Goal: Task Accomplishment & Management: Manage account settings

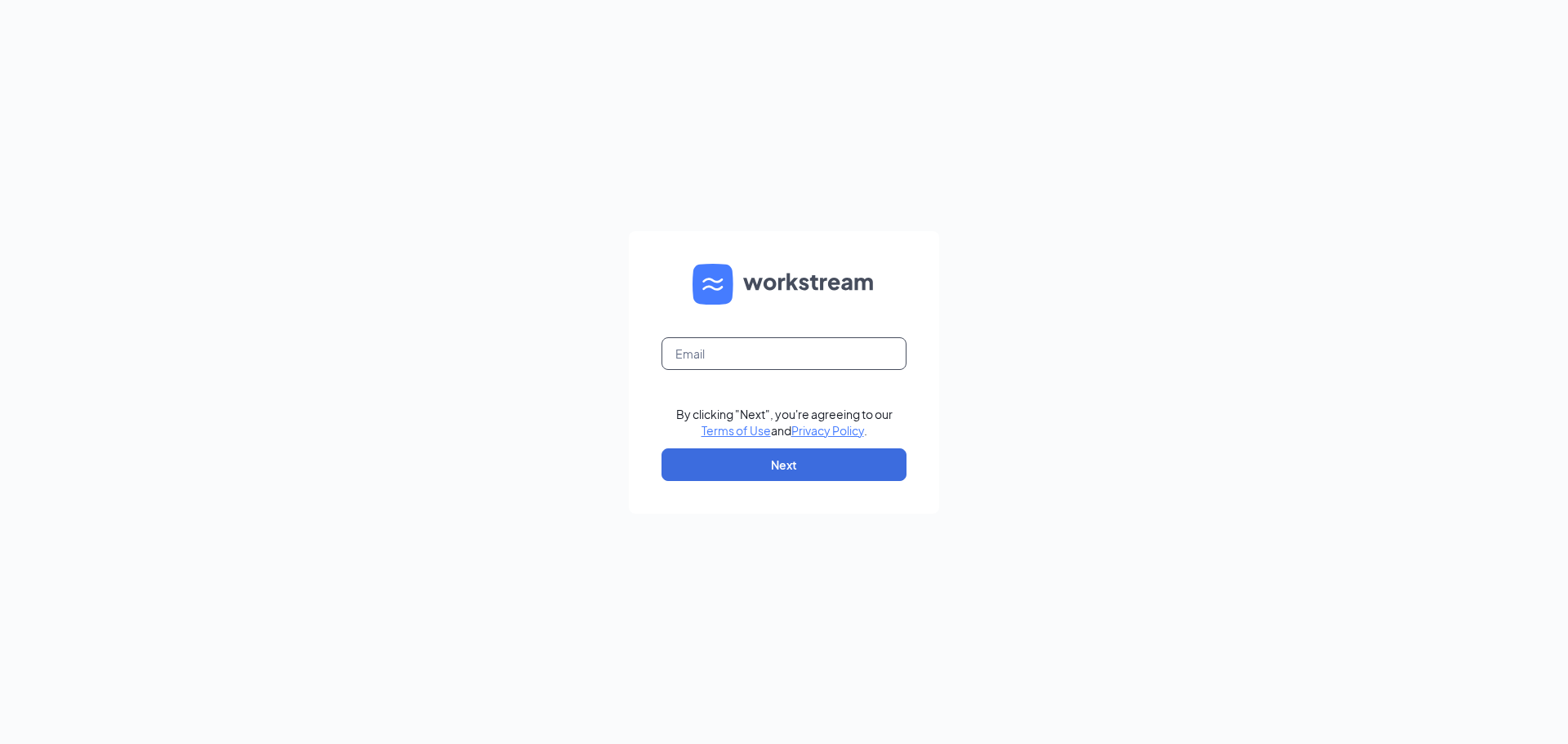
click at [788, 362] on input "text" at bounding box center [784, 353] width 245 height 33
type input "[EMAIL_ADDRESS][DOMAIN_NAME]"
click at [766, 456] on button "Next" at bounding box center [784, 465] width 245 height 33
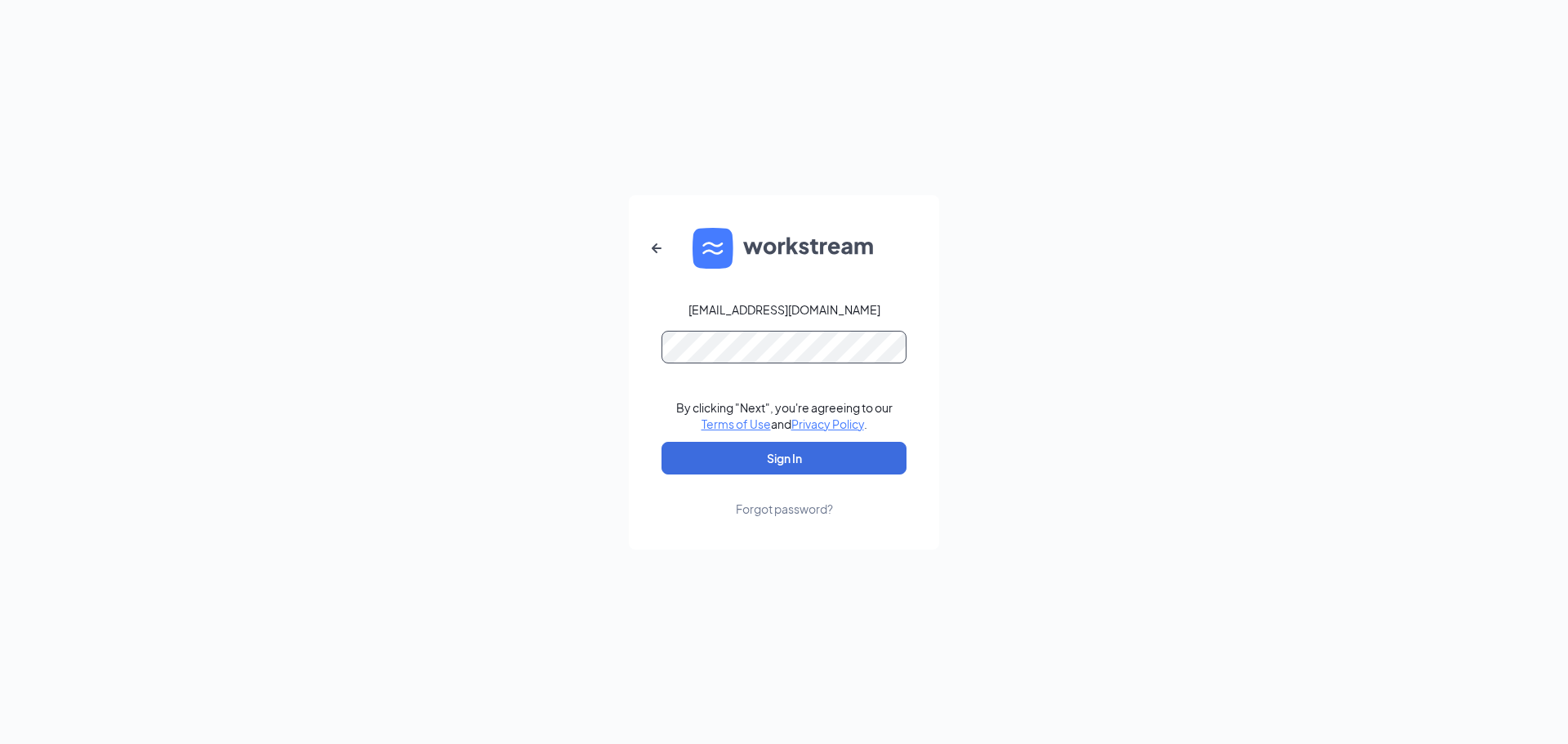
click at [662, 442] on button "Sign In" at bounding box center [784, 458] width 245 height 33
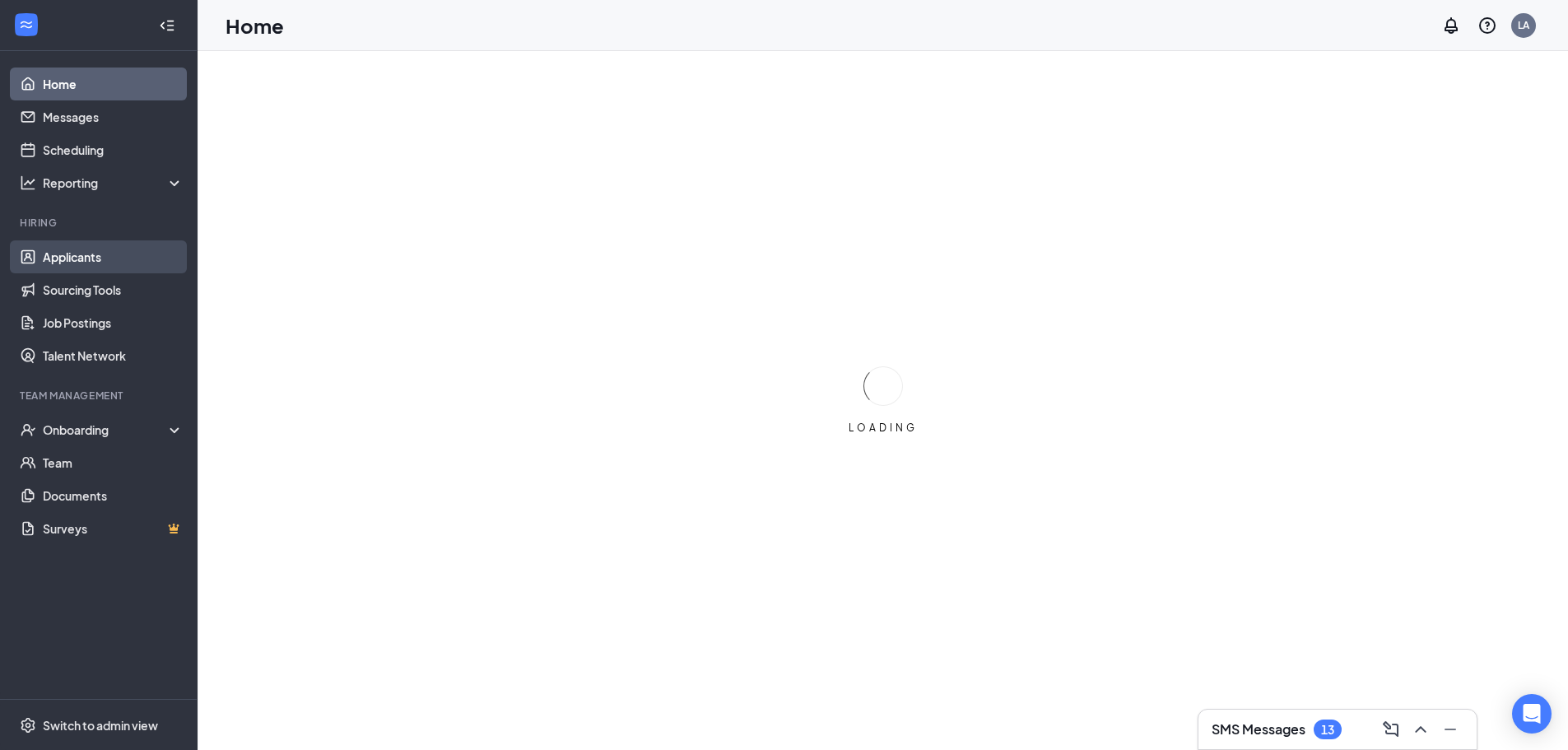
click at [123, 262] on link "Applicants" at bounding box center [112, 257] width 141 height 33
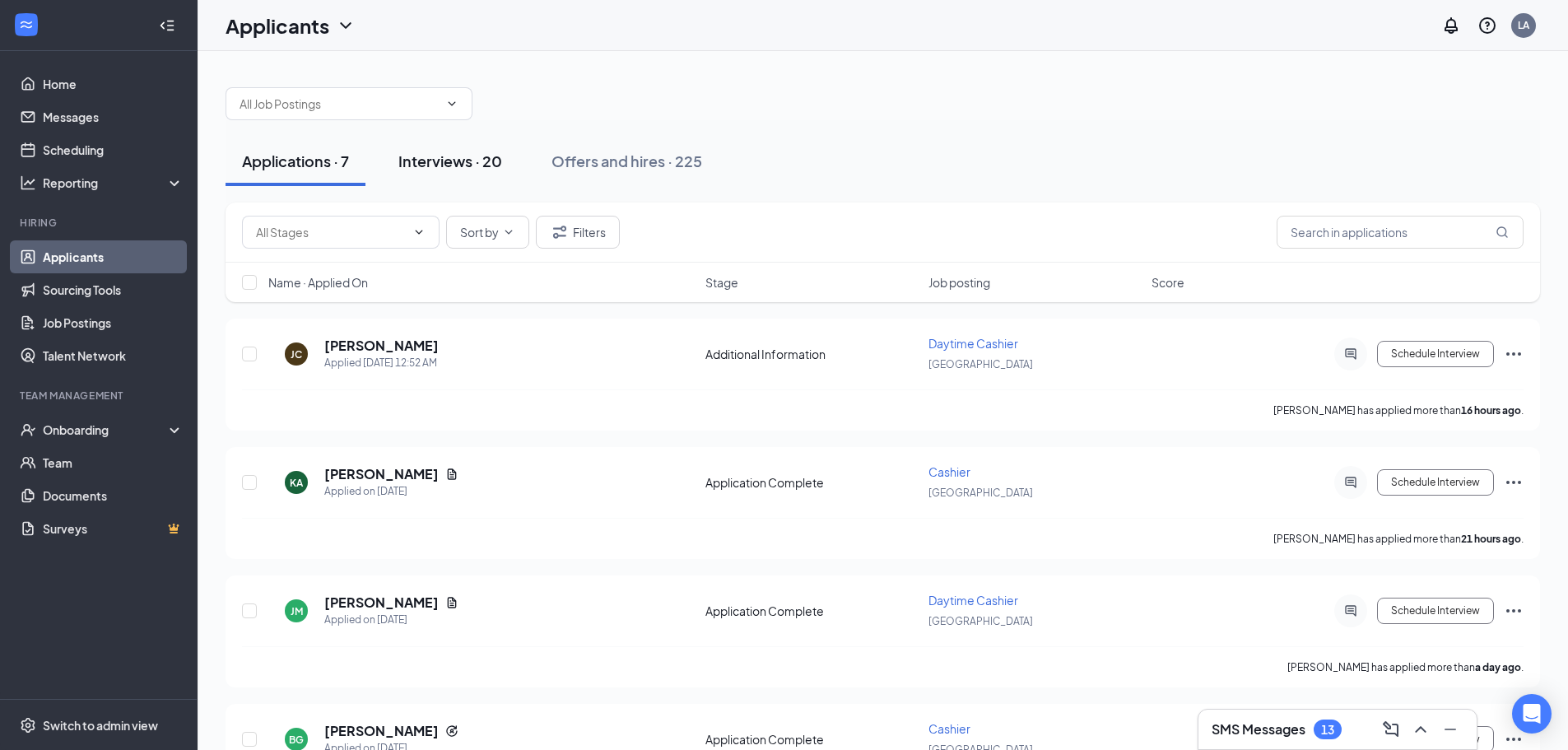
drag, startPoint x: 440, startPoint y: 170, endPoint x: 454, endPoint y: 176, distance: 15.2
click at [441, 170] on div "Interviews · 20" at bounding box center [450, 161] width 104 height 21
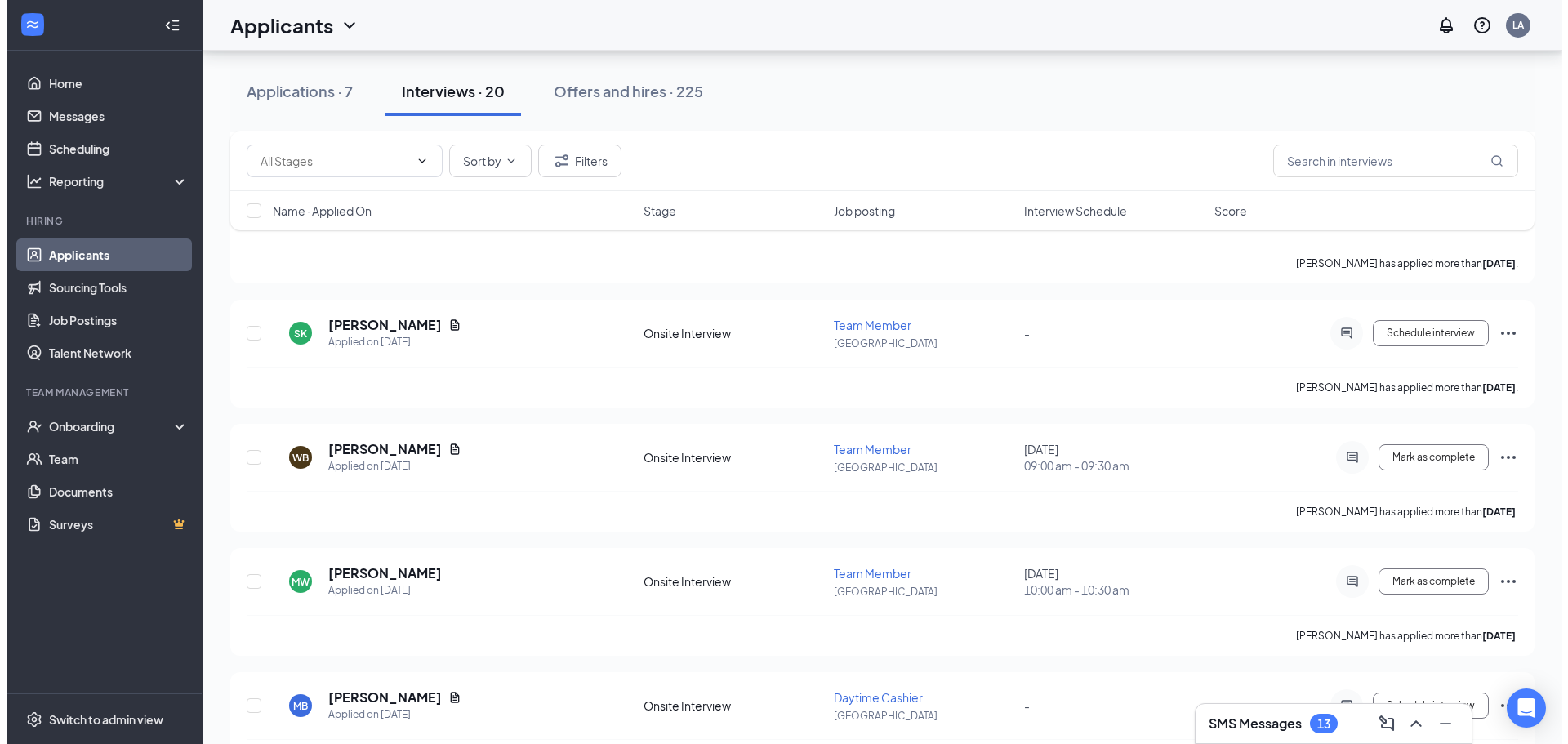
scroll to position [2057, 0]
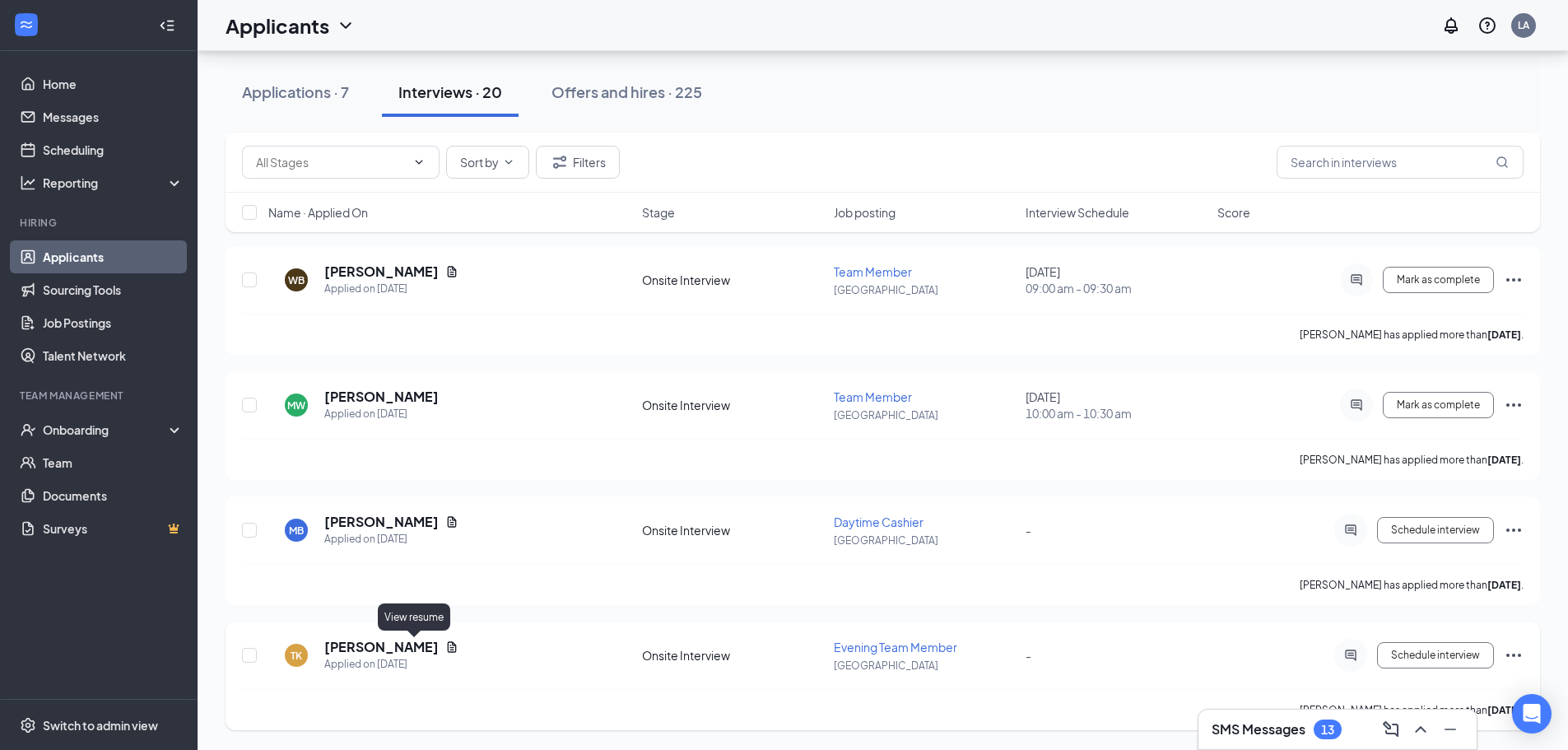
click at [446, 648] on icon "Document" at bounding box center [452, 647] width 13 height 13
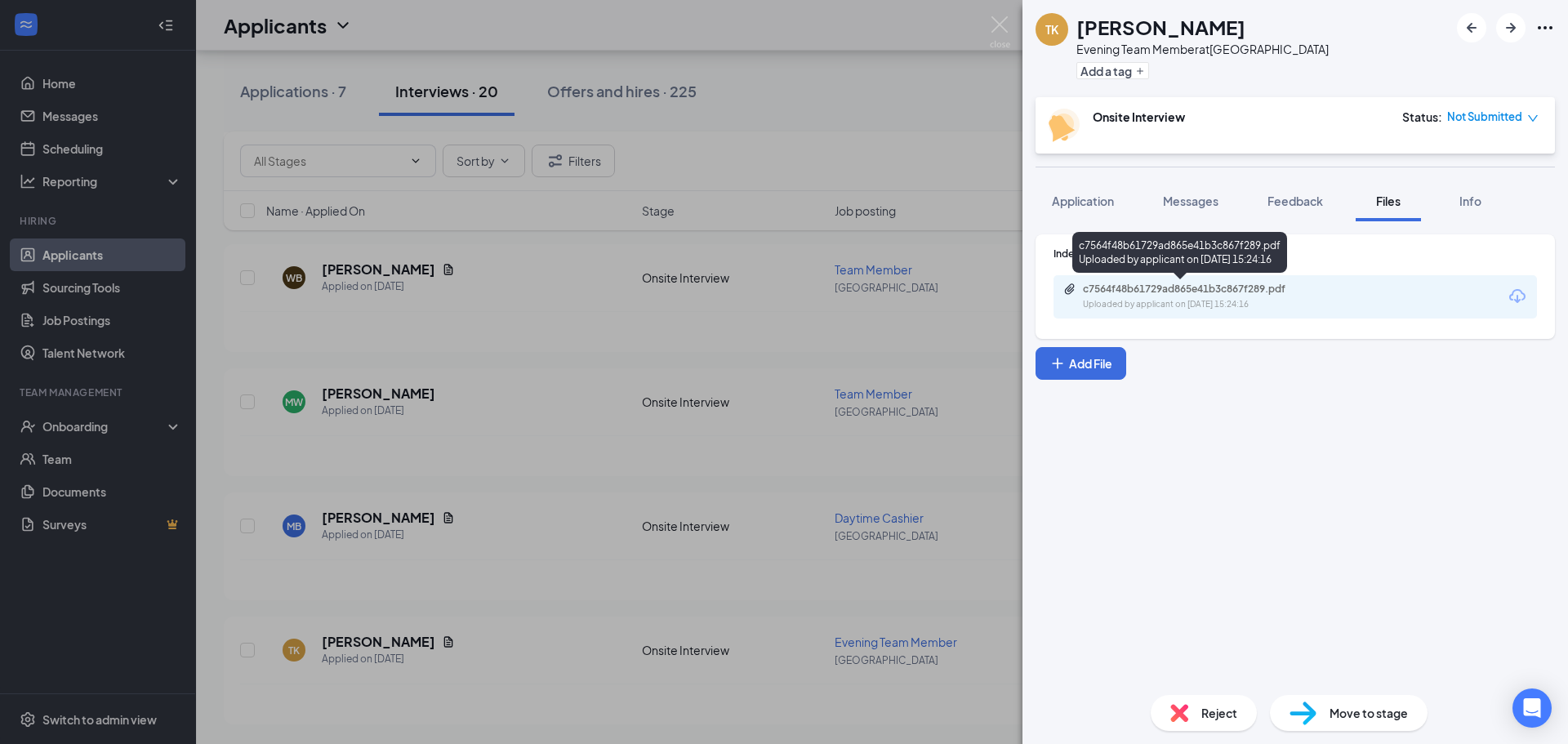
click at [1157, 294] on div "c7564f48b61729ad865e41b3c867f289.pdf" at bounding box center [1197, 289] width 229 height 13
click at [1085, 198] on span "Application" at bounding box center [1082, 201] width 62 height 15
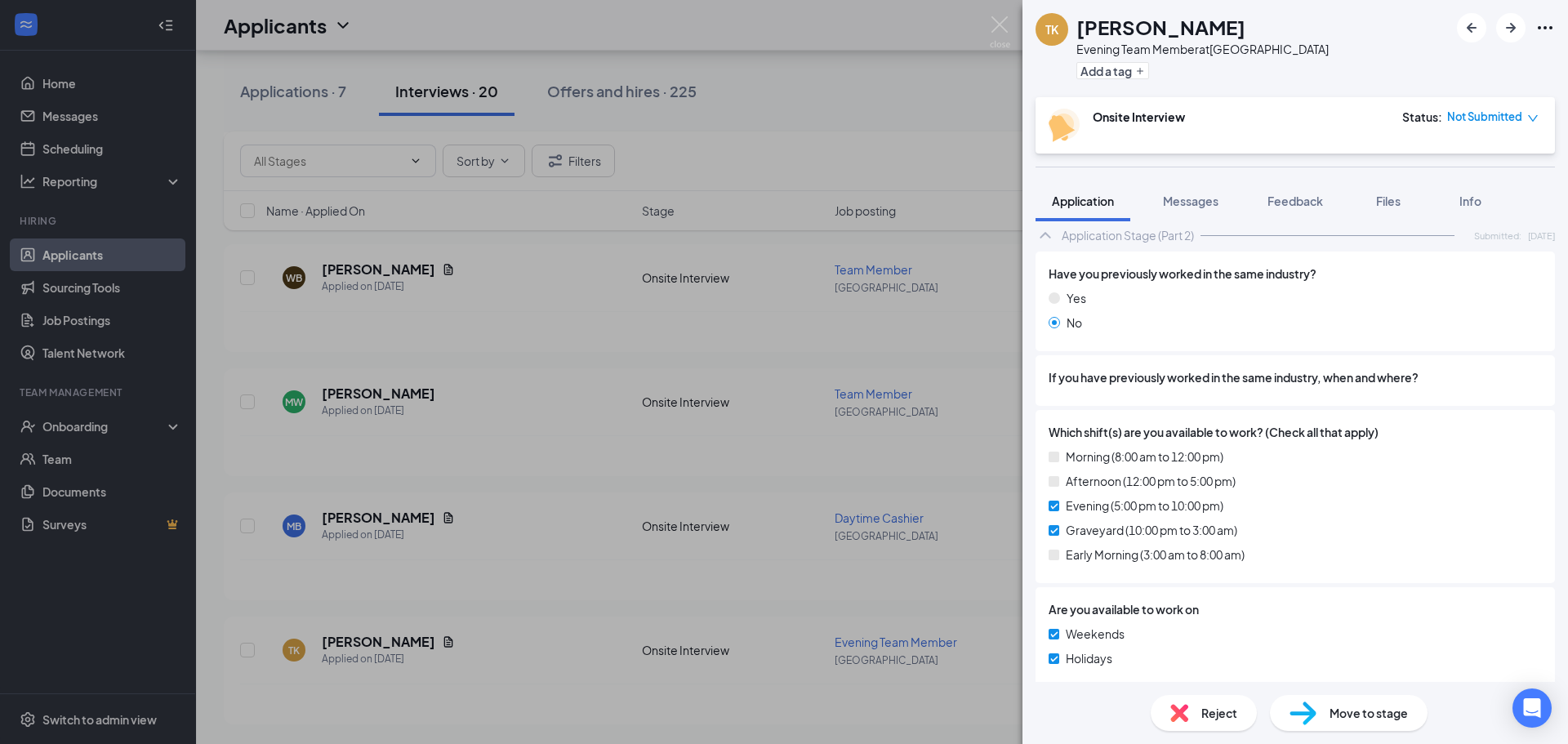
scroll to position [675, 0]
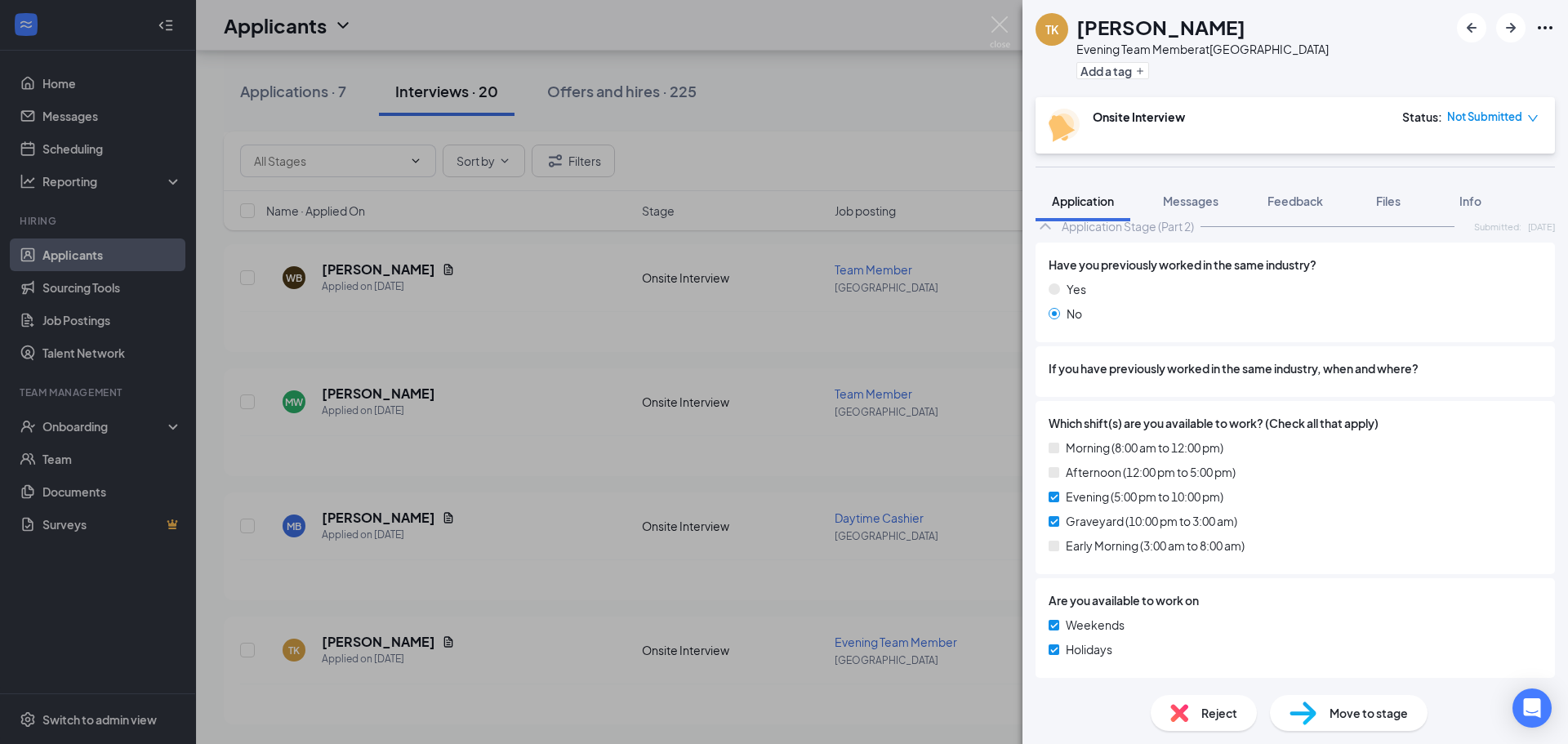
click at [1221, 718] on span "Reject" at bounding box center [1219, 713] width 36 height 18
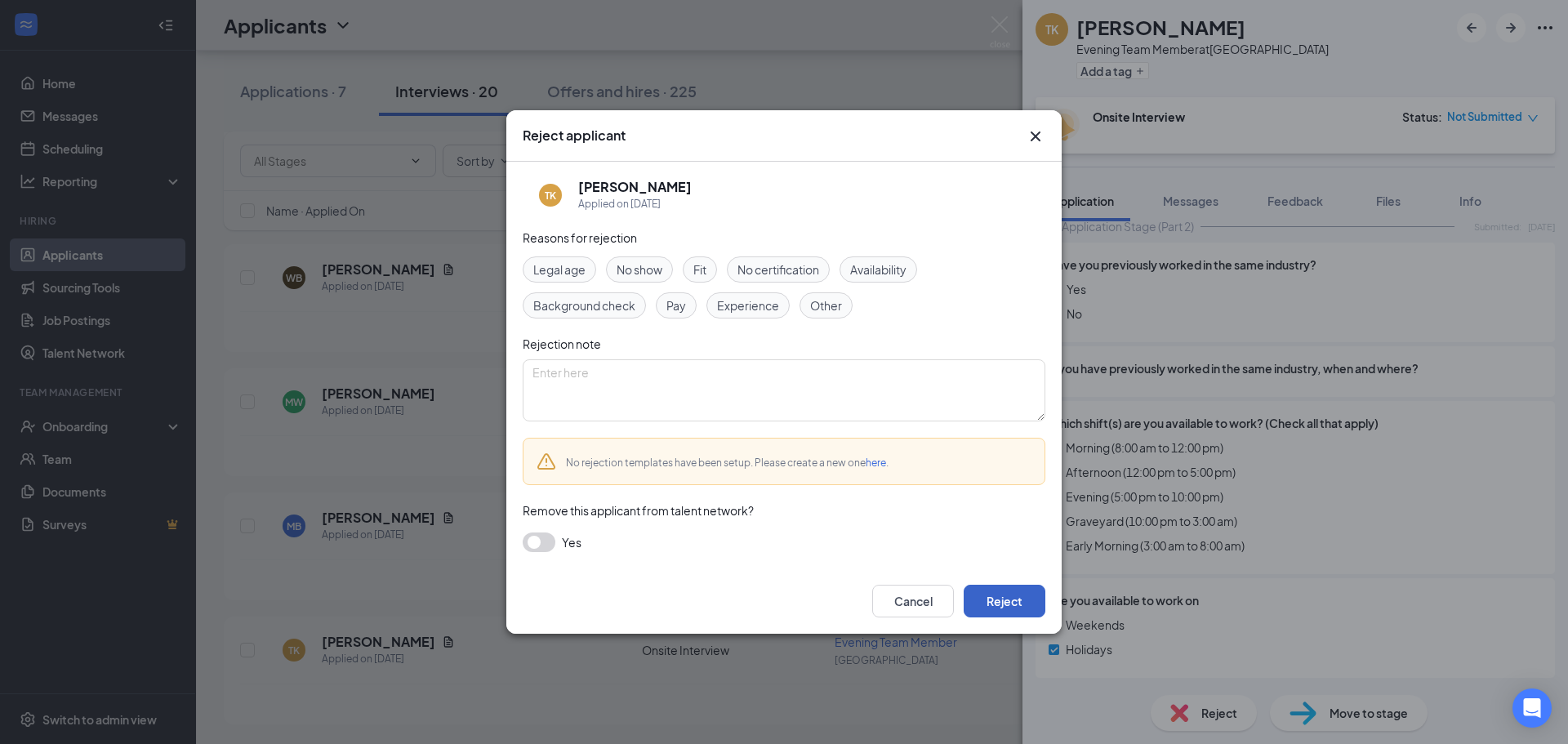
click at [1034, 604] on button "Reject" at bounding box center [1005, 601] width 82 height 33
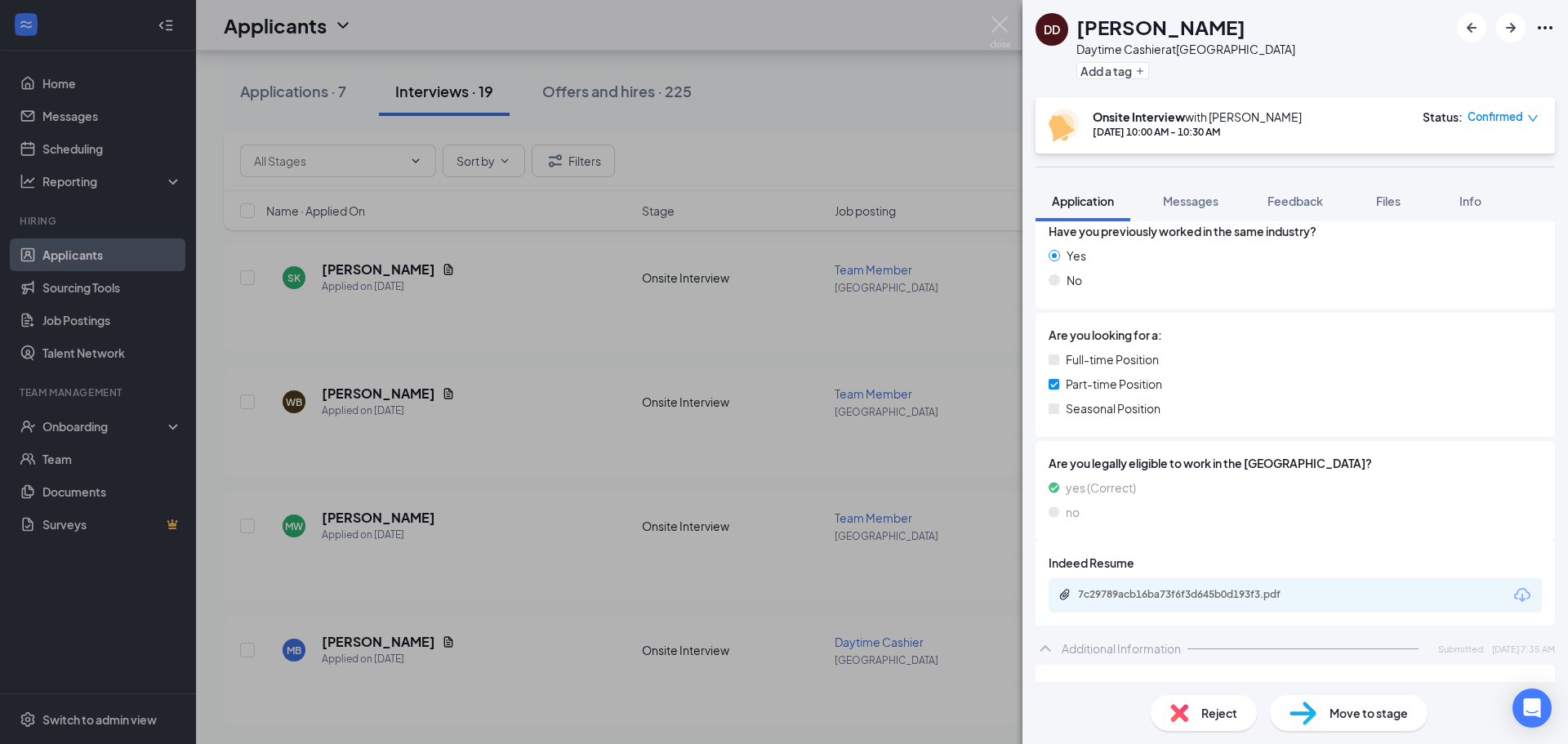
scroll to position [326, 0]
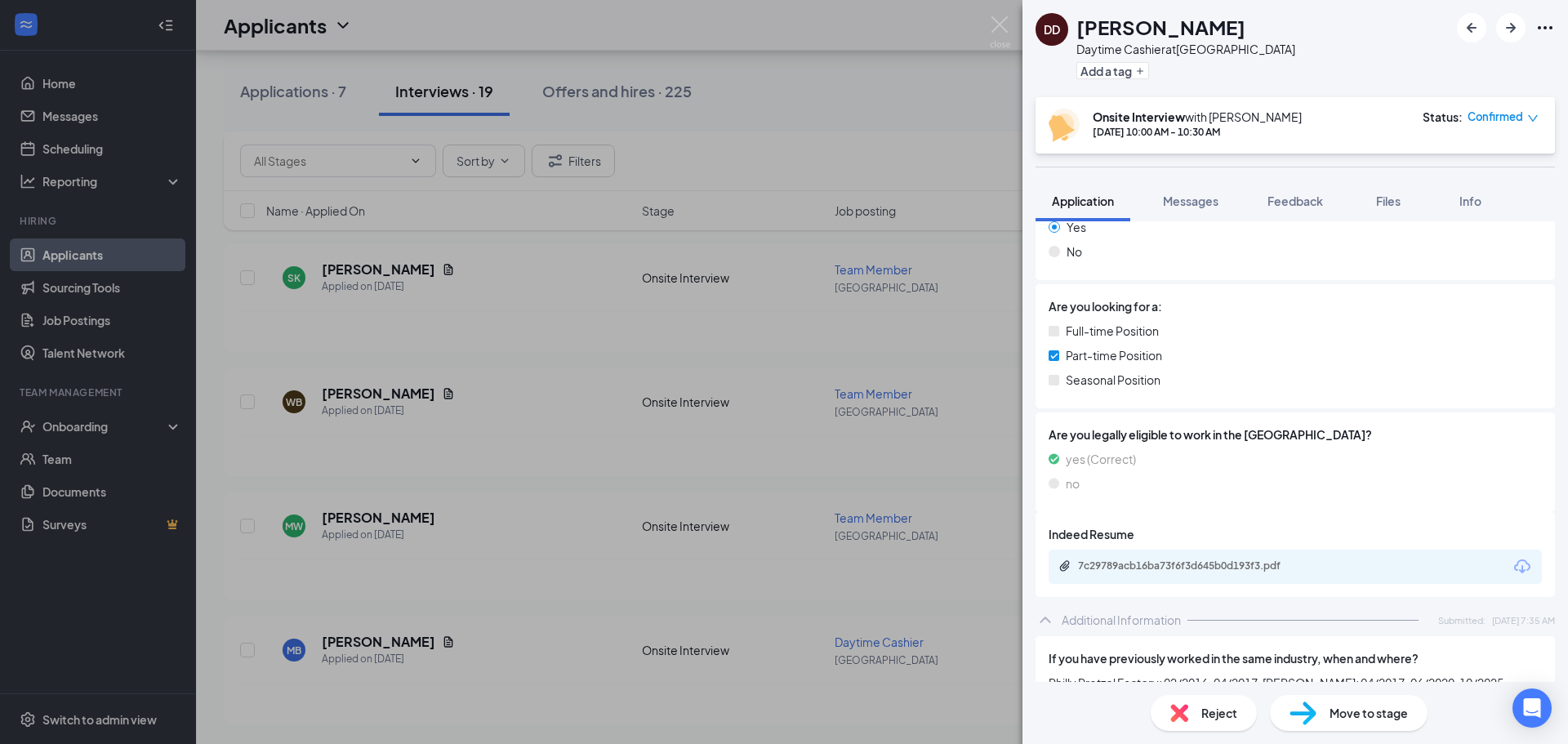
click at [1244, 563] on div "7c29789acb16ba73f6f3d645b0d193f3.pdf" at bounding box center [1192, 566] width 229 height 13
click at [1205, 208] on div "Messages" at bounding box center [1190, 201] width 55 height 17
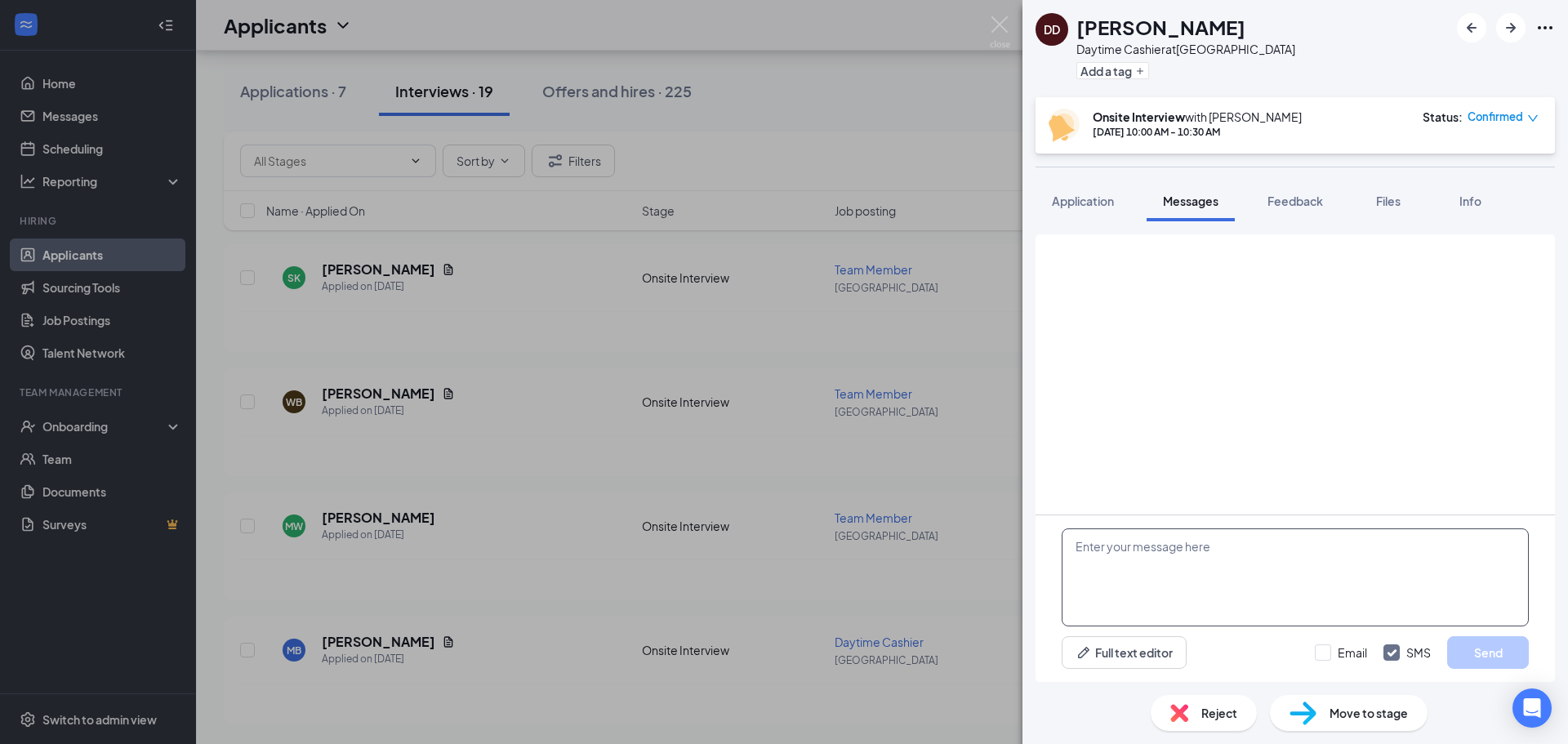
click at [1182, 579] on textarea at bounding box center [1295, 577] width 468 height 98
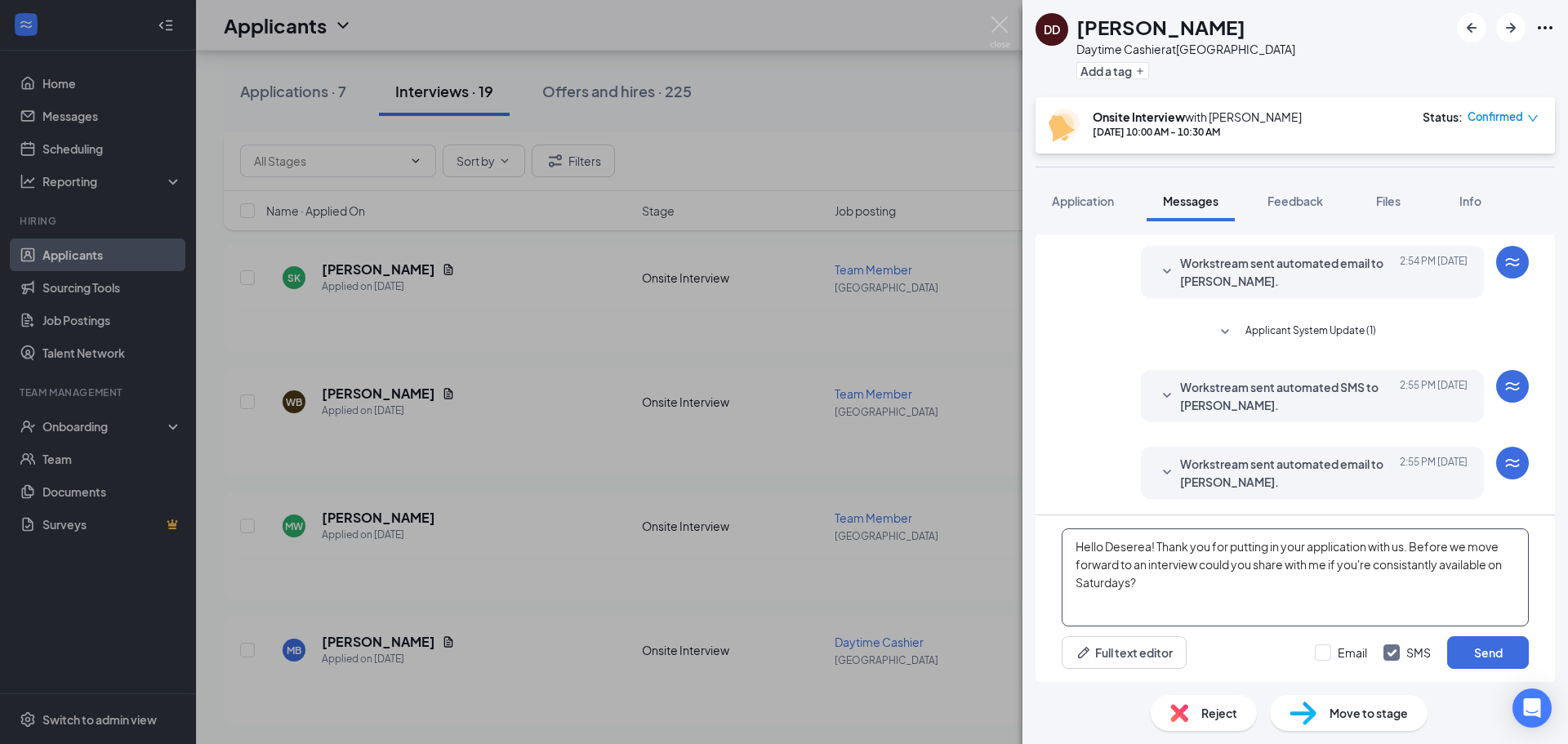
scroll to position [251, 0]
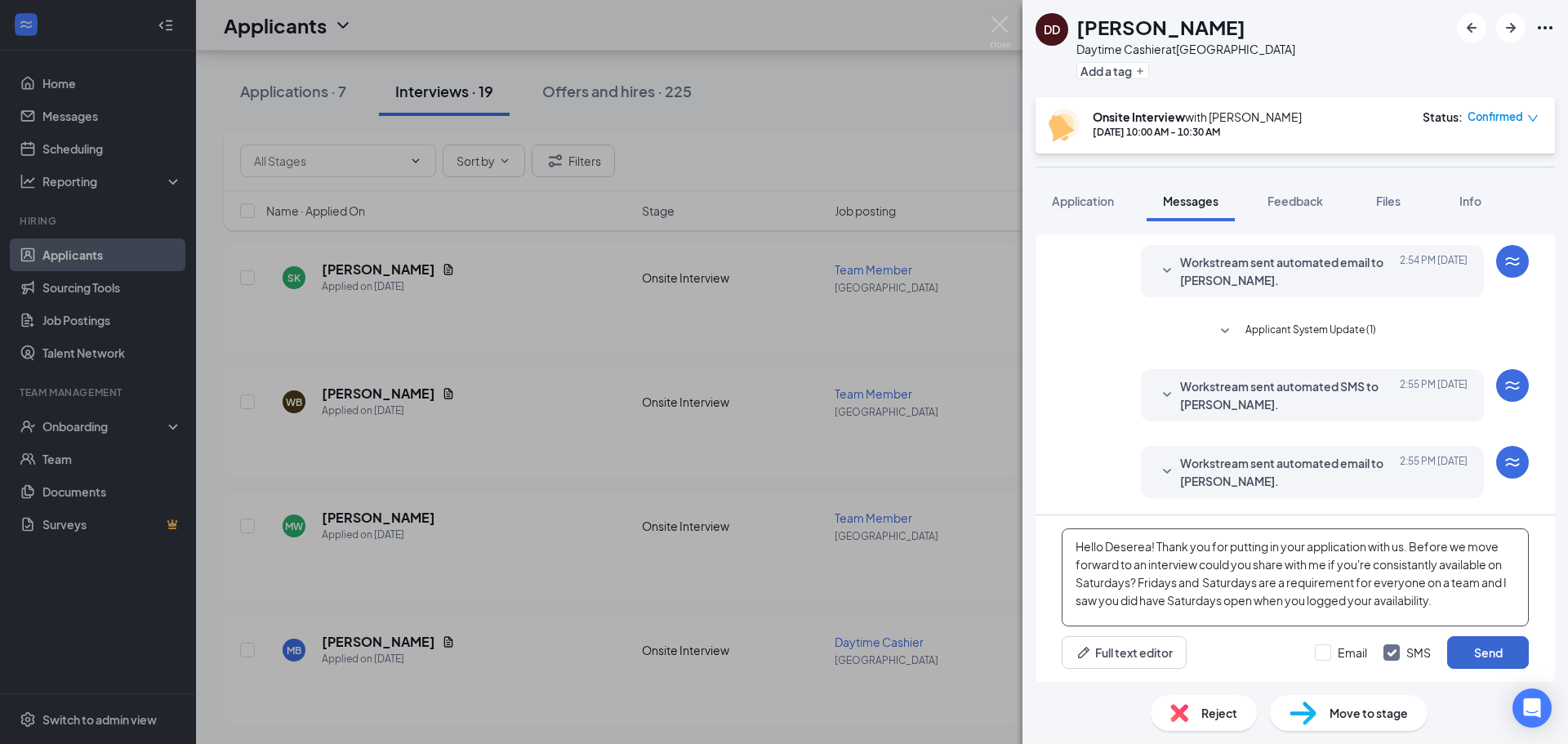
type textarea "Hello Deserea! Thank you for putting in your application with us. Before we mov…"
click at [1518, 653] on button "Send" at bounding box center [1488, 652] width 82 height 33
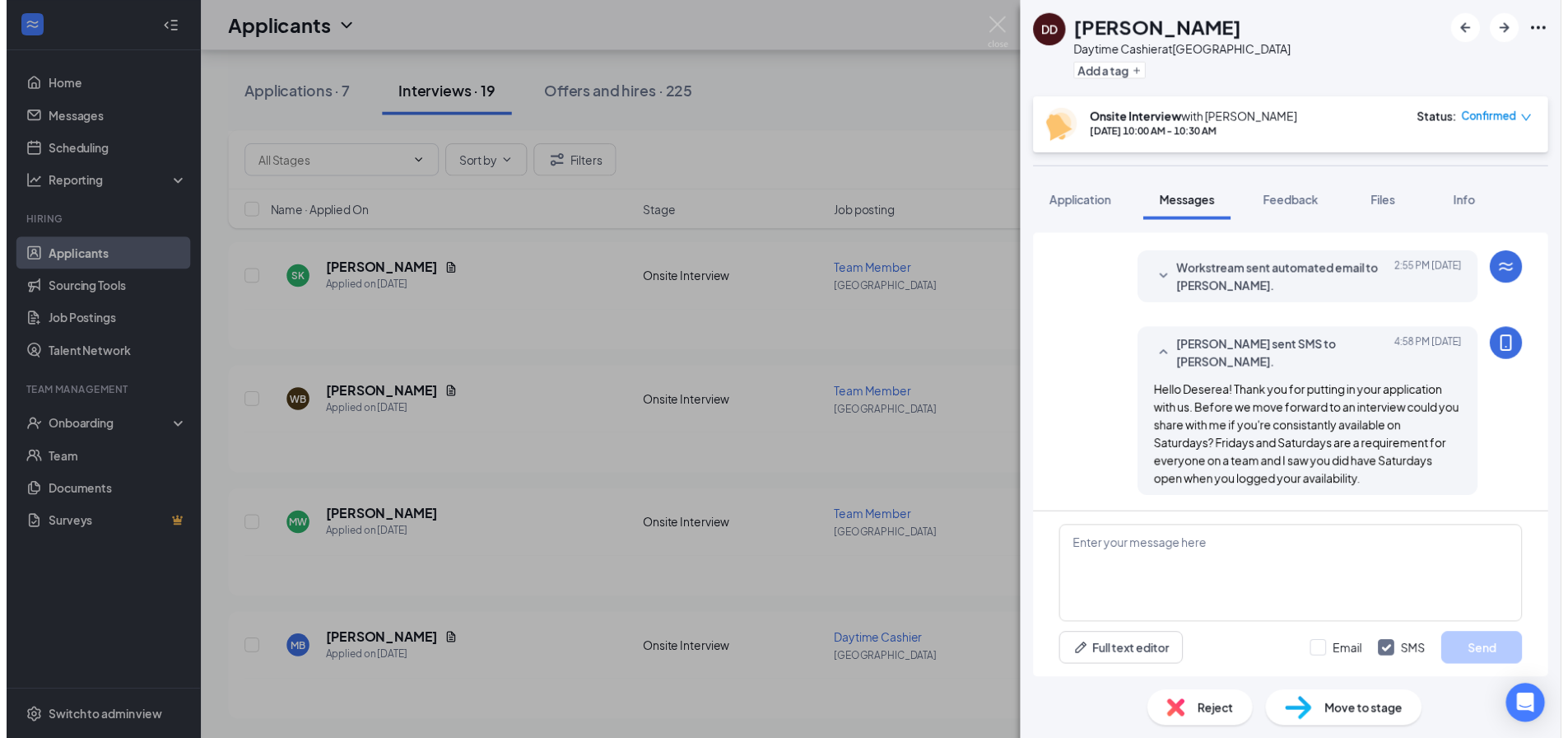
scroll to position [449, 0]
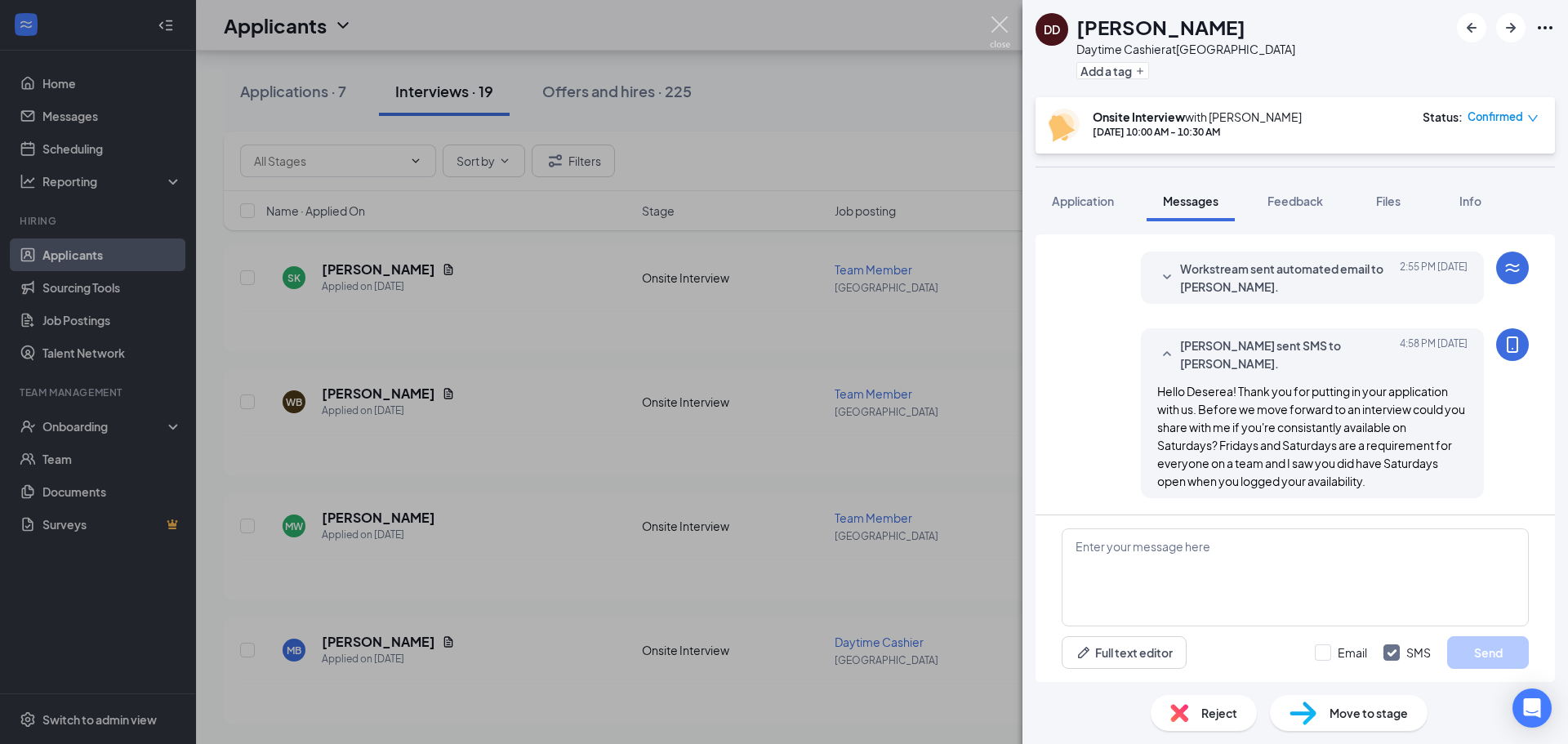
click at [995, 38] on img at bounding box center [1000, 32] width 21 height 32
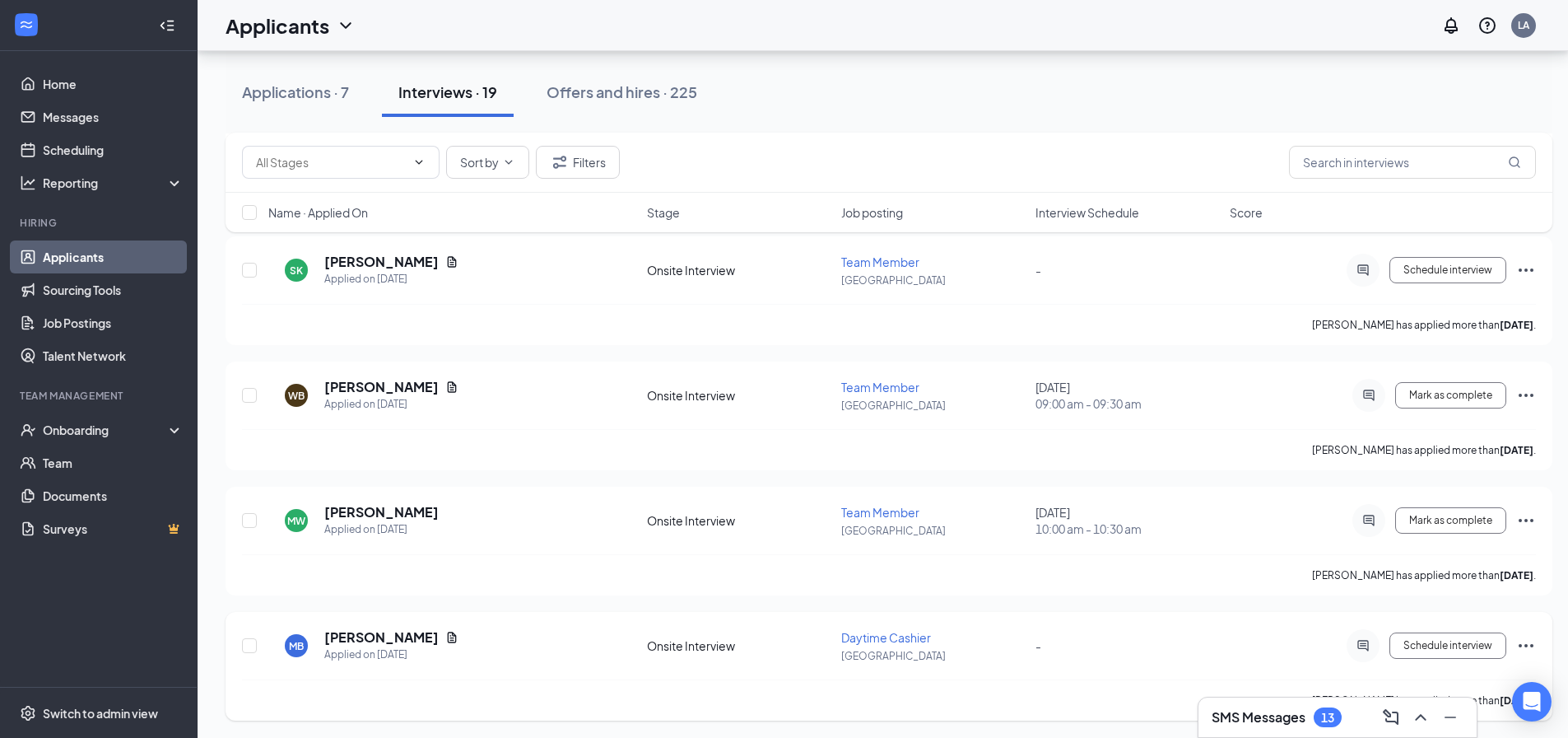
scroll to position [1962, 0]
click at [446, 631] on icon "Document" at bounding box center [452, 635] width 13 height 13
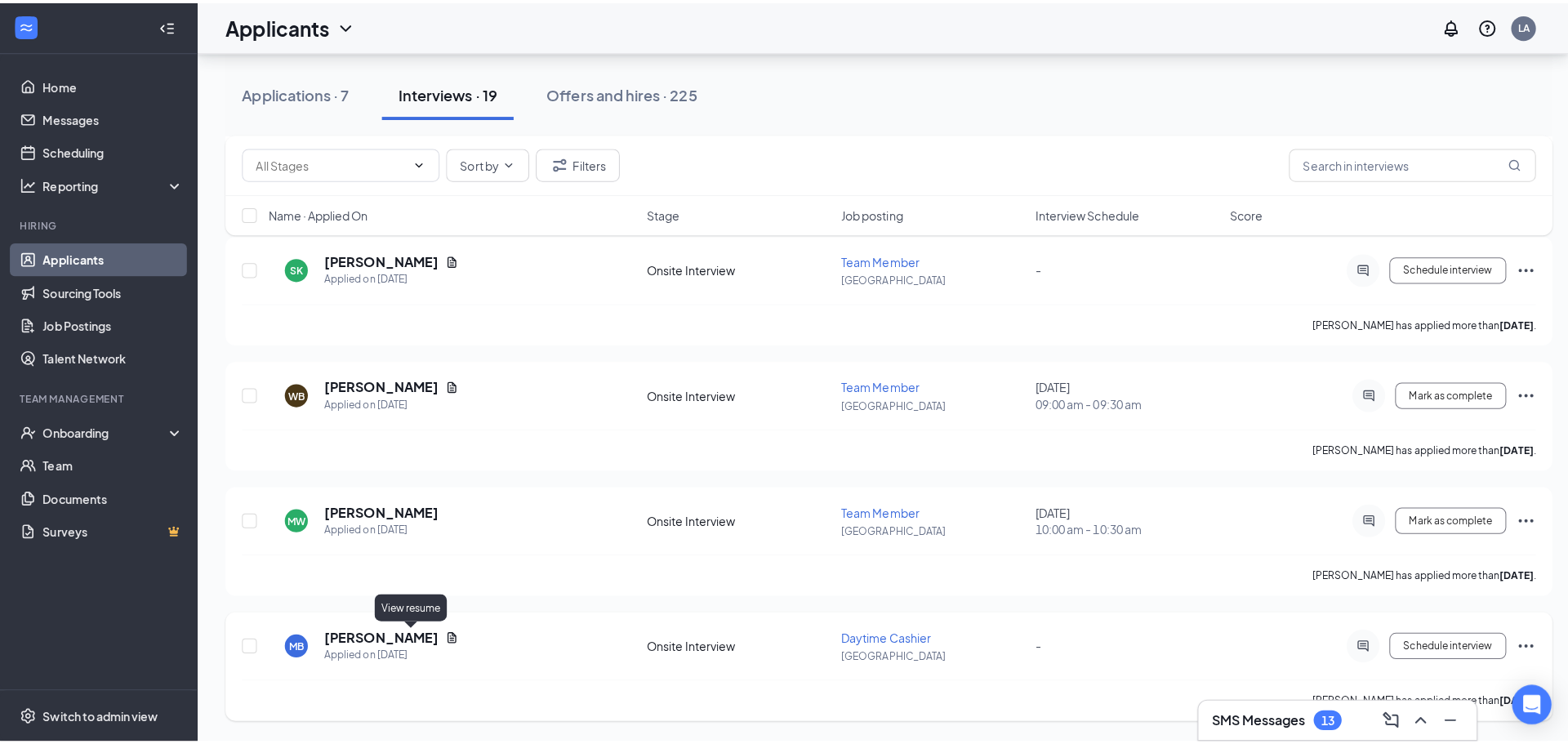
scroll to position [1933, 0]
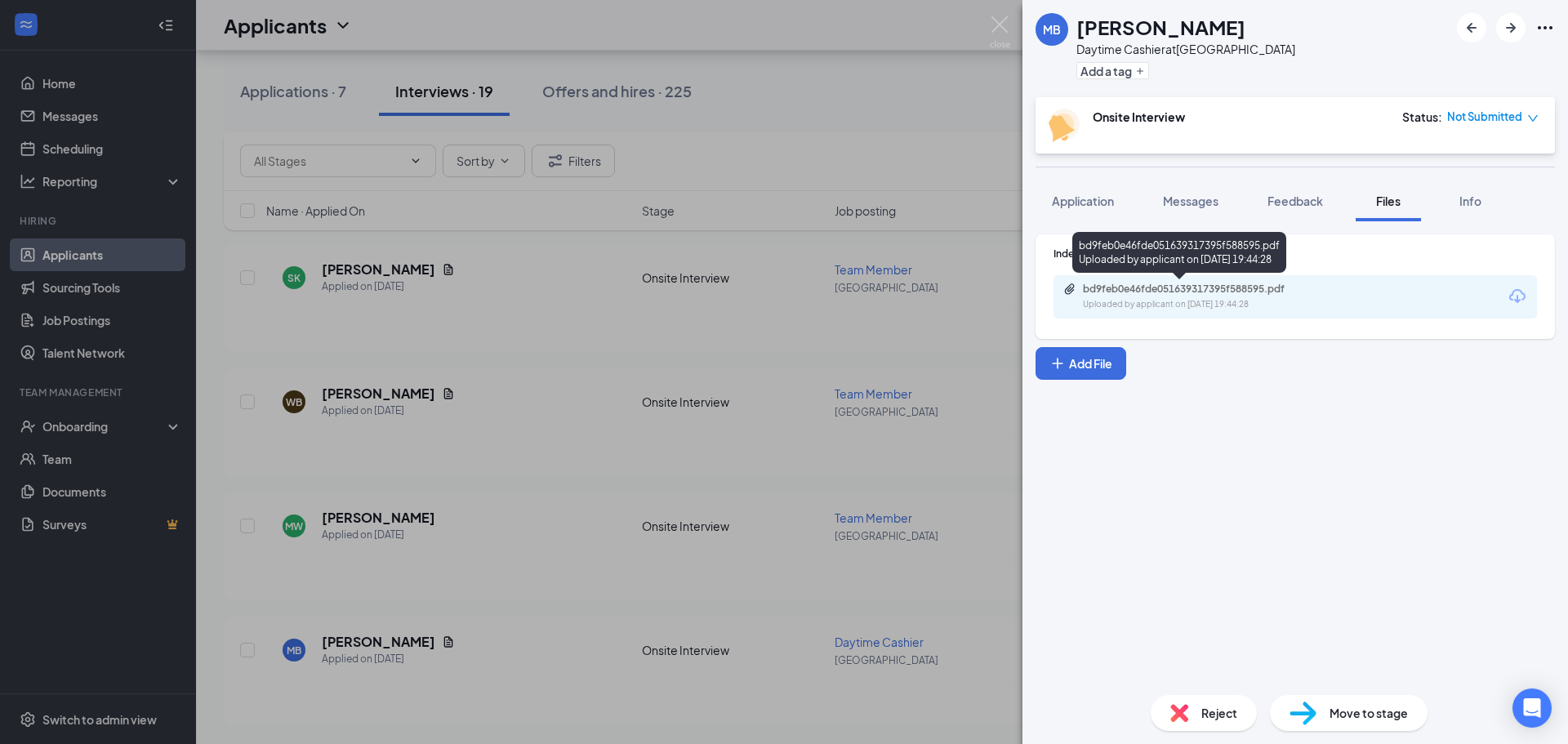
click at [1218, 305] on div "Uploaded by applicant on Sep 28, 2025 at 19:44:28" at bounding box center [1205, 305] width 245 height 13
drag, startPoint x: 1071, startPoint y: 189, endPoint x: 1080, endPoint y: 201, distance: 15.0
click at [1071, 189] on button "Application" at bounding box center [1083, 200] width 95 height 40
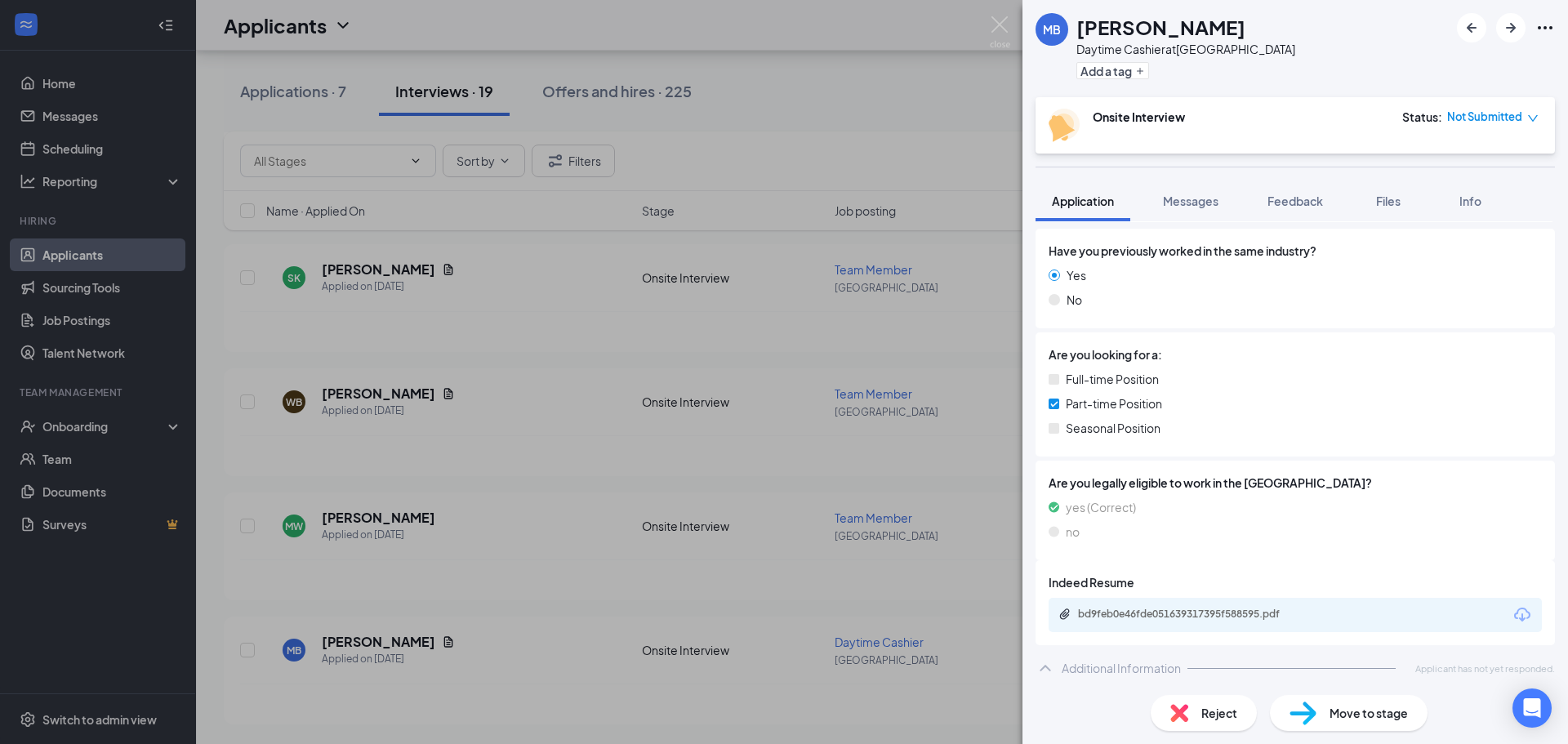
scroll to position [235, 0]
click at [1333, 713] on span "Move to stage" at bounding box center [1369, 713] width 78 height 18
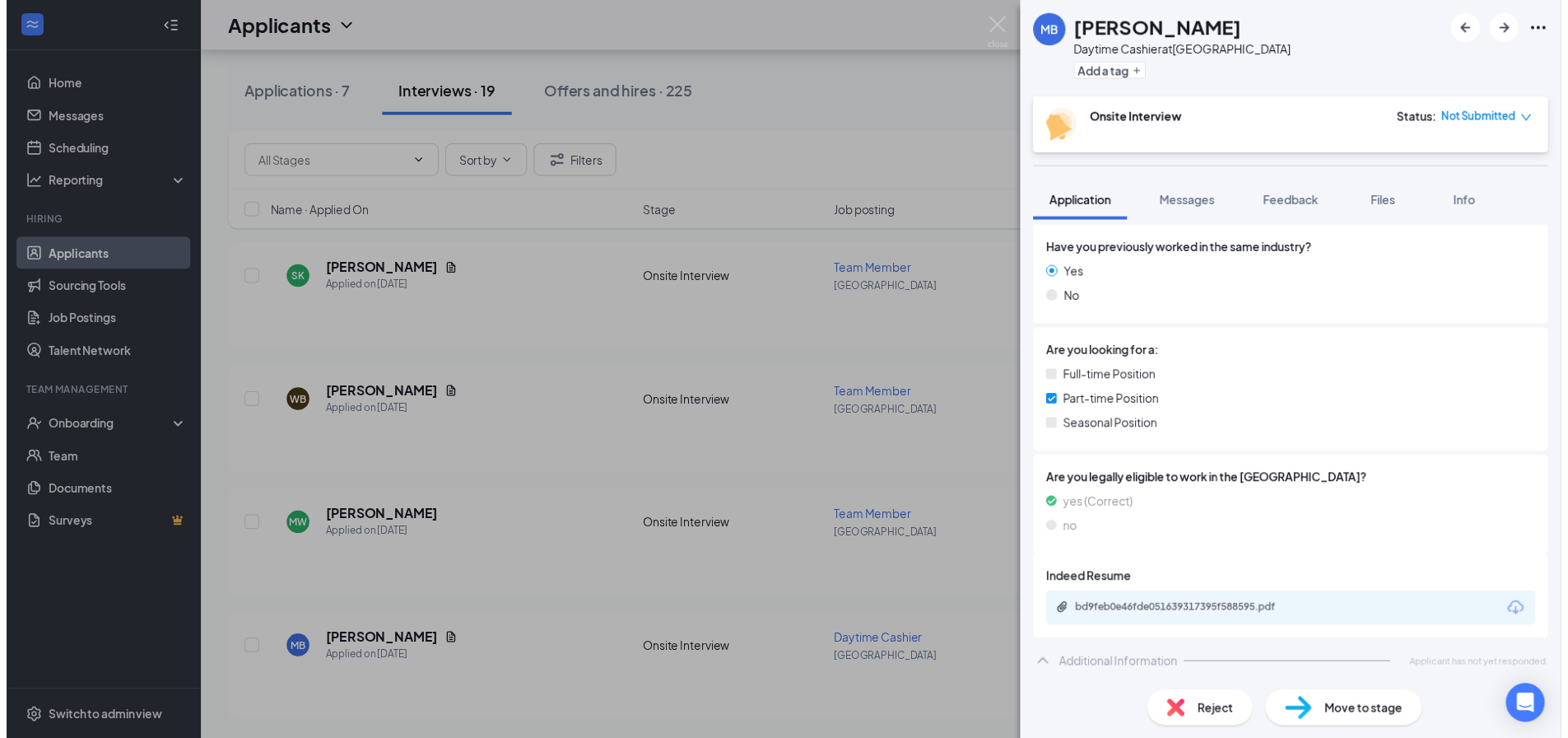
scroll to position [232, 0]
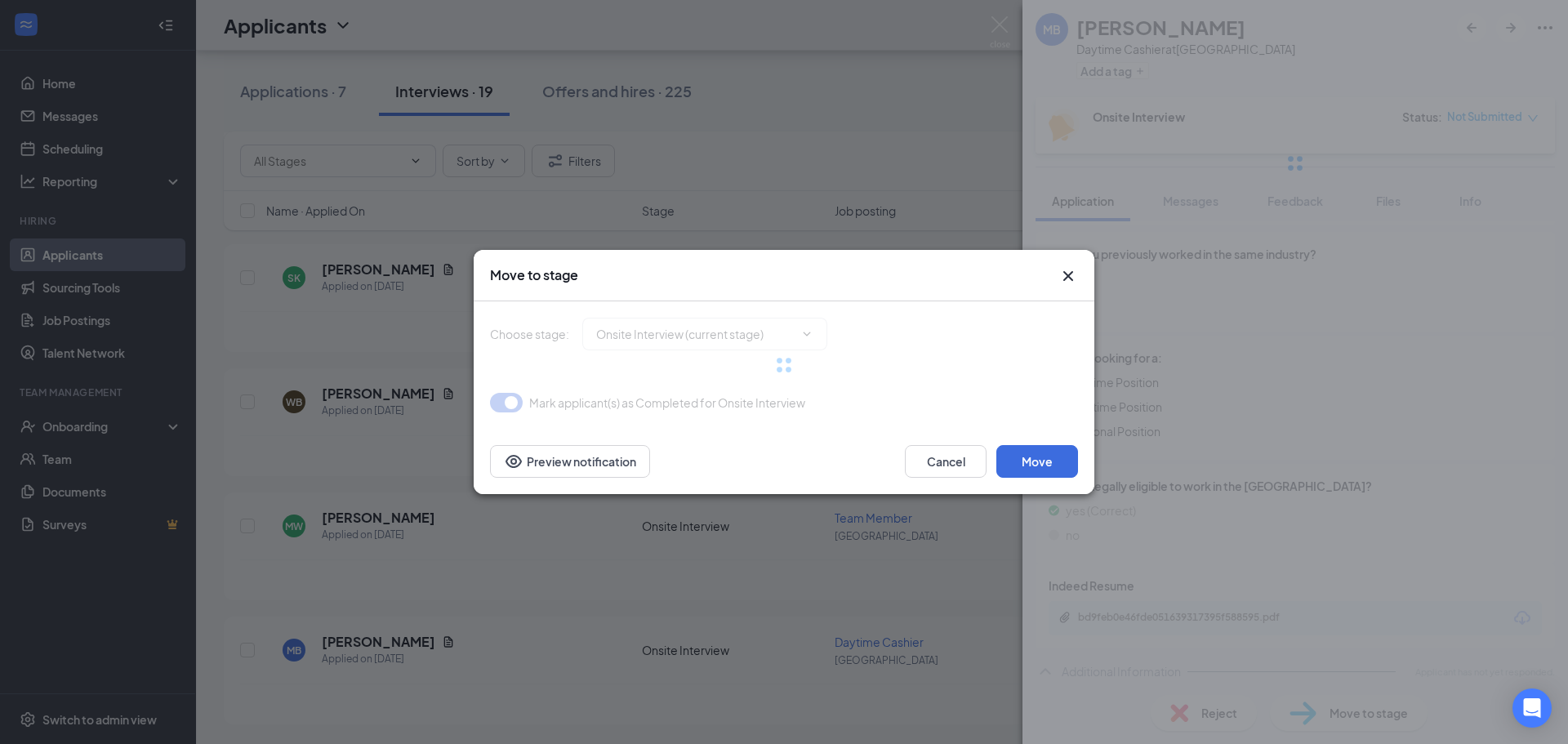
type input "Hiring Complete (final stage)"
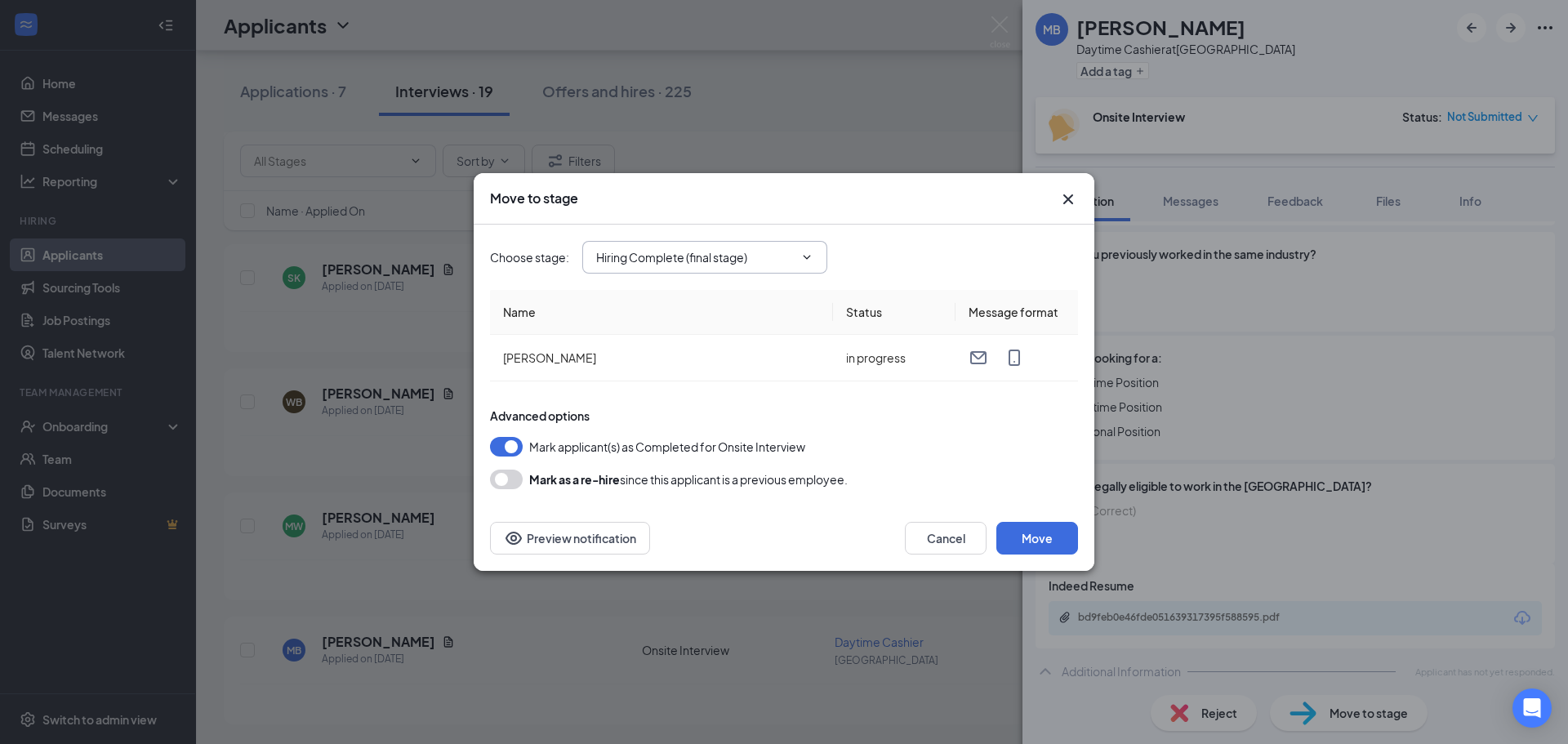
click at [741, 264] on input "Hiring Complete (final stage)" at bounding box center [695, 258] width 197 height 18
click at [770, 396] on div "Onsite Interview (current stage)" at bounding box center [693, 401] width 168 height 18
click at [954, 539] on button "Cancel" at bounding box center [945, 538] width 82 height 33
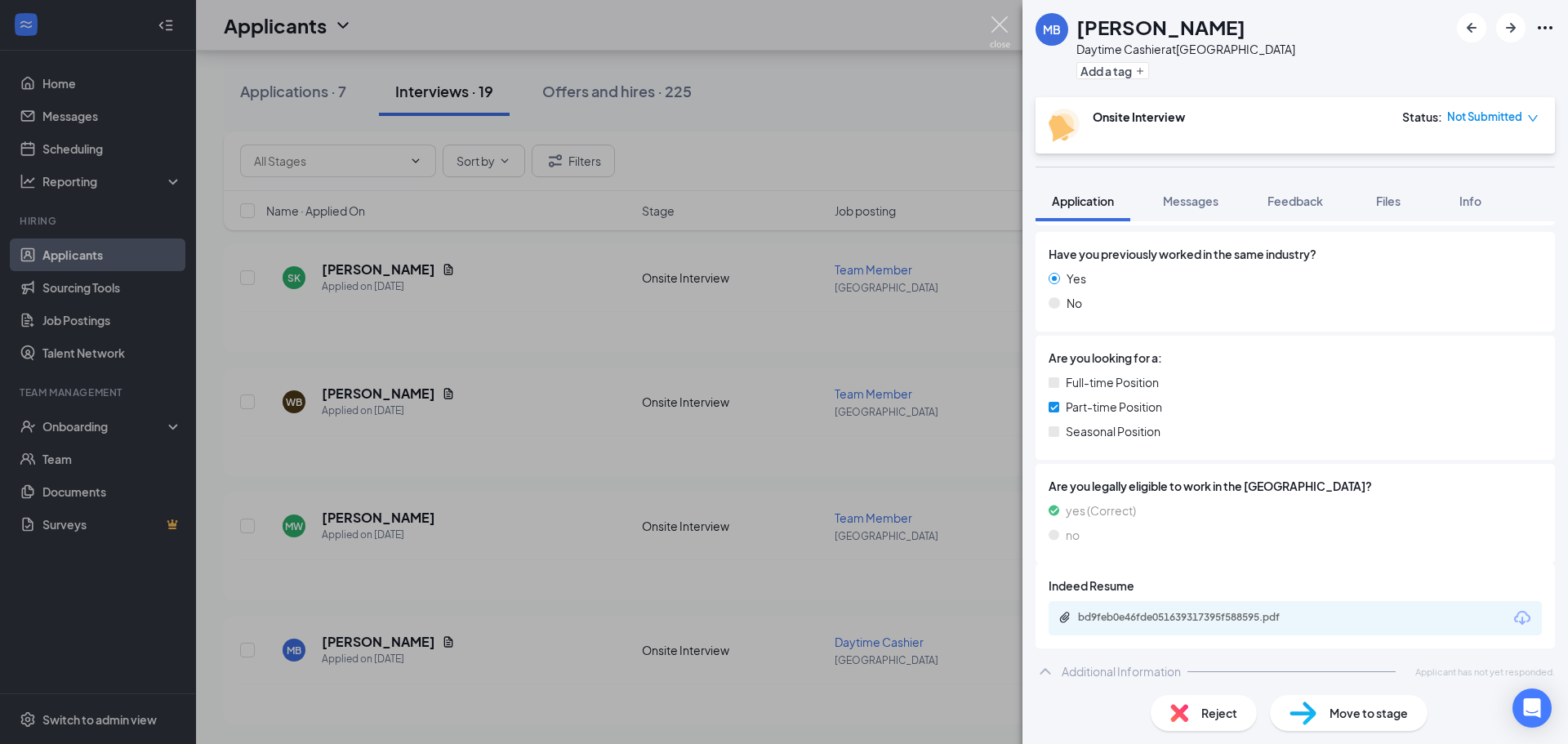
click at [1006, 24] on img at bounding box center [1000, 32] width 21 height 32
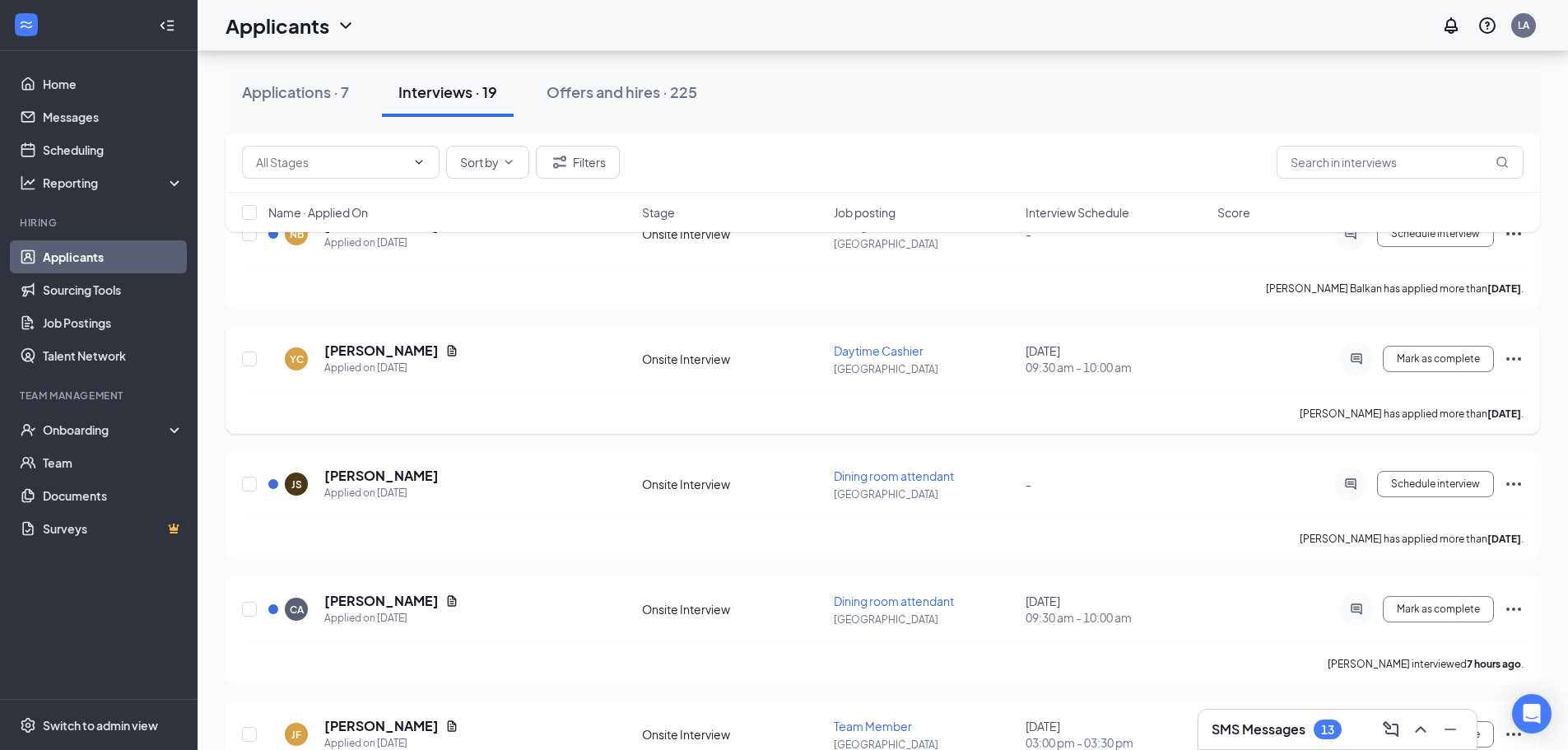
scroll to position [576, 0]
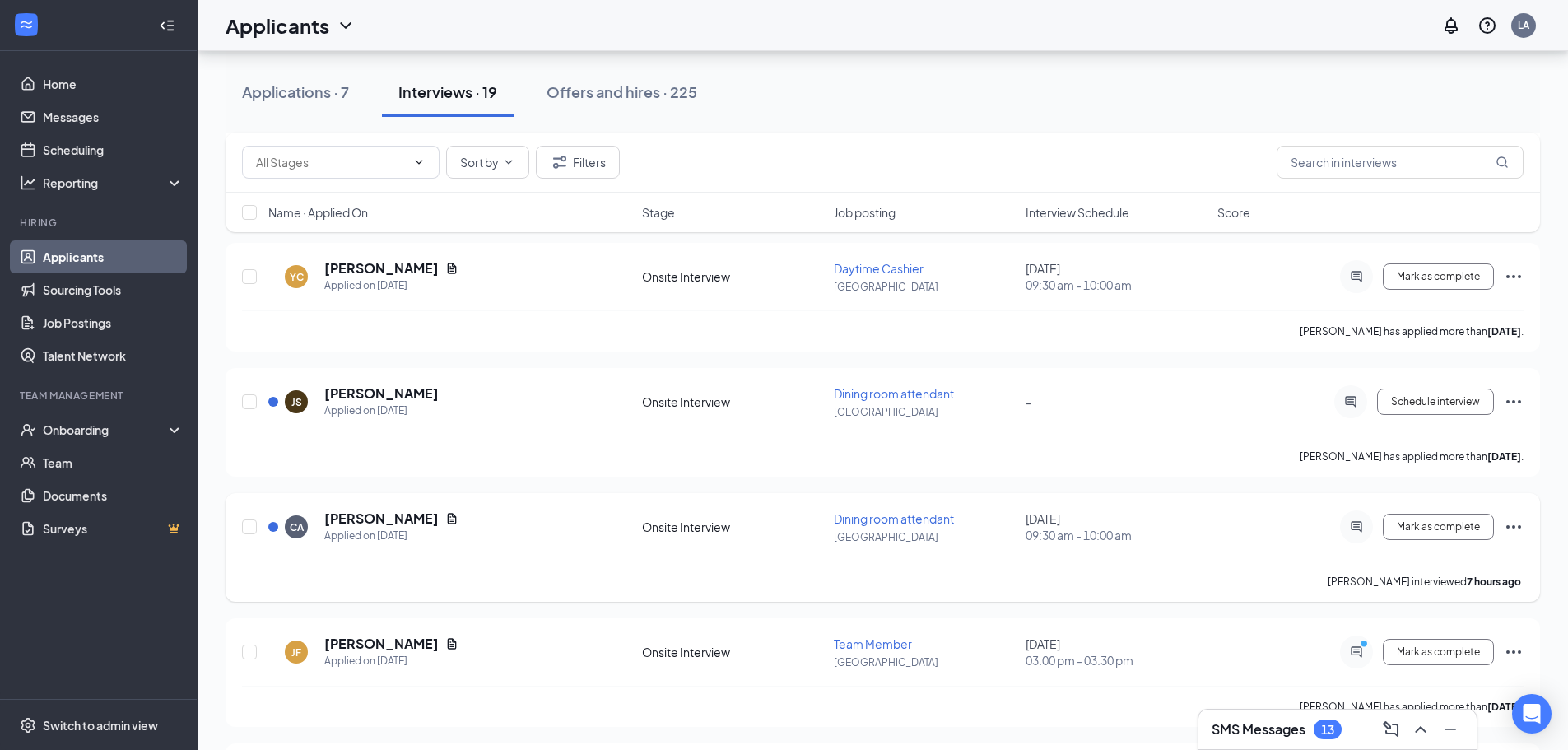
click at [1511, 526] on icon "Ellipses" at bounding box center [1514, 527] width 20 height 20
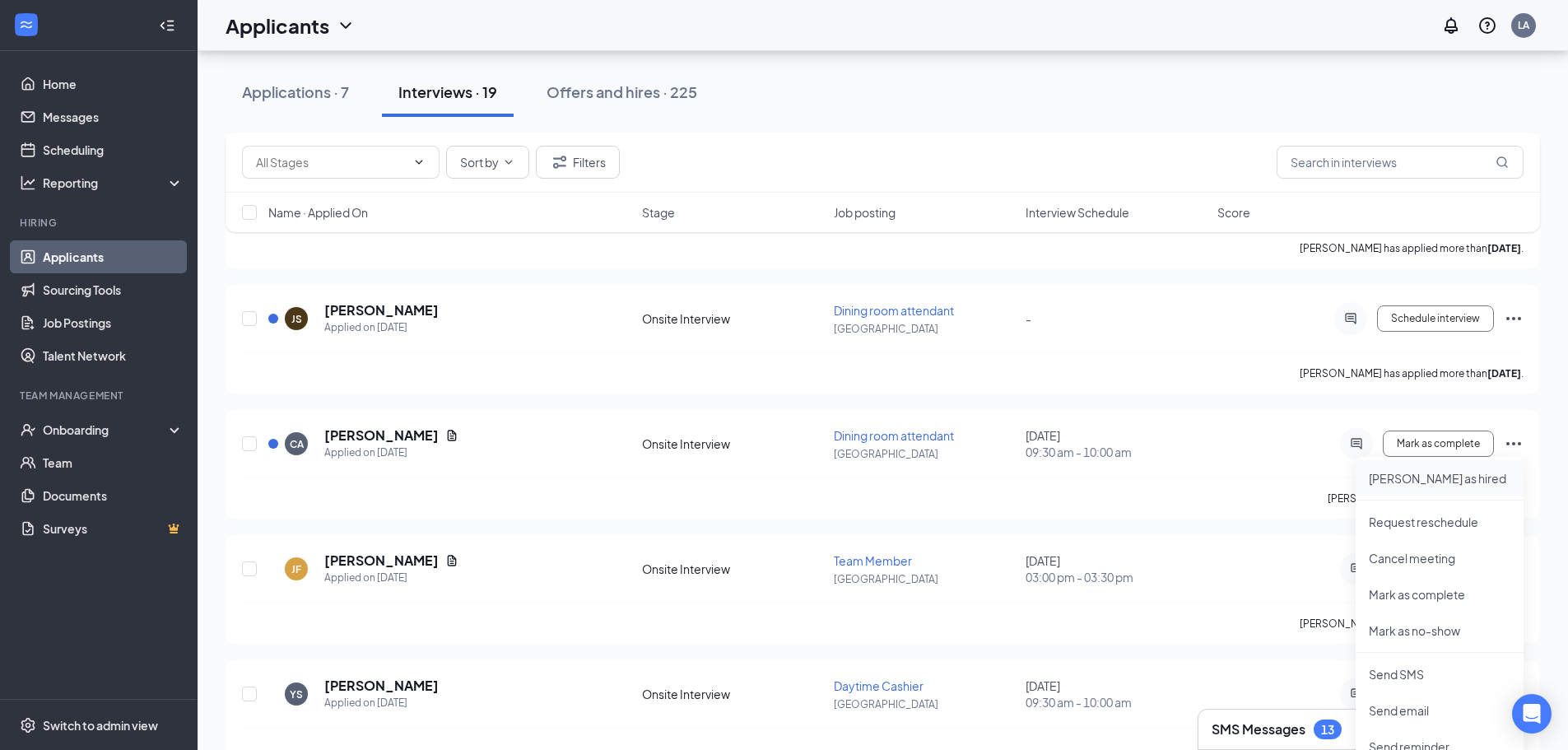
scroll to position [823, 0]
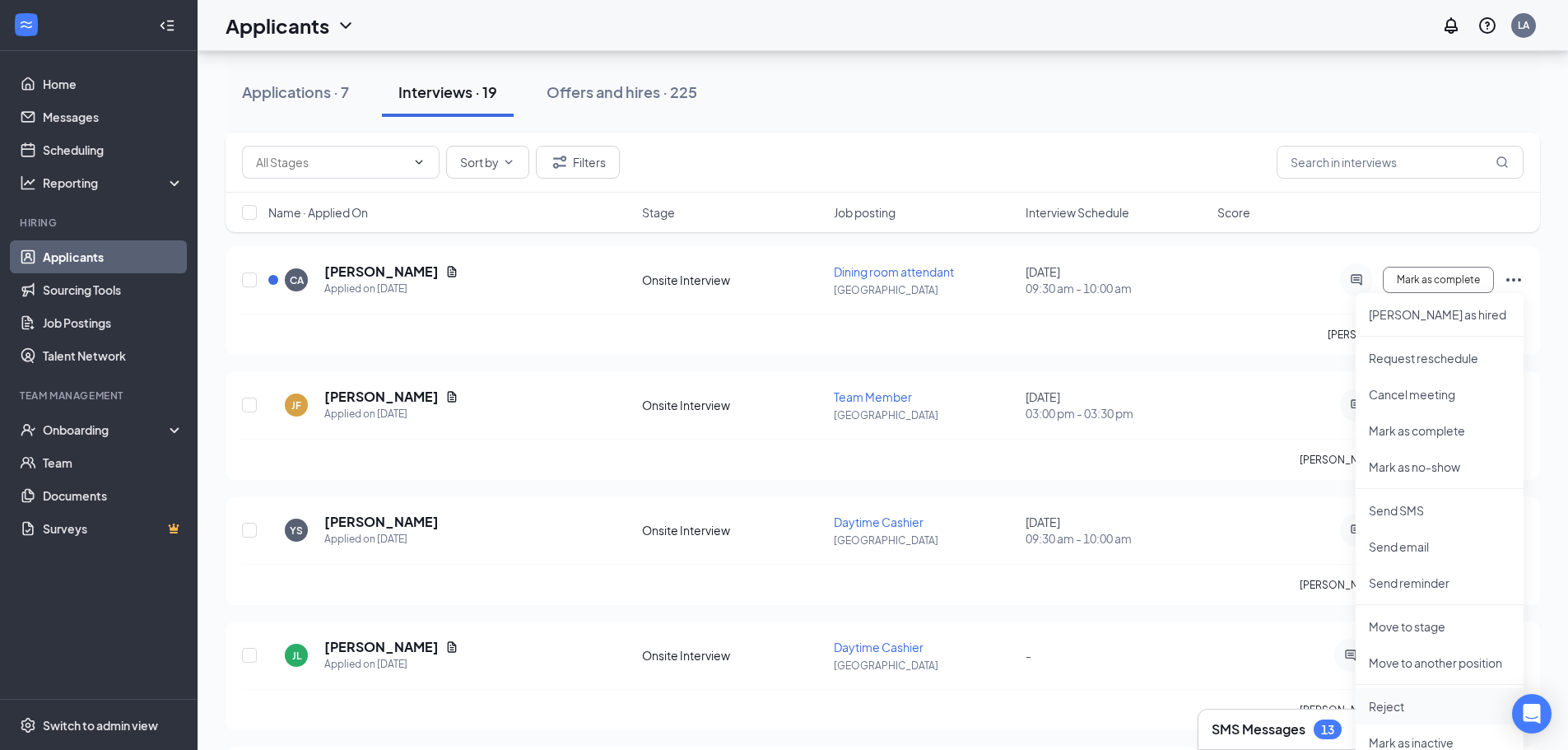
click at [1407, 695] on li "Reject" at bounding box center [1440, 707] width 168 height 37
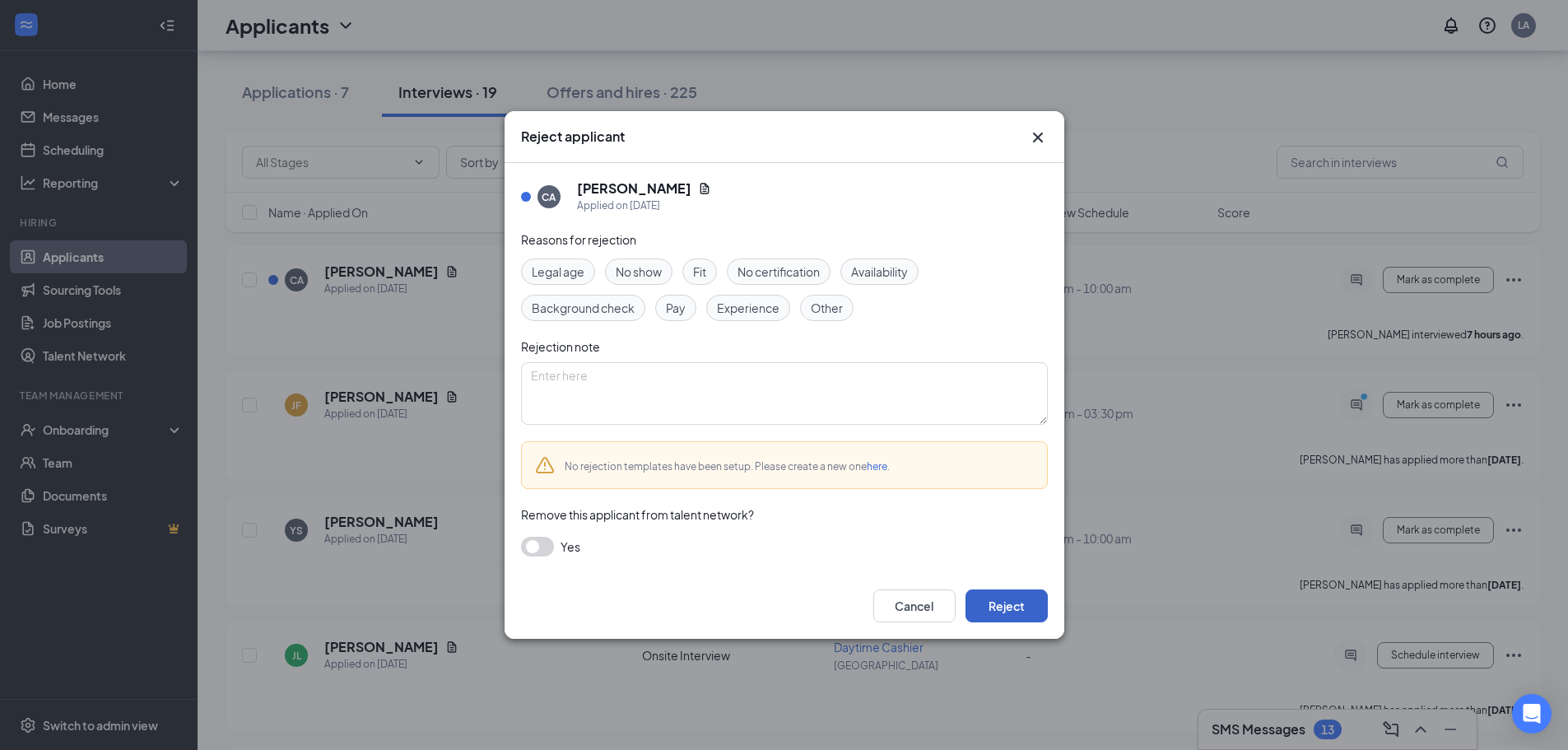
click at [999, 608] on button "Reject" at bounding box center [1007, 606] width 82 height 33
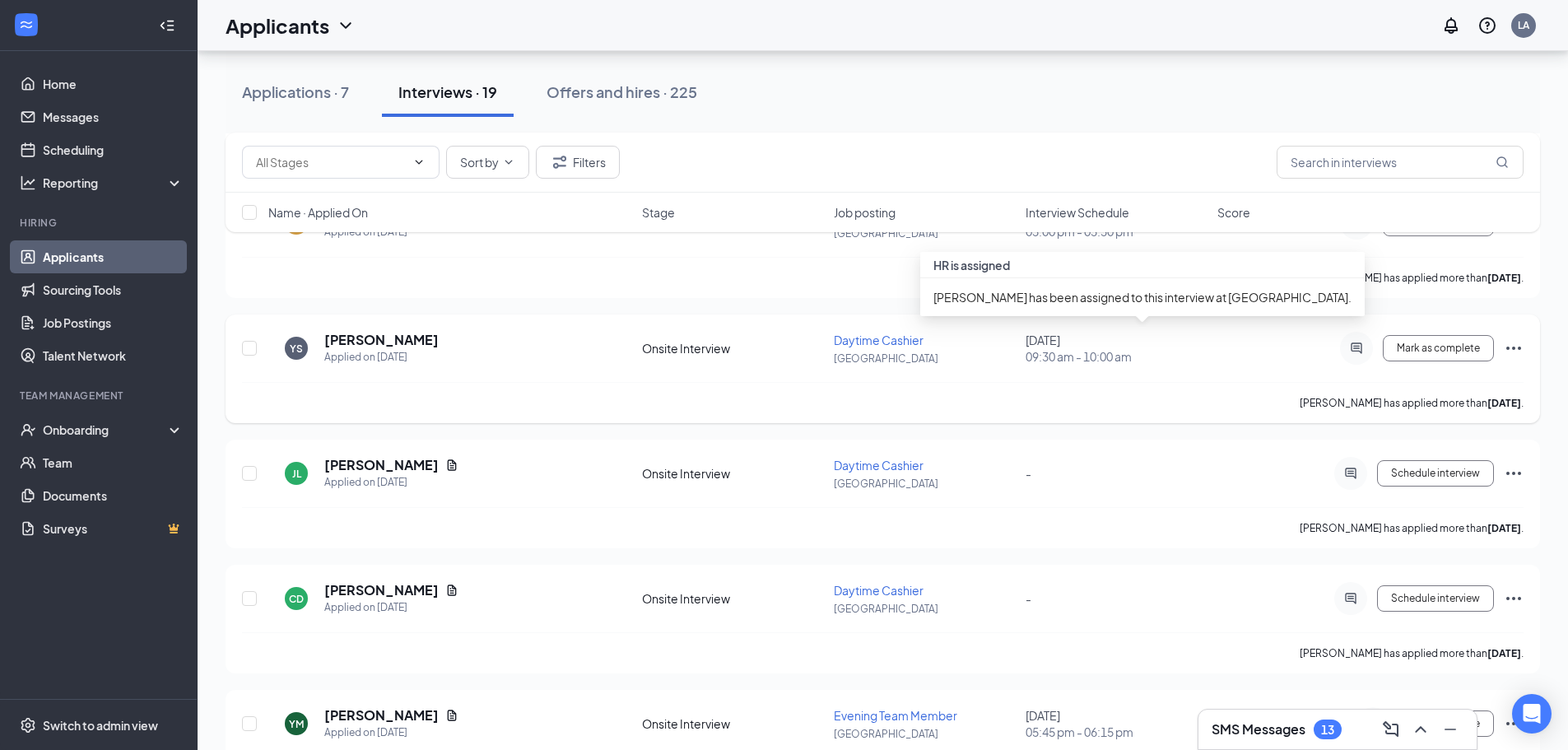
scroll to position [987, 0]
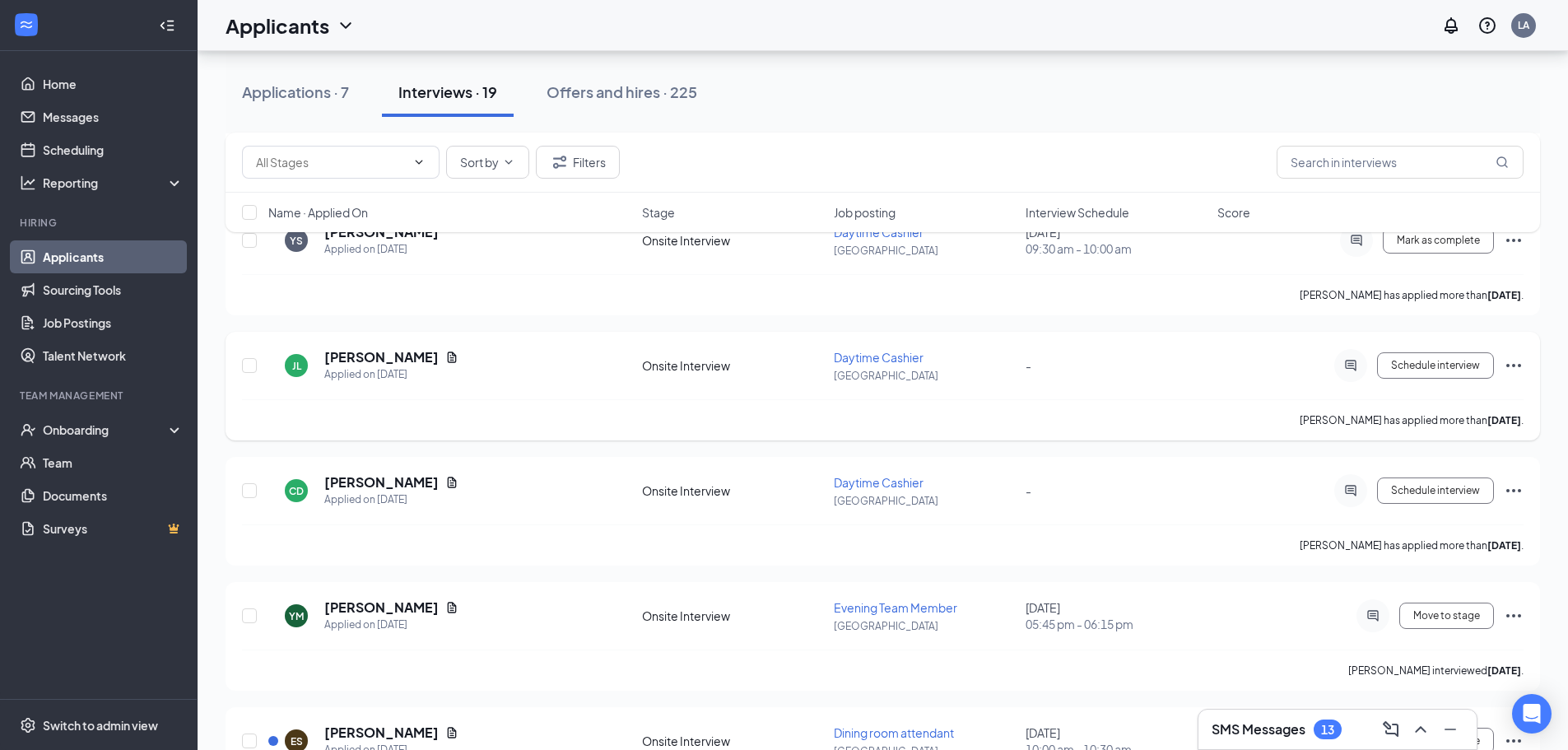
click at [1519, 360] on icon "Ellipses" at bounding box center [1514, 365] width 20 height 20
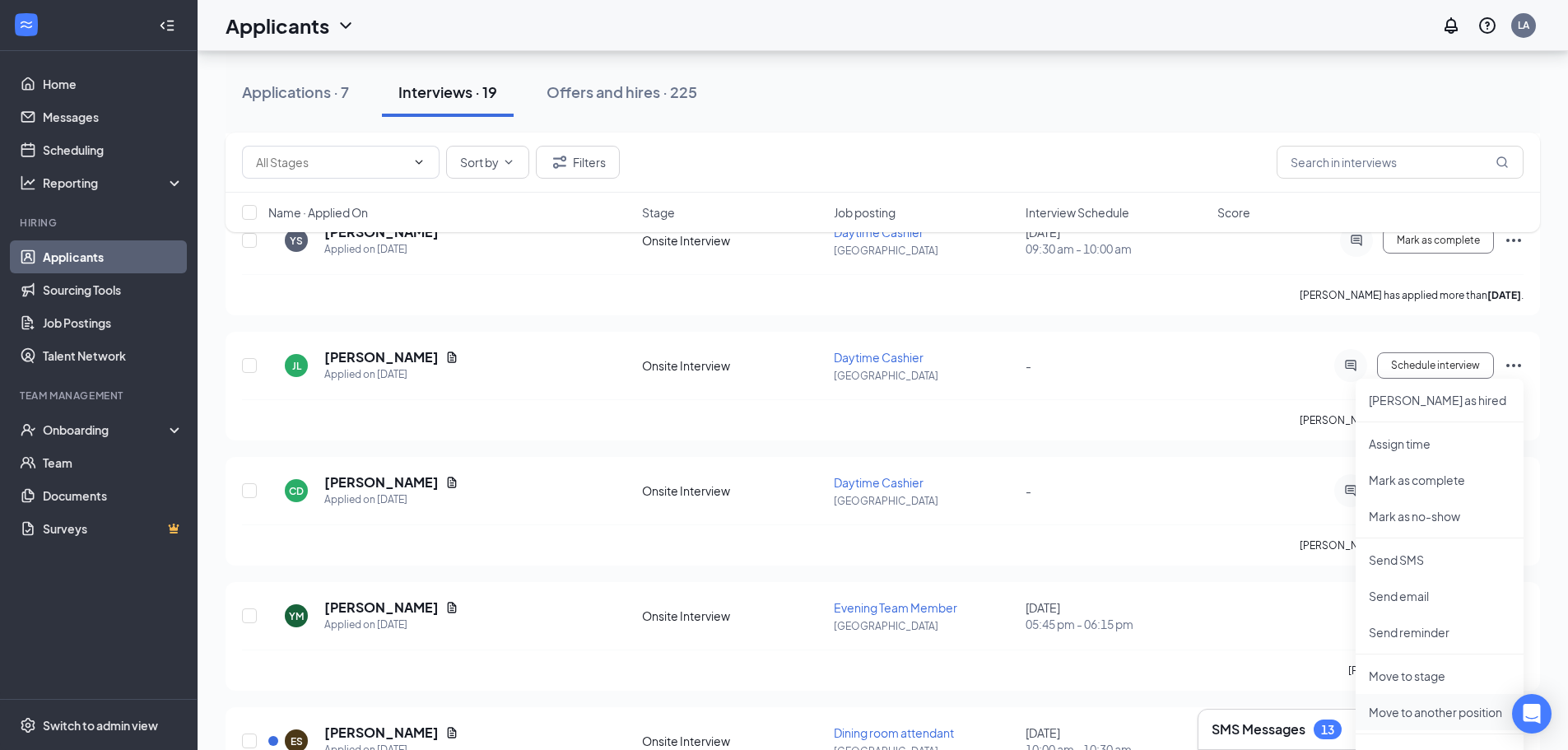
scroll to position [1070, 0]
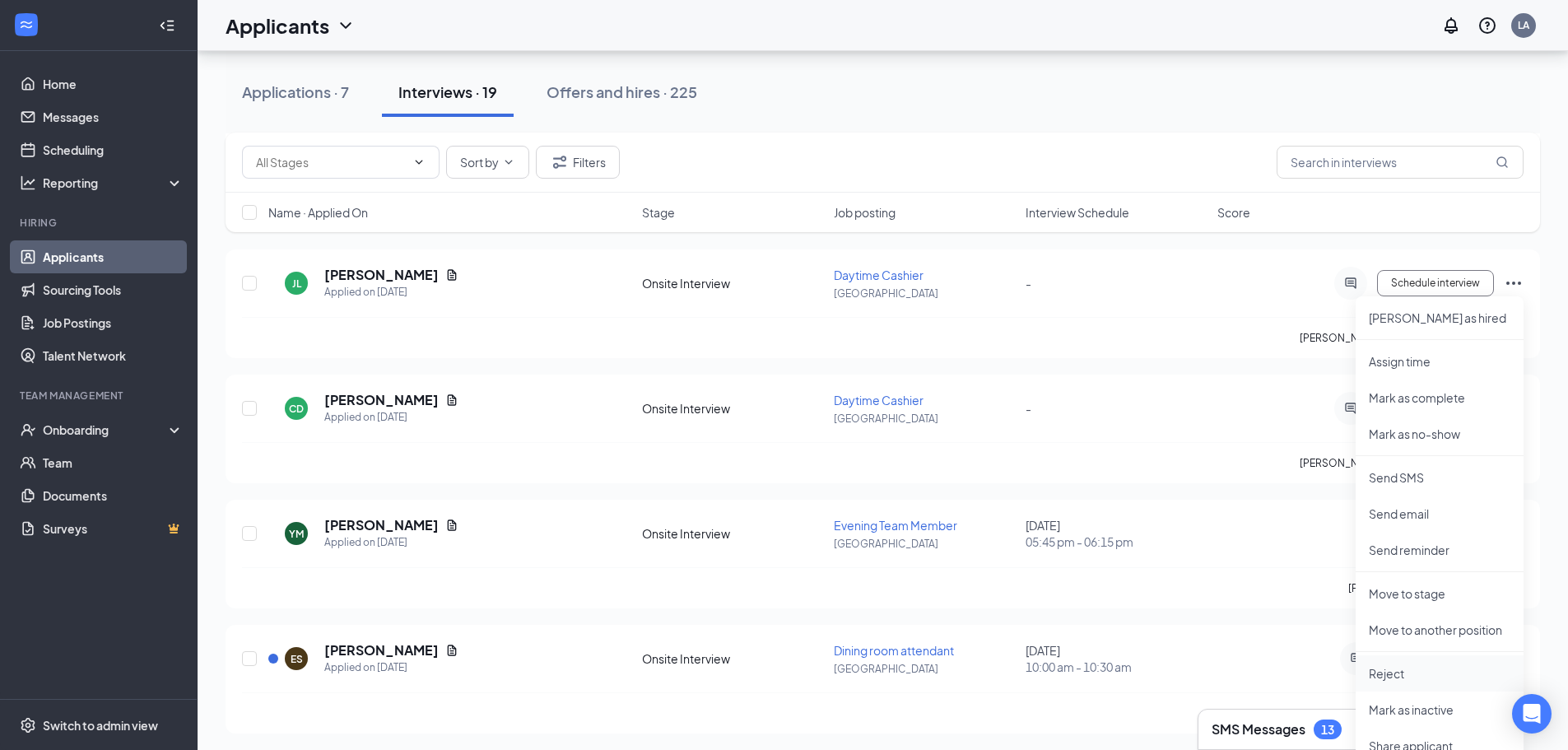
click at [1399, 677] on p "Reject" at bounding box center [1440, 673] width 142 height 17
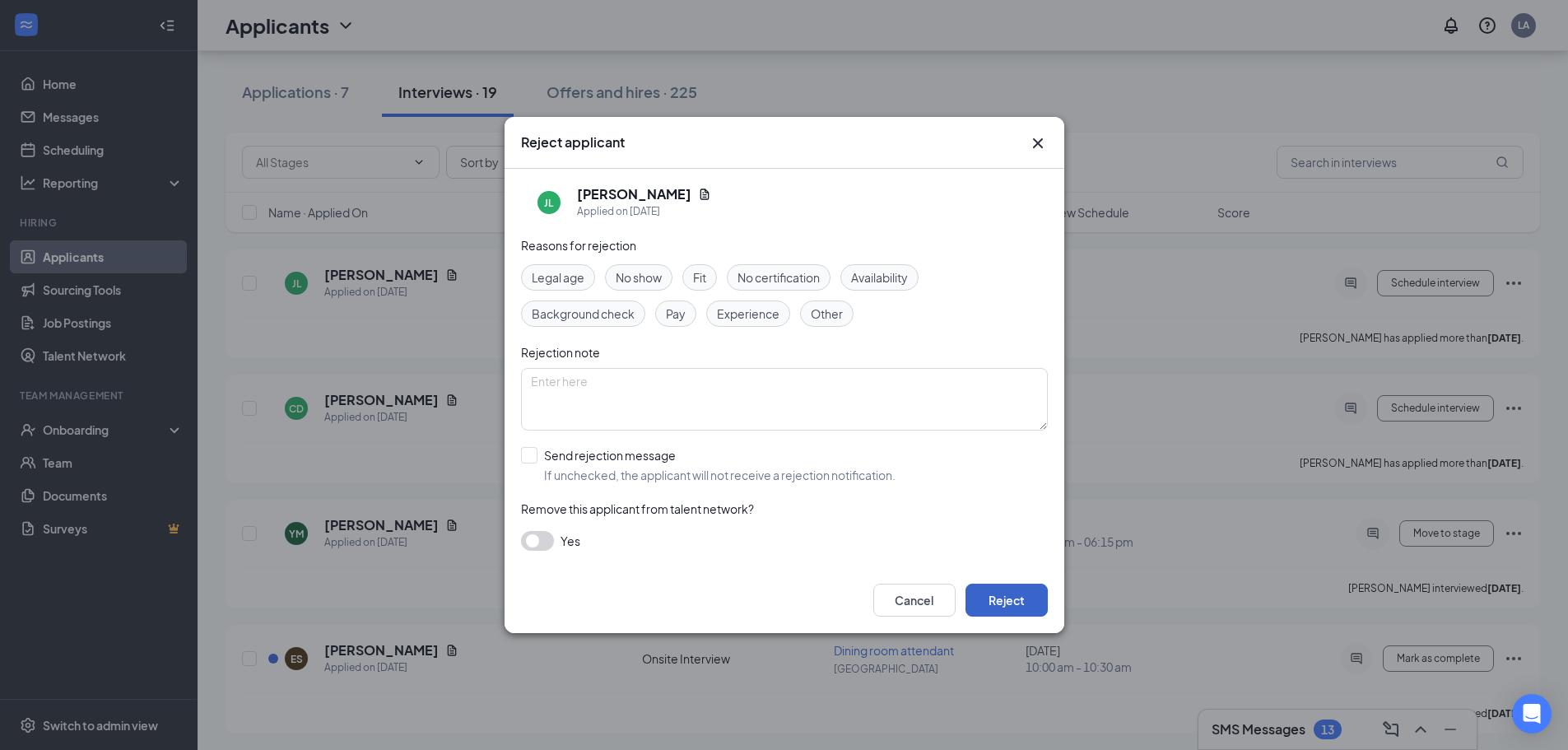
click at [1019, 613] on button "Reject" at bounding box center [1007, 600] width 82 height 33
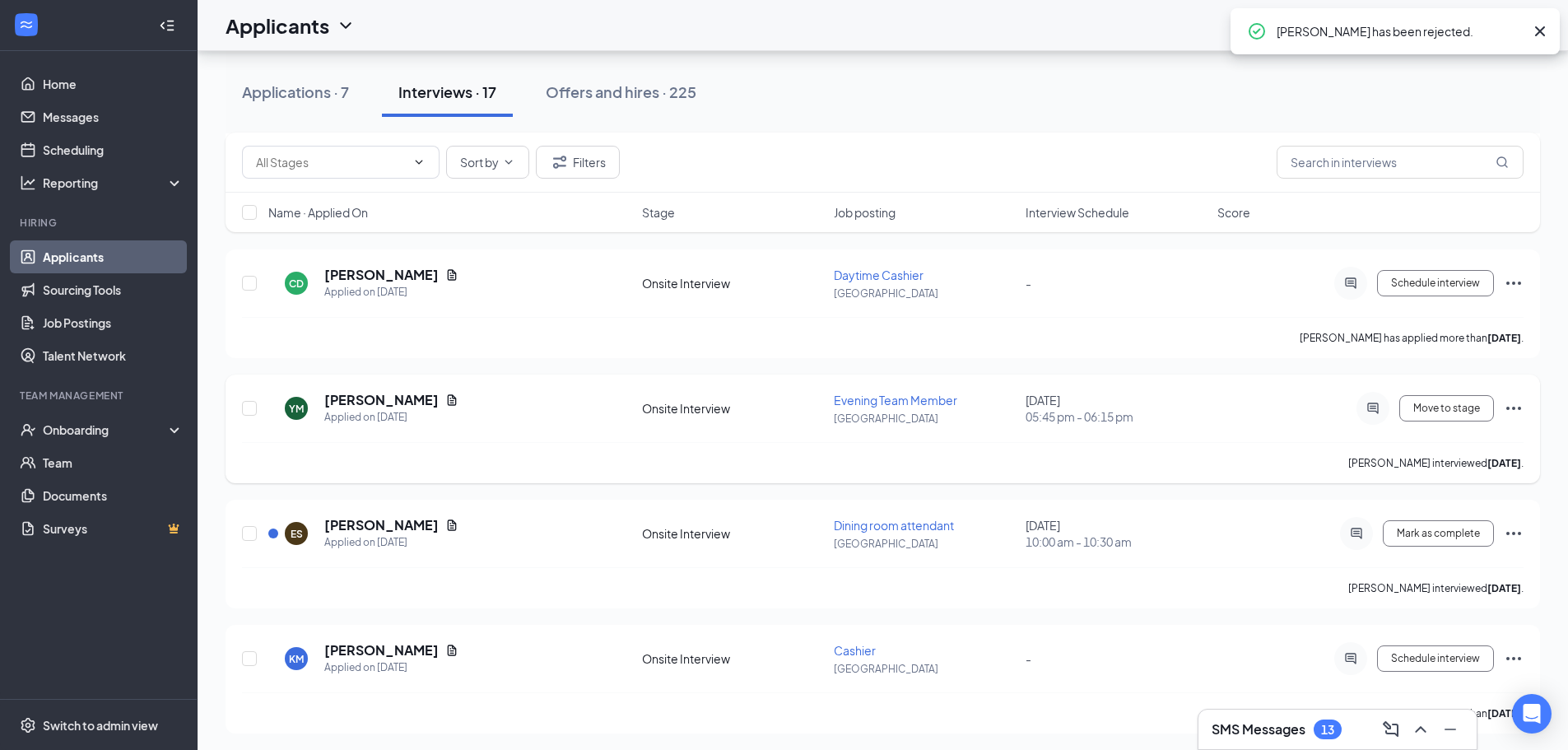
click at [1508, 409] on icon "Ellipses" at bounding box center [1514, 408] width 15 height 3
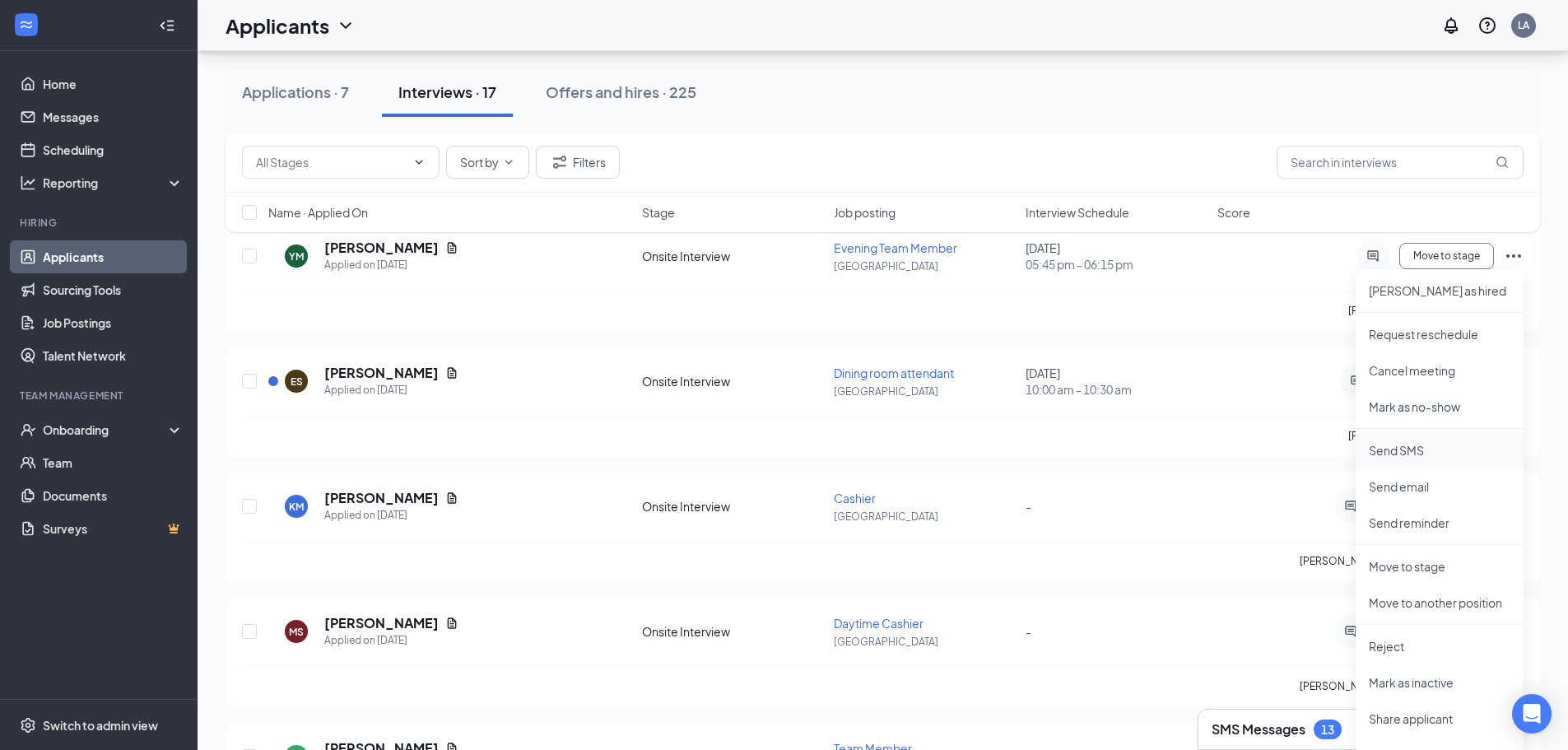
scroll to position [1234, 0]
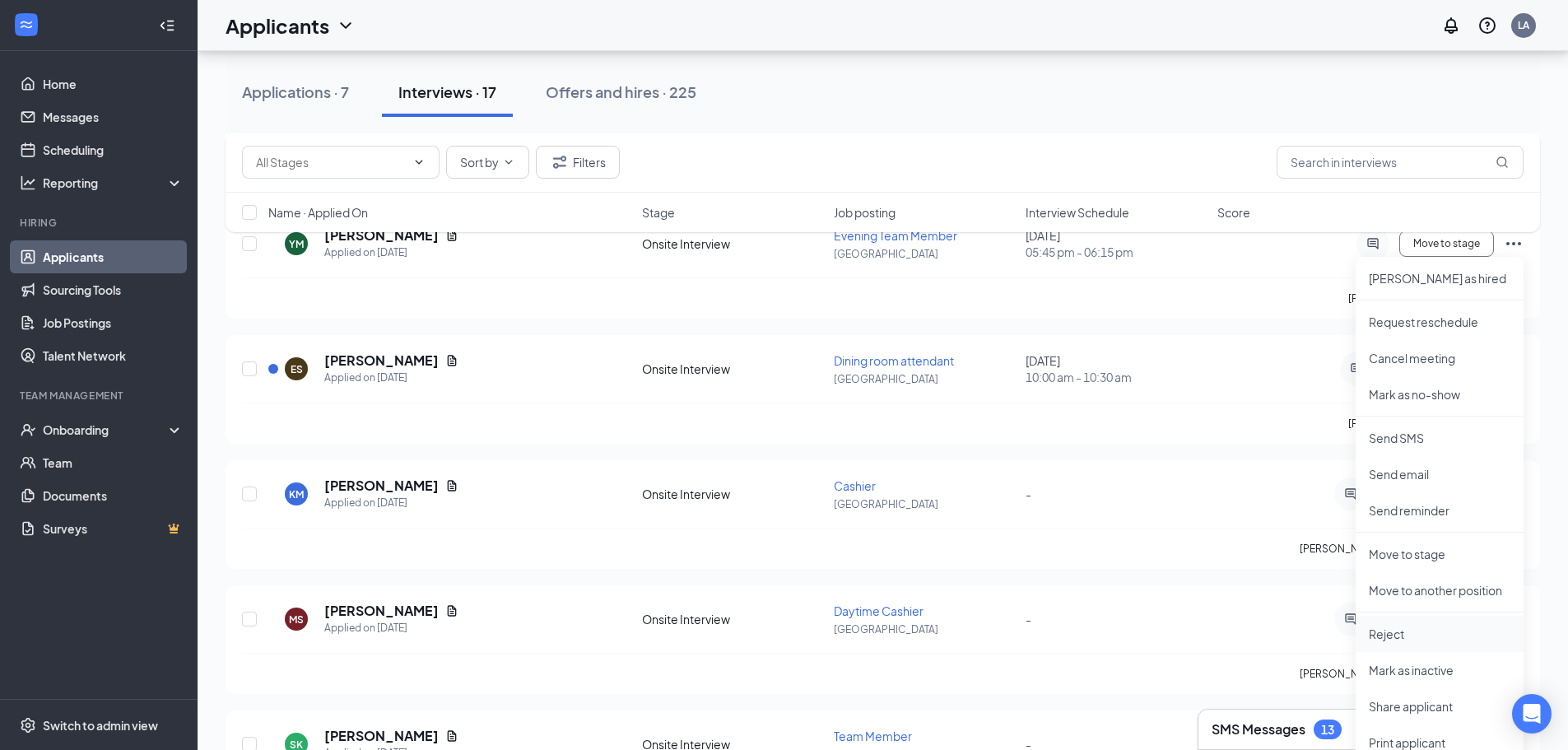
click at [1406, 636] on p "Reject" at bounding box center [1440, 633] width 142 height 17
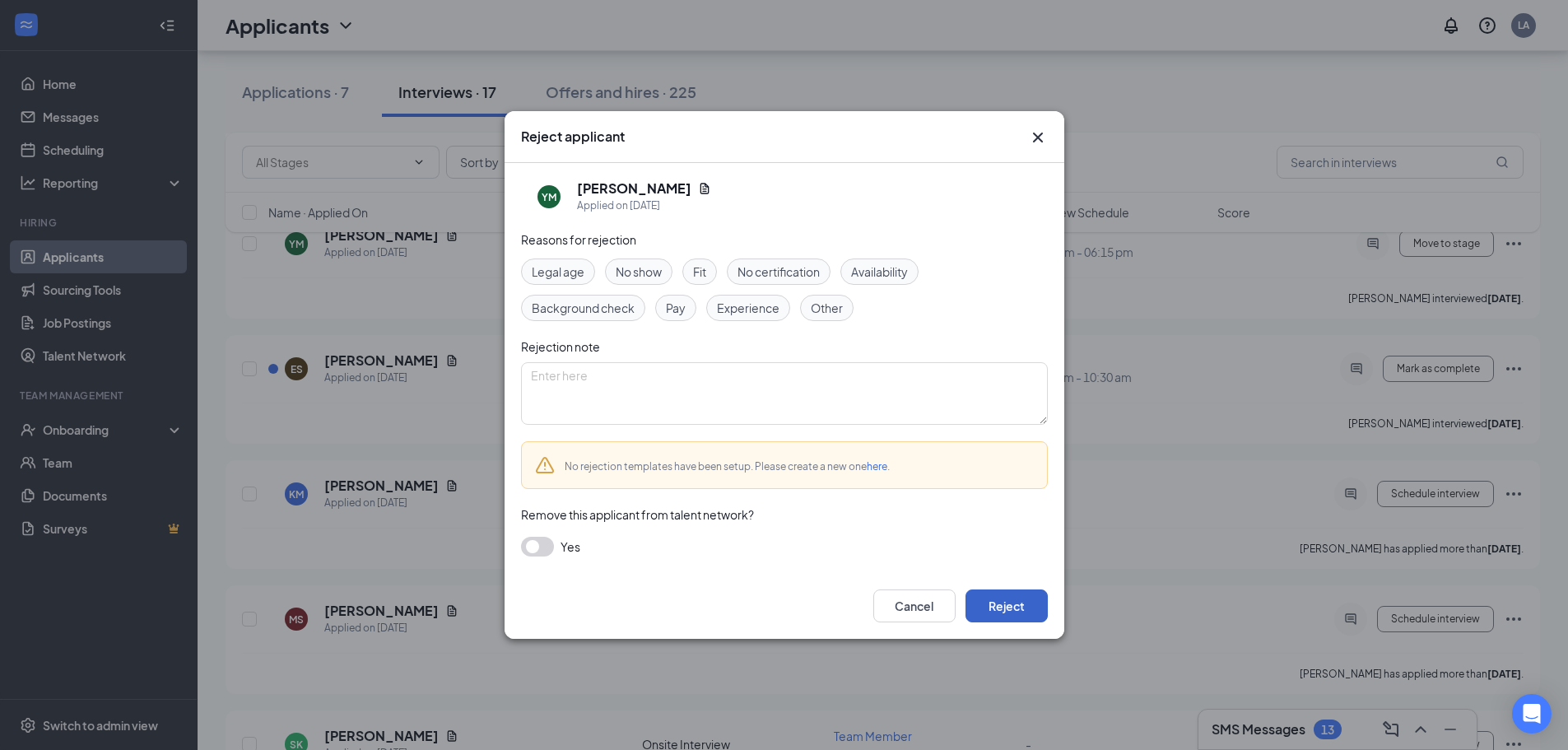
click at [1019, 608] on button "Reject" at bounding box center [1007, 606] width 82 height 33
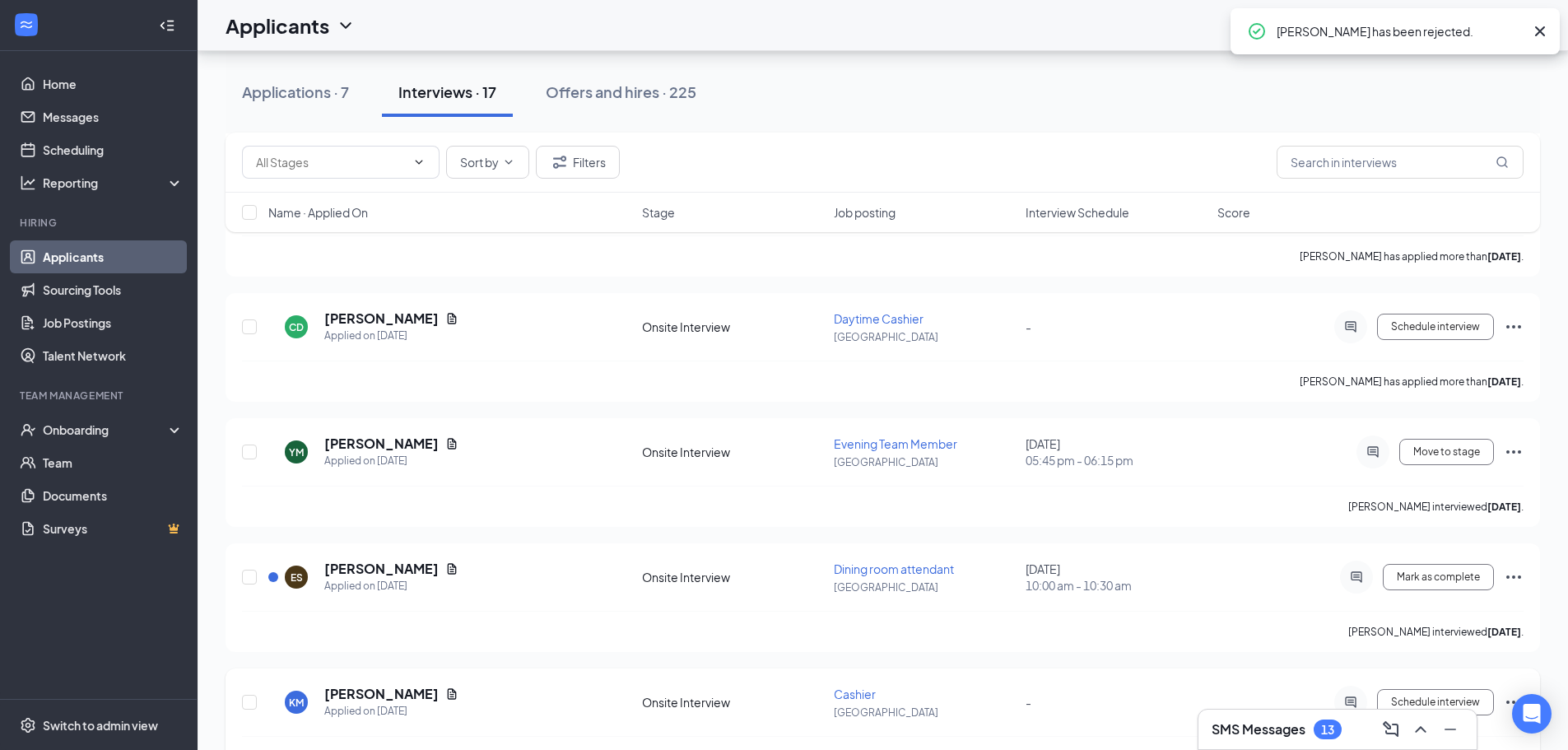
scroll to position [987, 0]
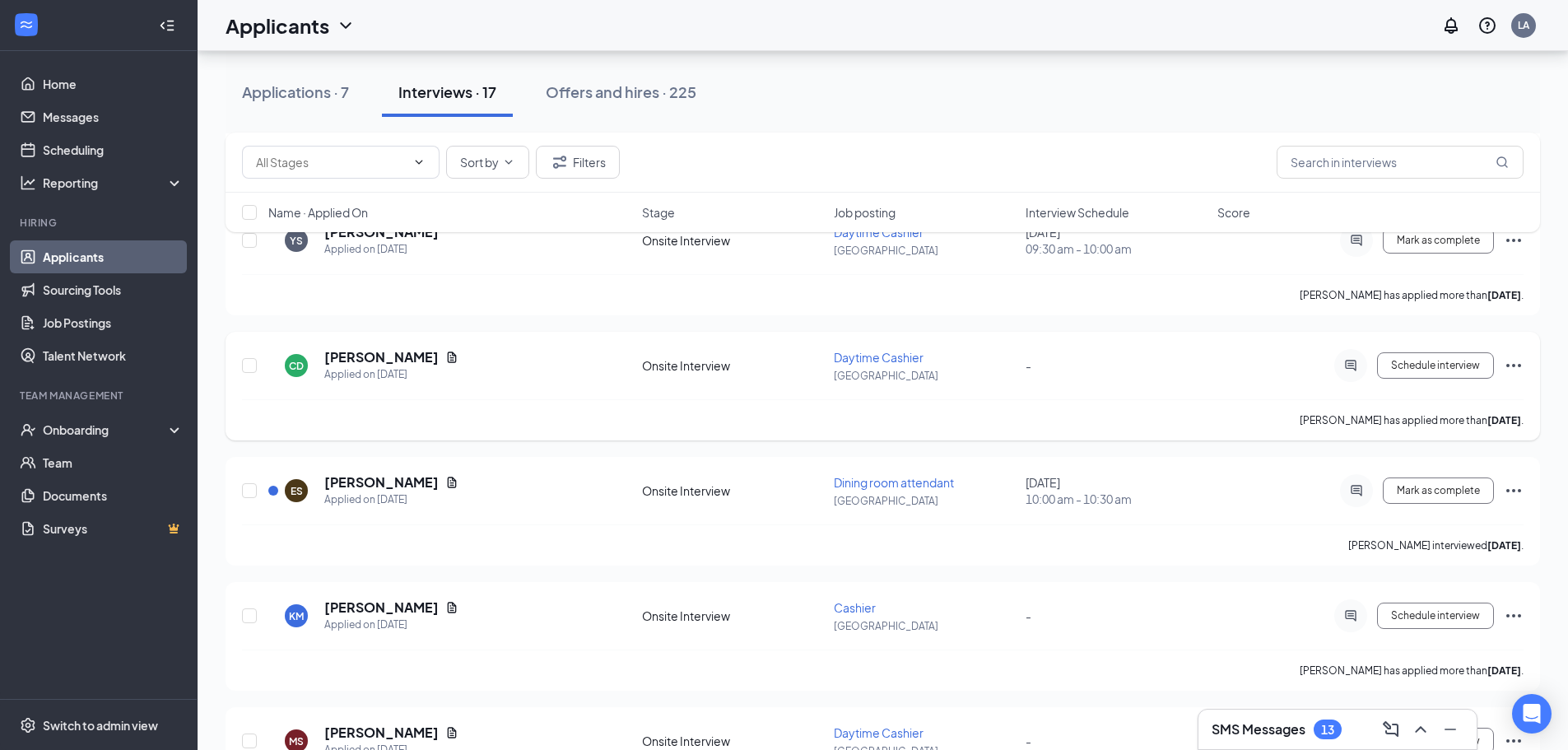
click at [1510, 365] on icon "Ellipses" at bounding box center [1514, 365] width 15 height 3
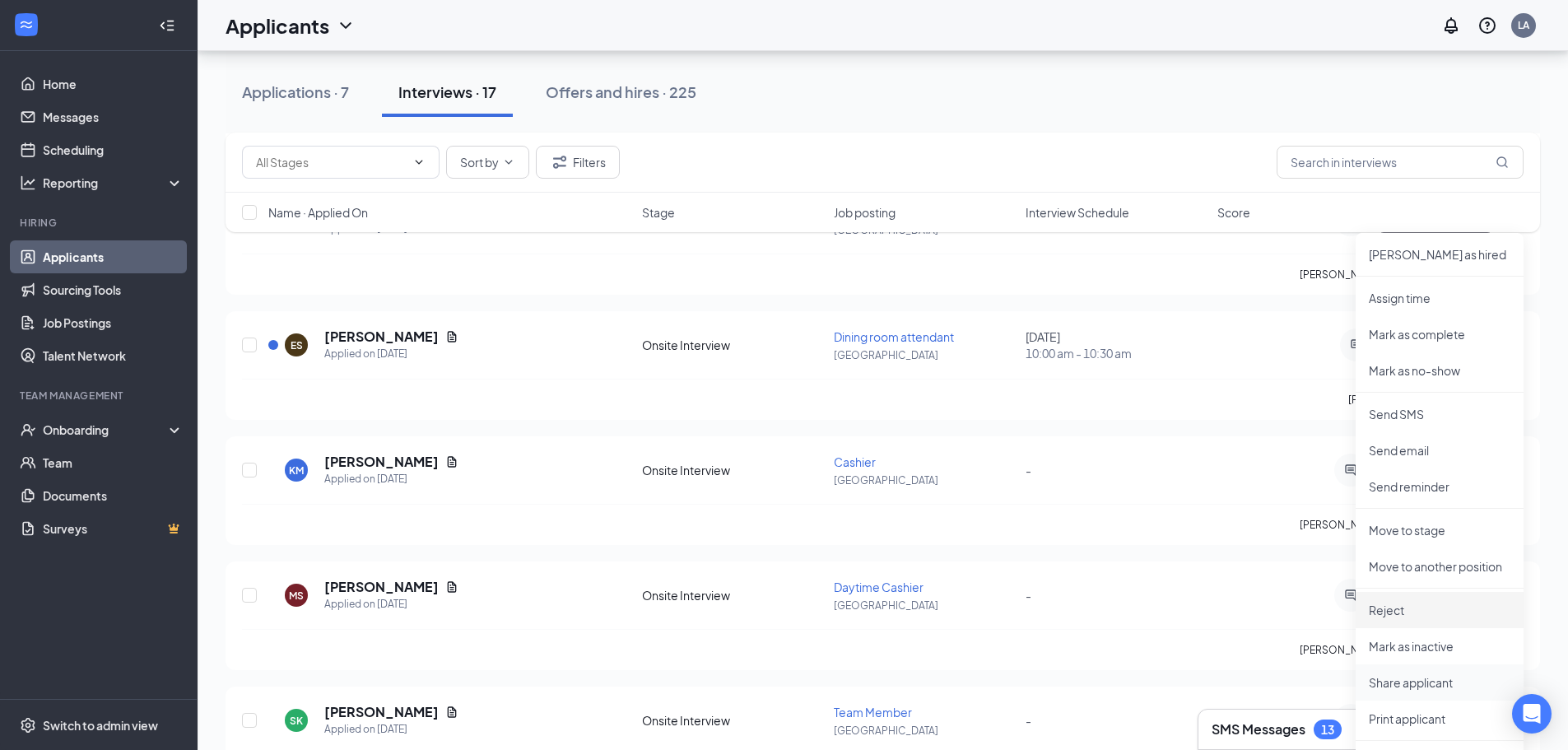
scroll to position [1152, 0]
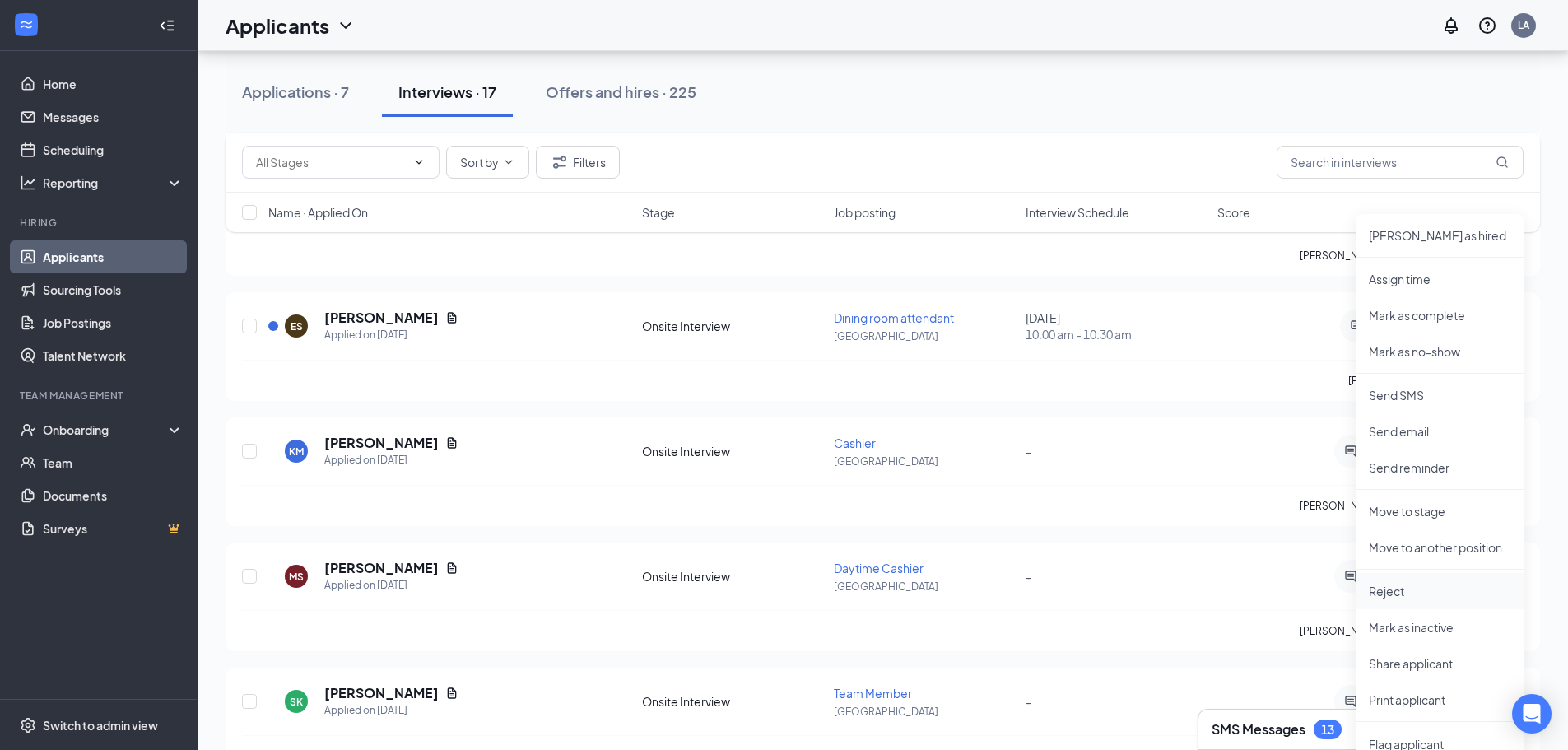
click at [1381, 601] on li "Reject" at bounding box center [1440, 591] width 168 height 37
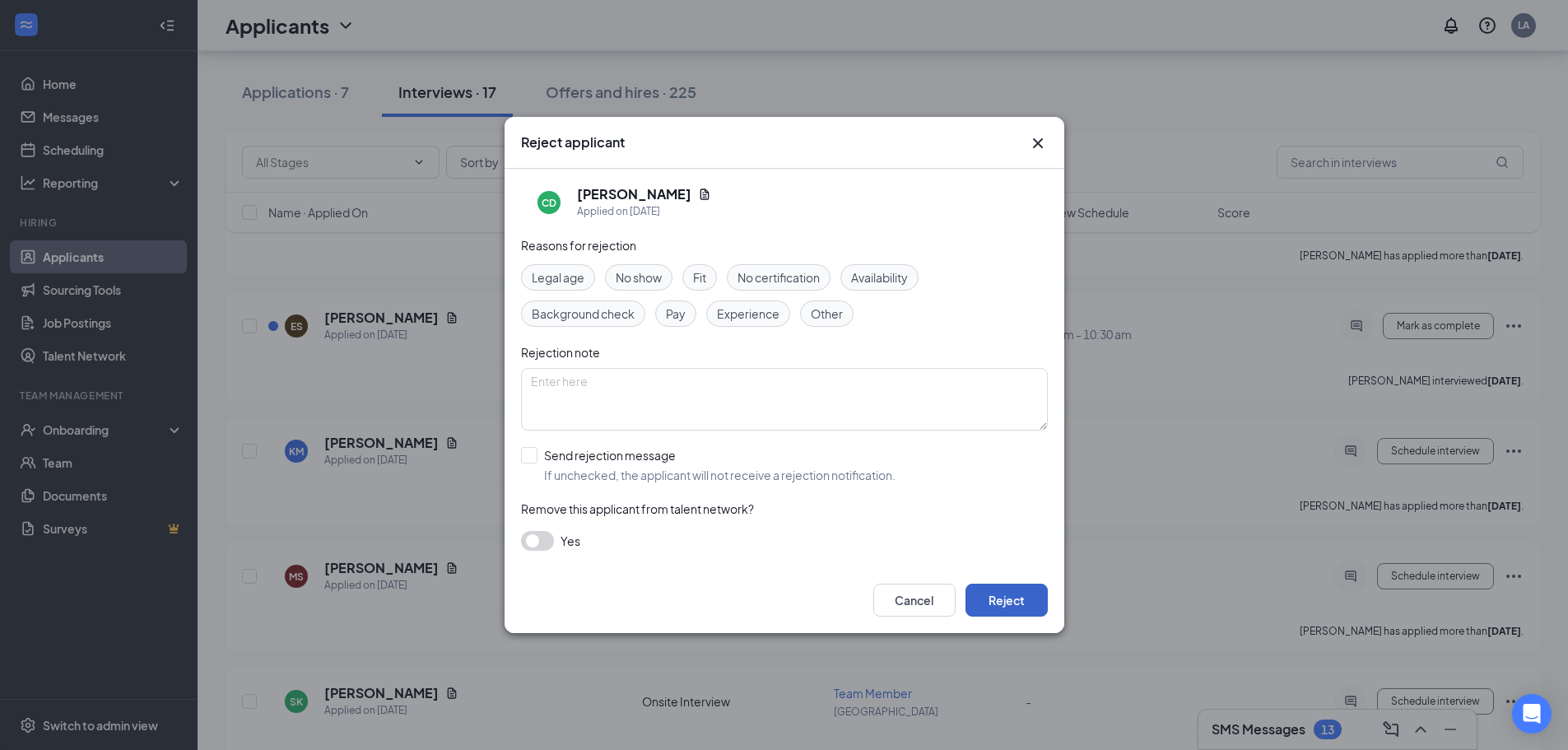
click at [1035, 600] on button "Reject" at bounding box center [1007, 600] width 82 height 33
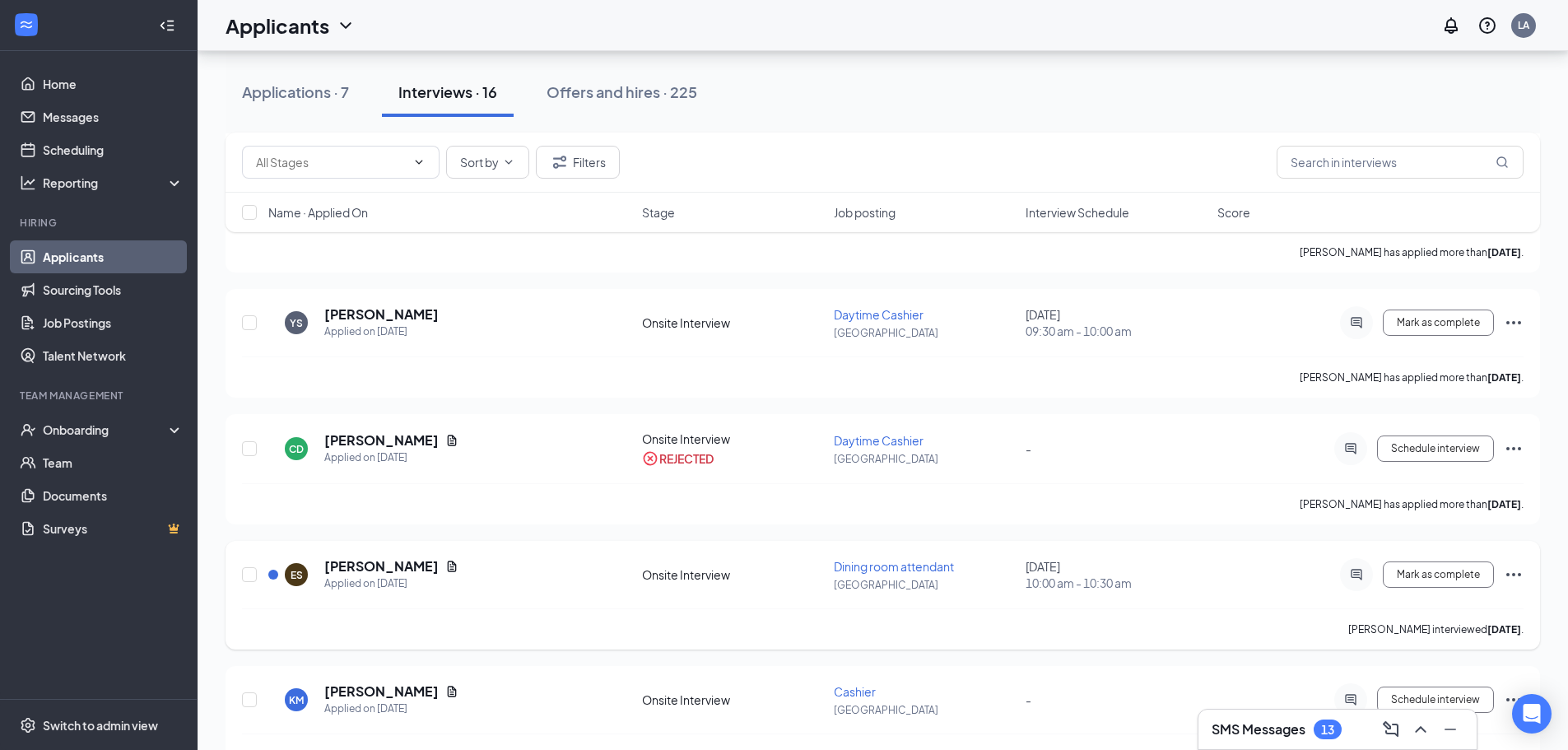
scroll to position [987, 0]
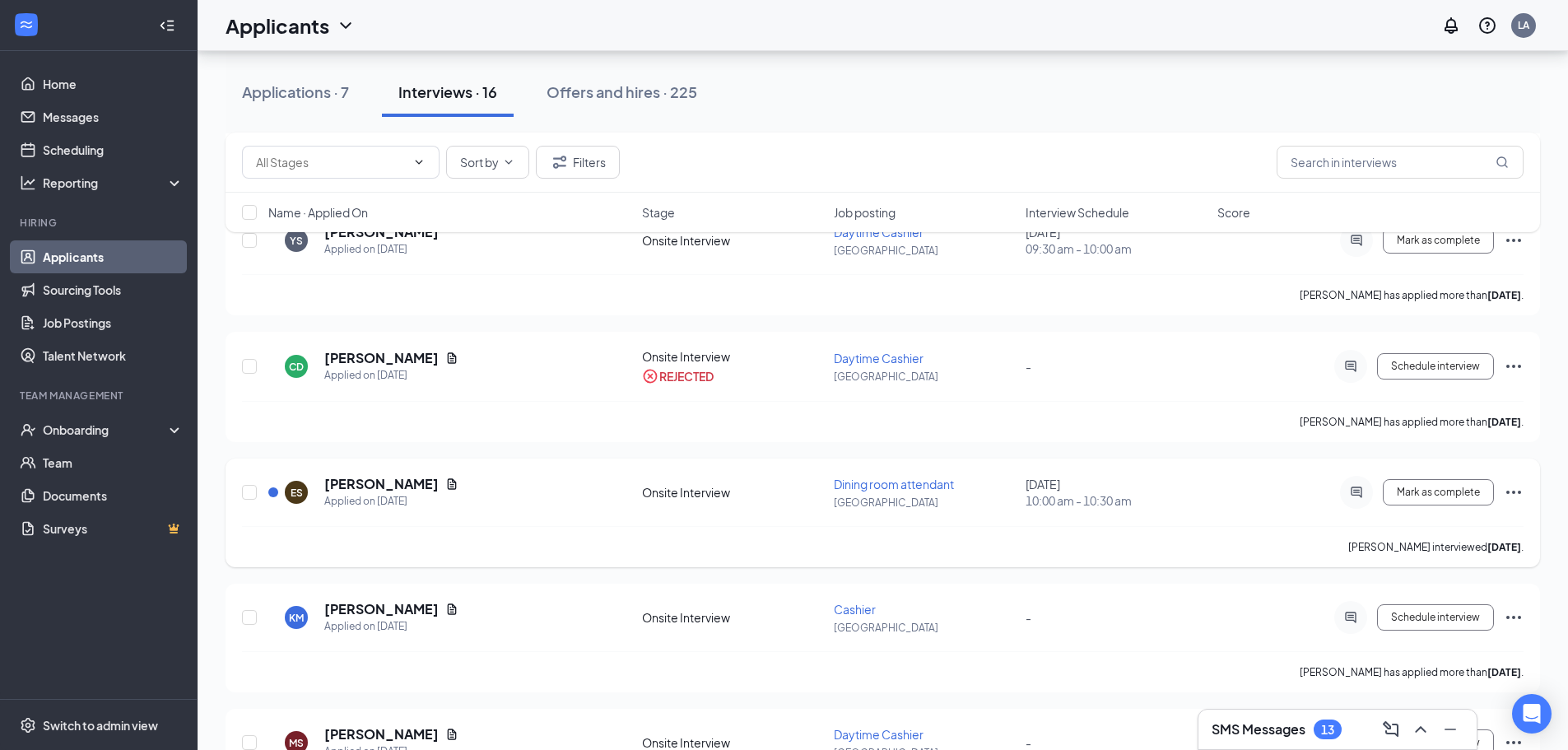
click at [1522, 492] on icon "Ellipses" at bounding box center [1514, 492] width 20 height 20
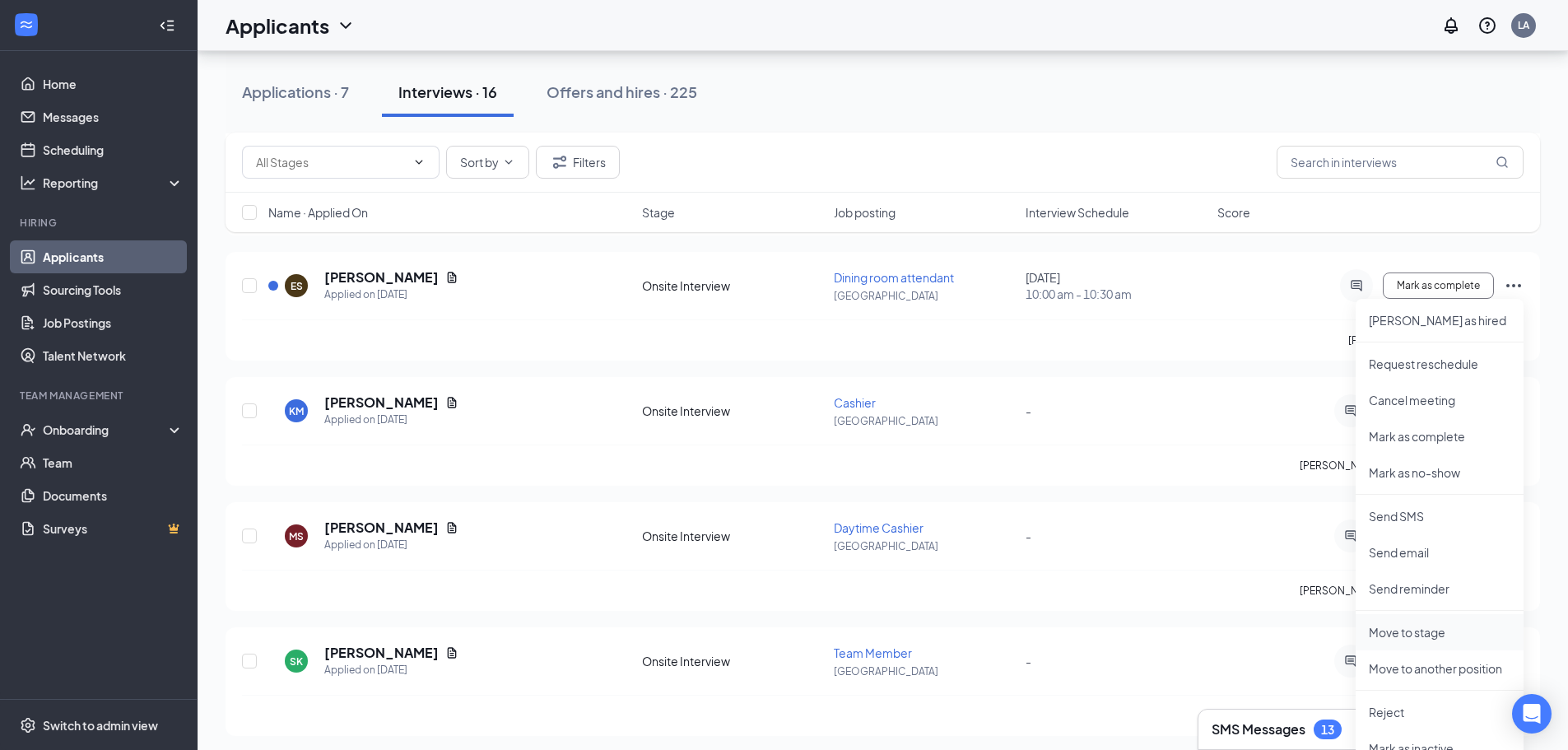
scroll to position [1234, 0]
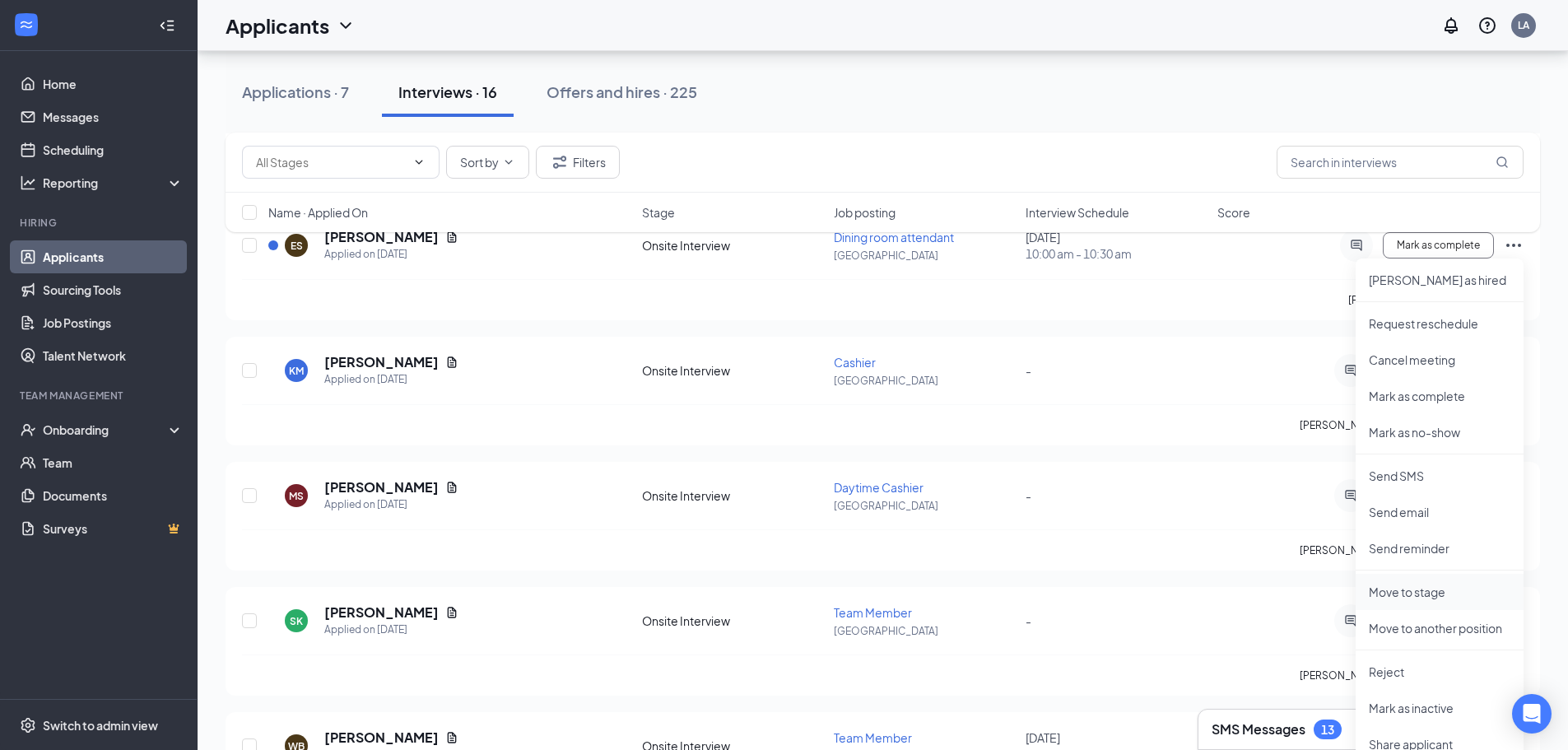
click at [1383, 683] on li "Reject" at bounding box center [1440, 672] width 168 height 37
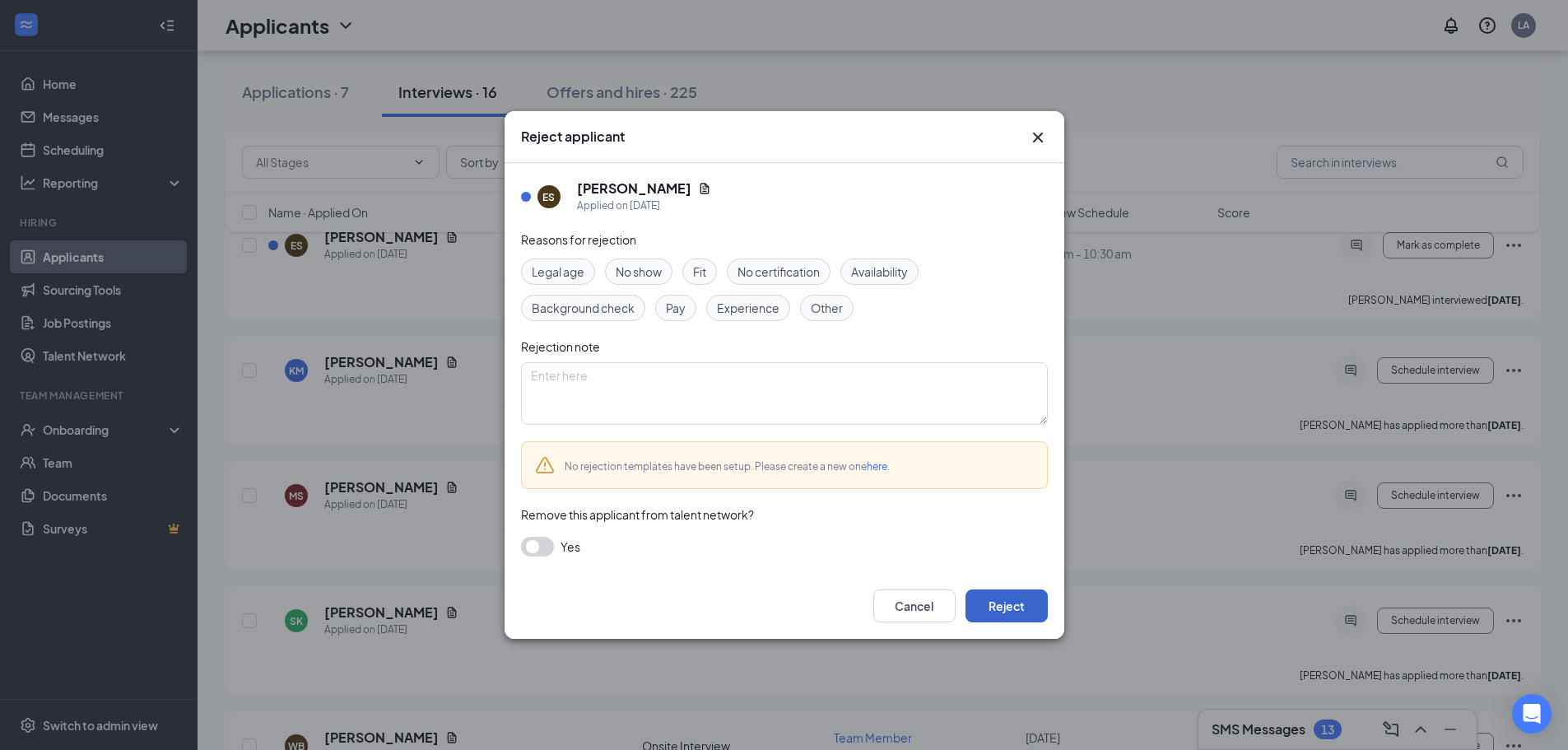
click at [1010, 601] on button "Reject" at bounding box center [1007, 606] width 82 height 33
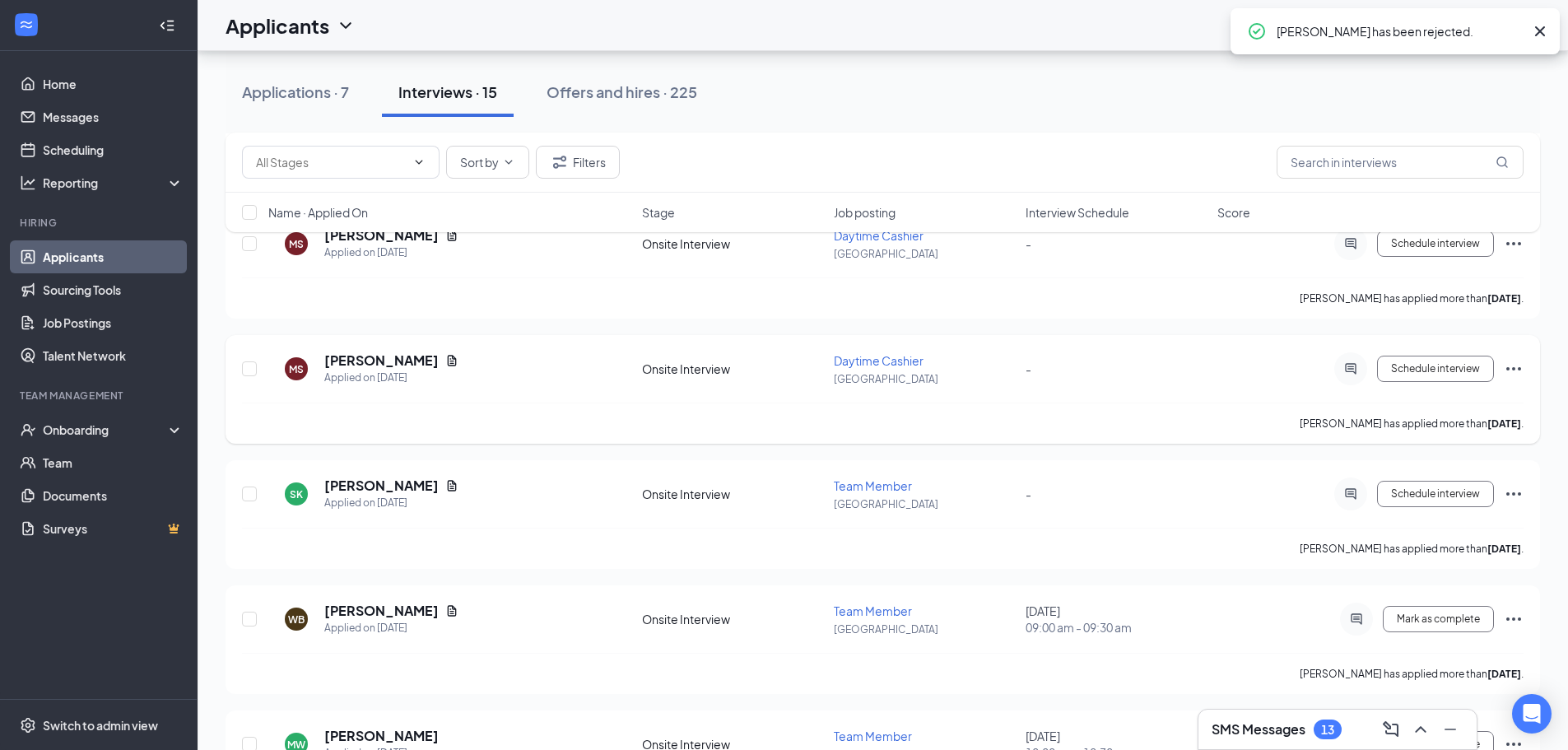
click at [1515, 378] on icon "Ellipses" at bounding box center [1514, 369] width 20 height 20
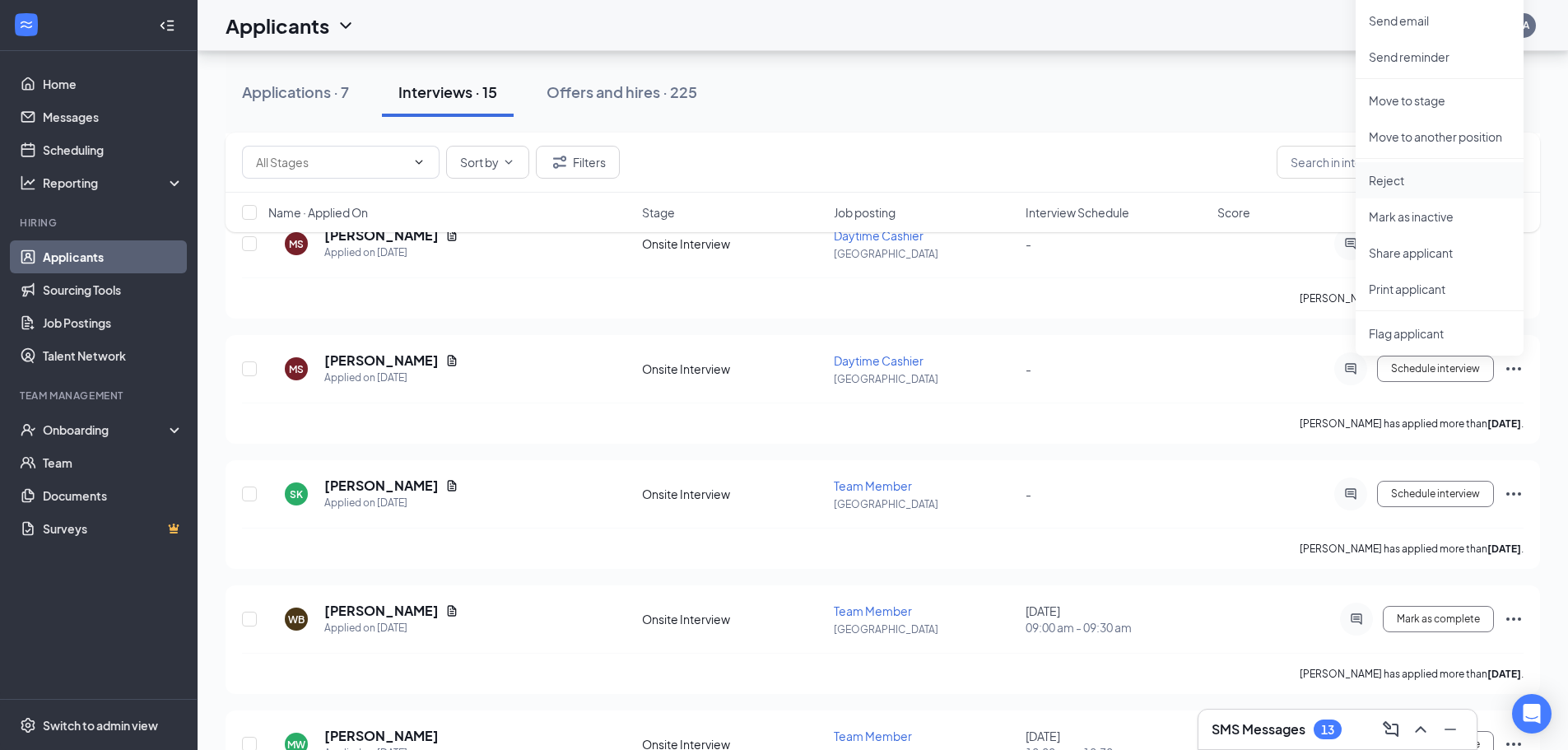
click at [1398, 184] on p "Reject" at bounding box center [1440, 181] width 142 height 17
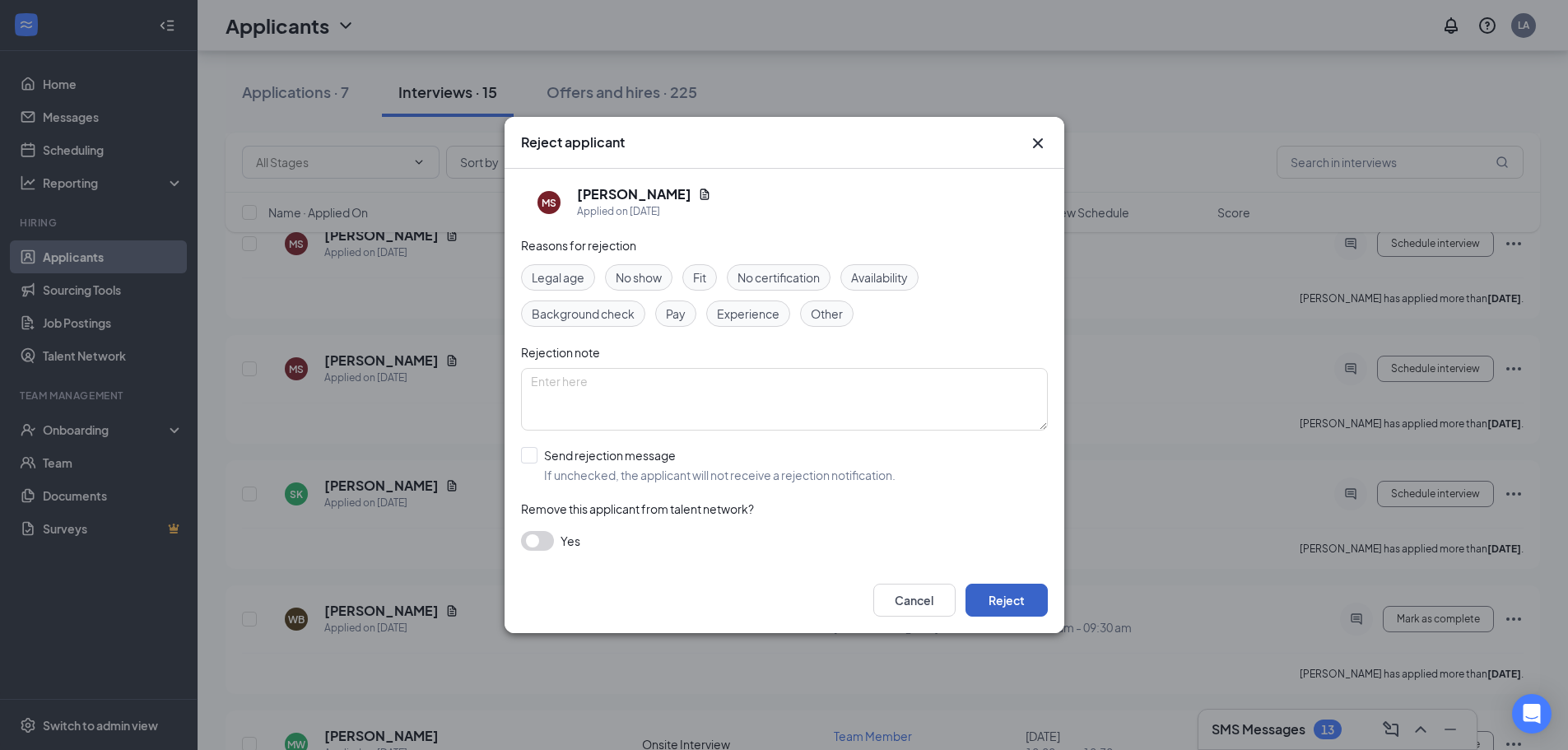
click at [1003, 599] on button "Reject" at bounding box center [1007, 600] width 82 height 33
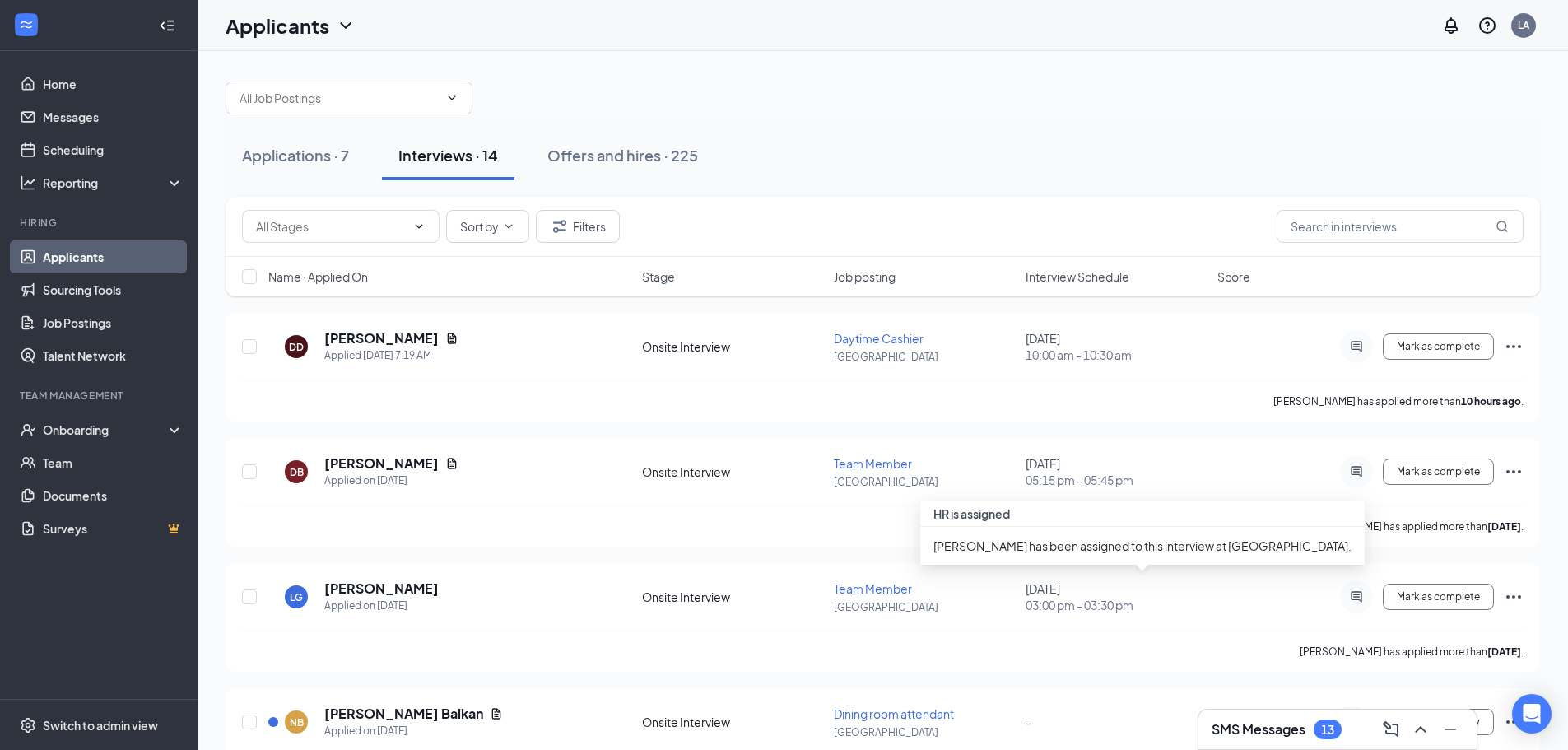
scroll to position [0, 0]
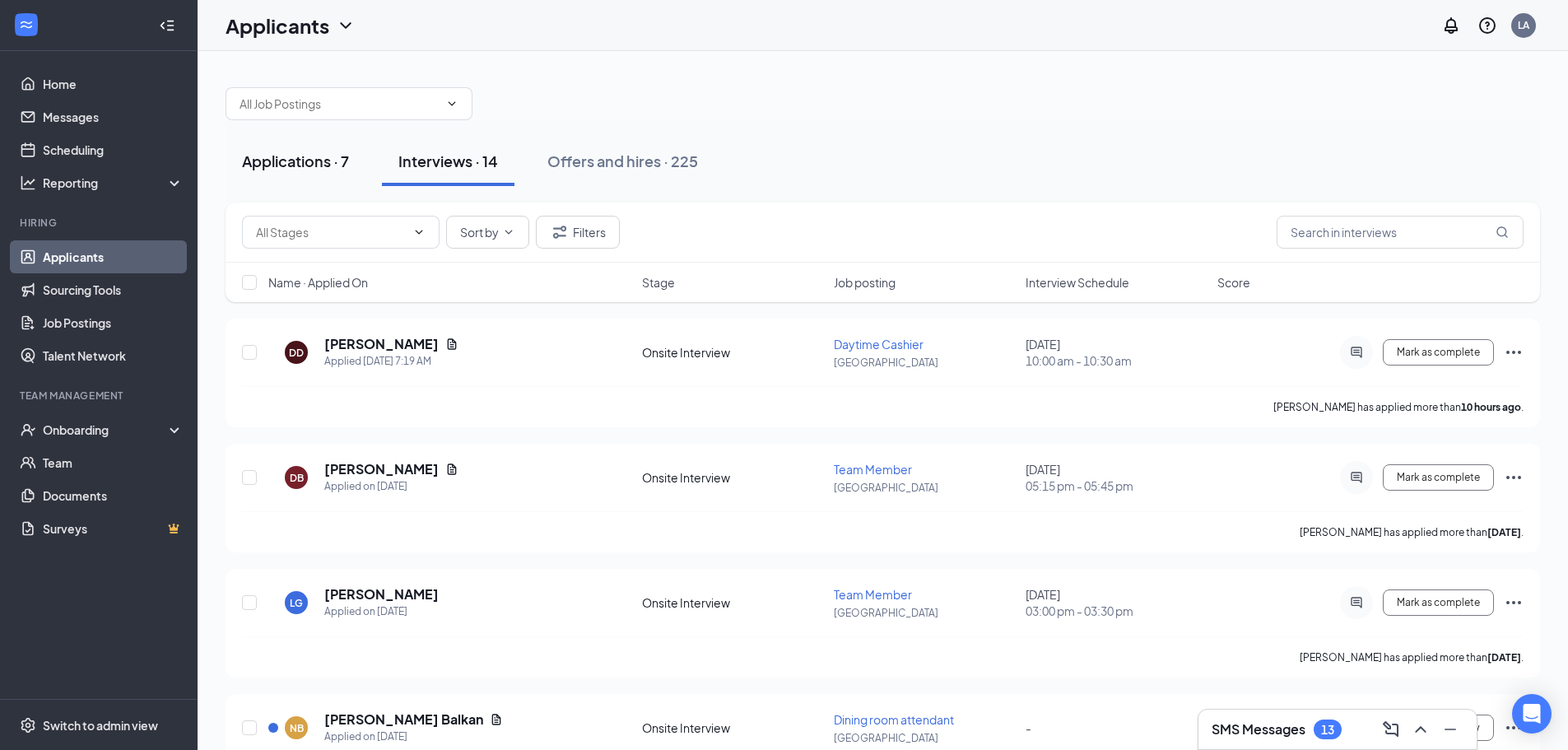
click at [276, 168] on div "Applications · 7" at bounding box center [296, 161] width 107 height 21
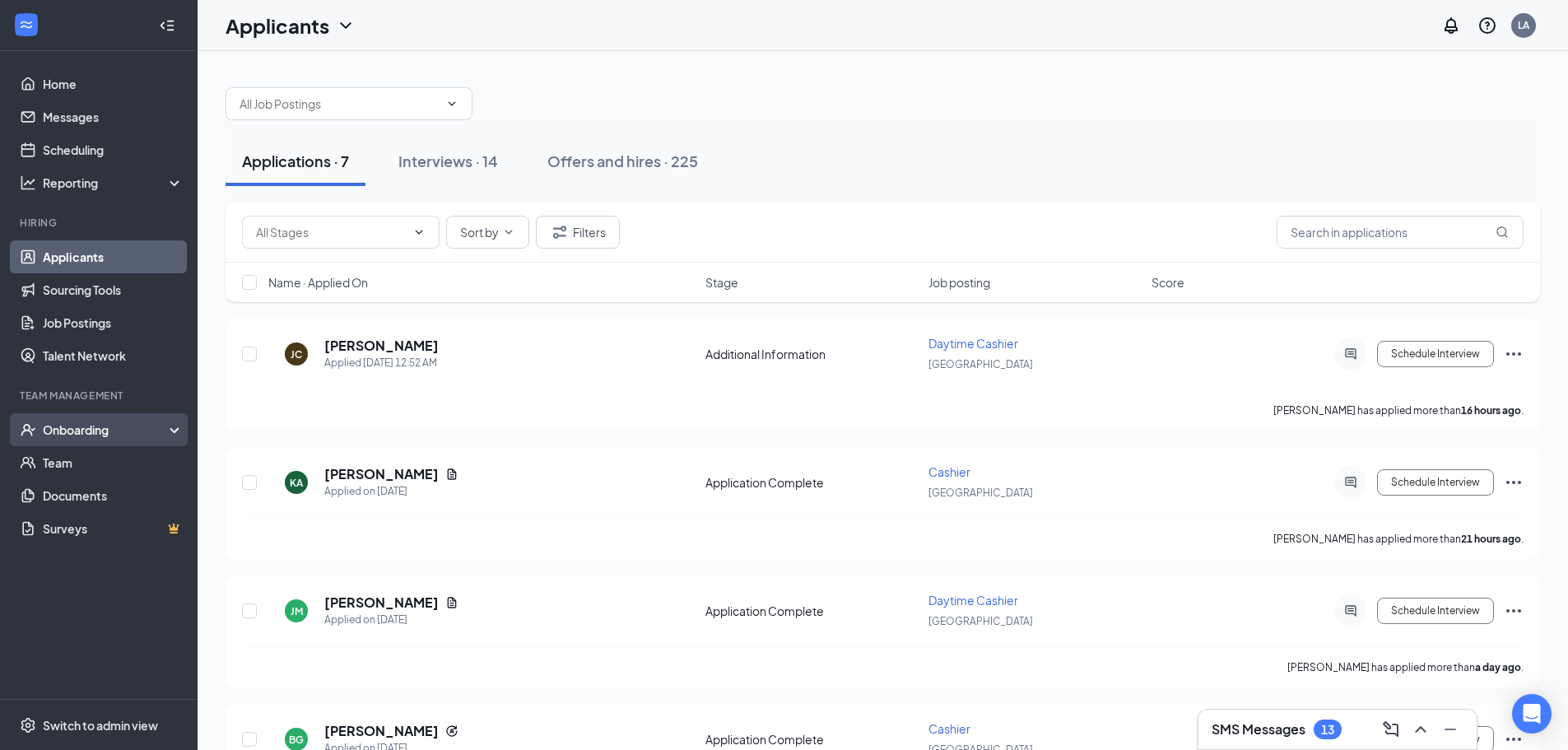
click at [141, 422] on div "Onboarding" at bounding box center [106, 430] width 127 height 17
click at [151, 475] on link "Overview" at bounding box center [112, 463] width 141 height 33
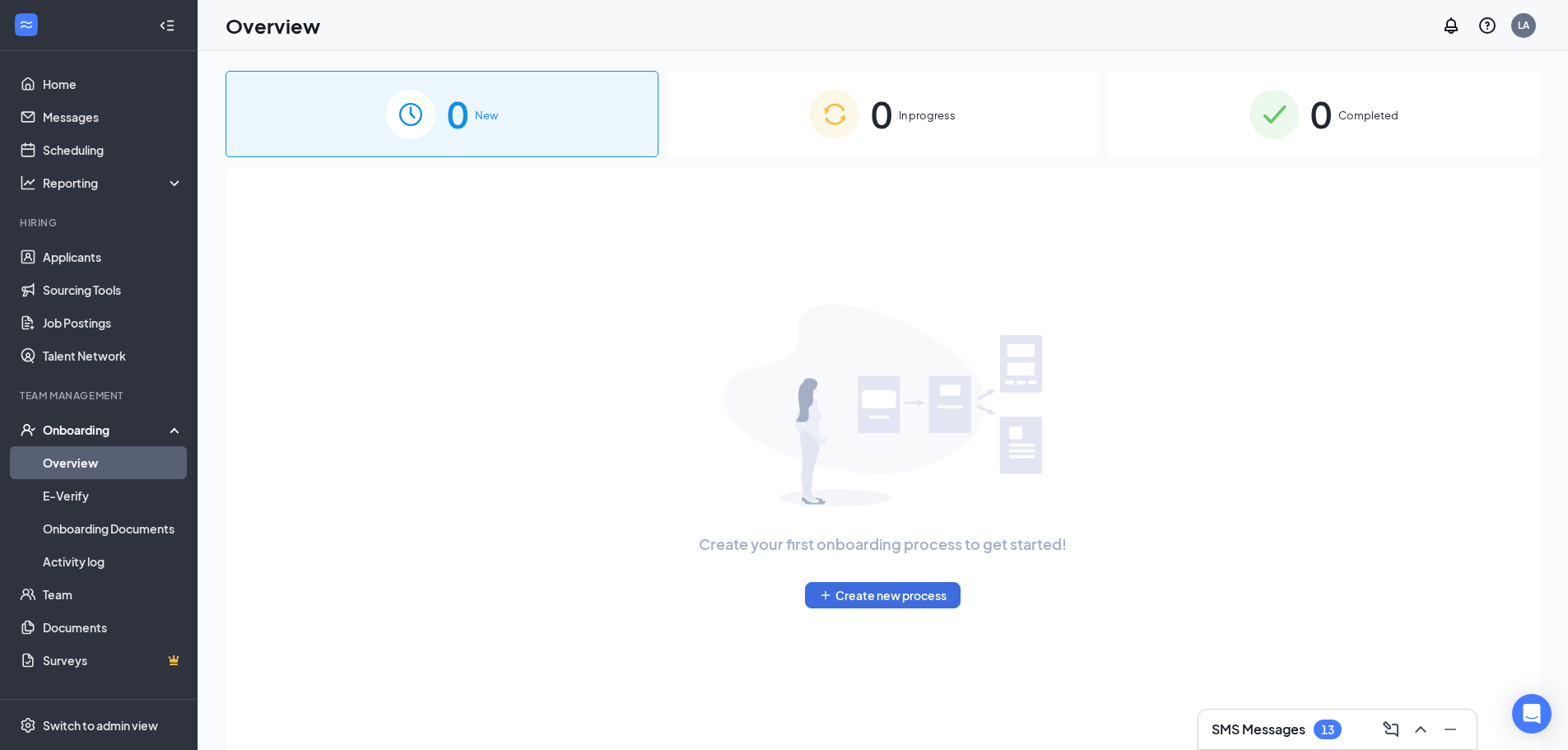
click at [717, 147] on div "0 In progress" at bounding box center [884, 114] width 433 height 87
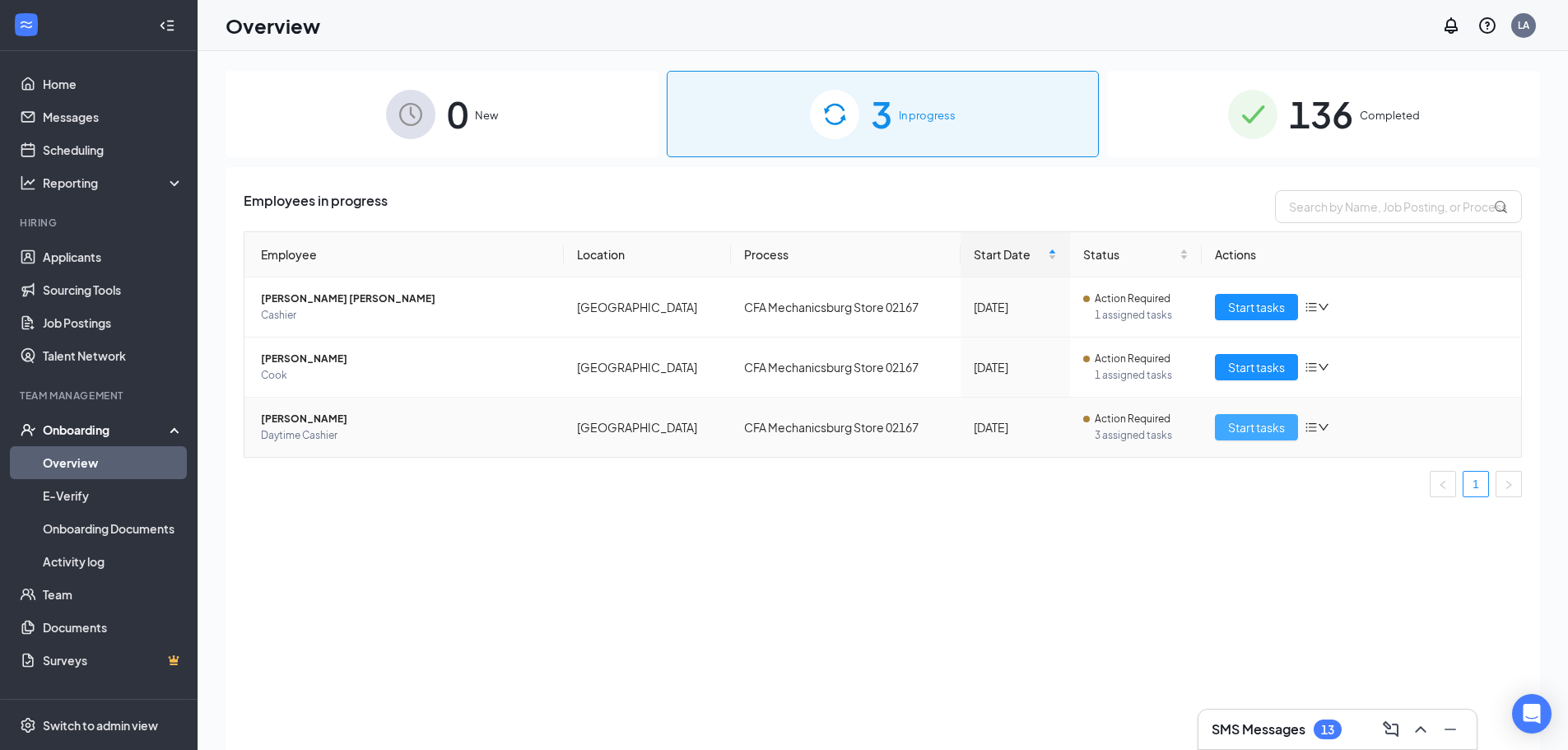
click at [1255, 425] on span "Start tasks" at bounding box center [1257, 427] width 57 height 18
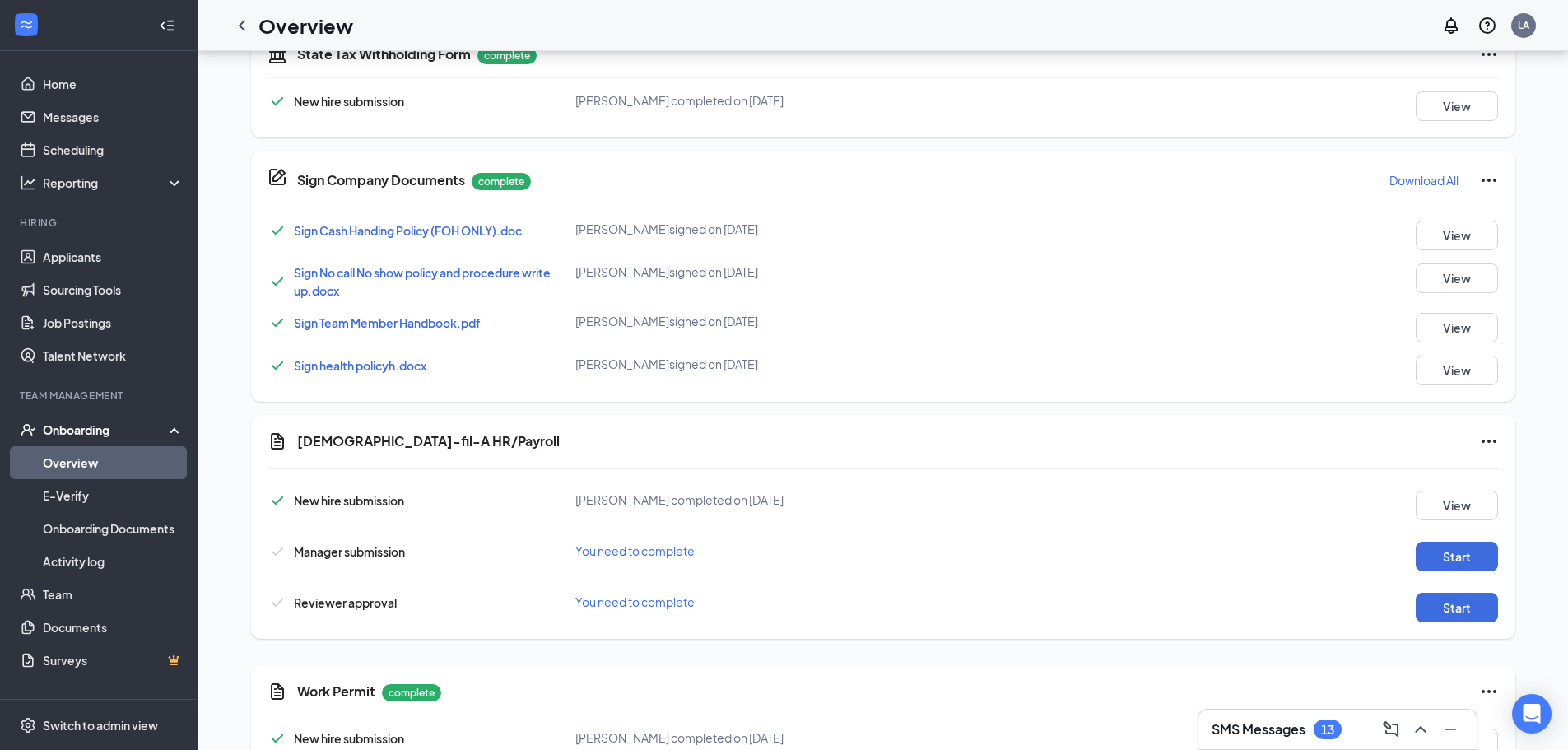
scroll to position [652, 0]
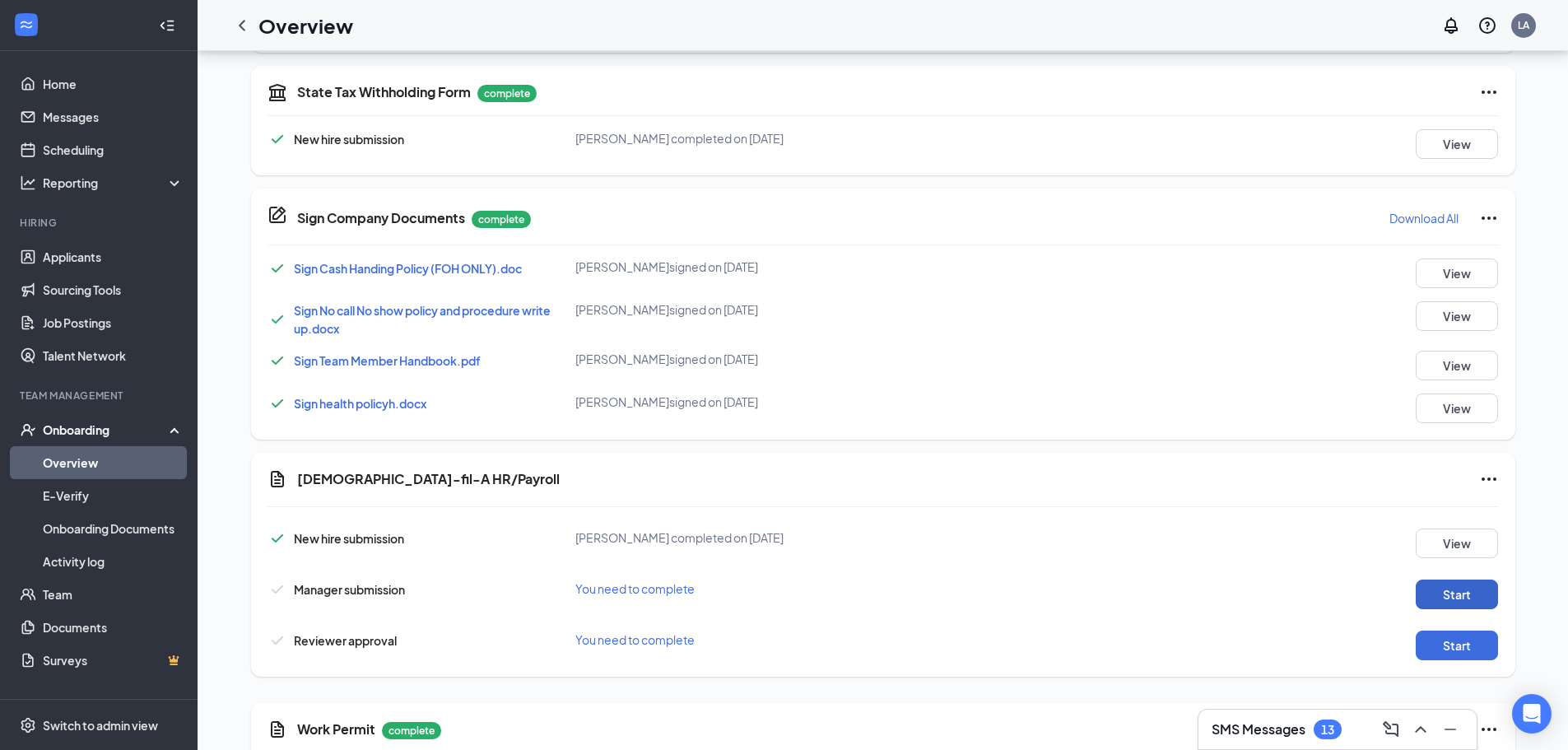
click at [1430, 589] on button "Start" at bounding box center [1456, 594] width 82 height 30
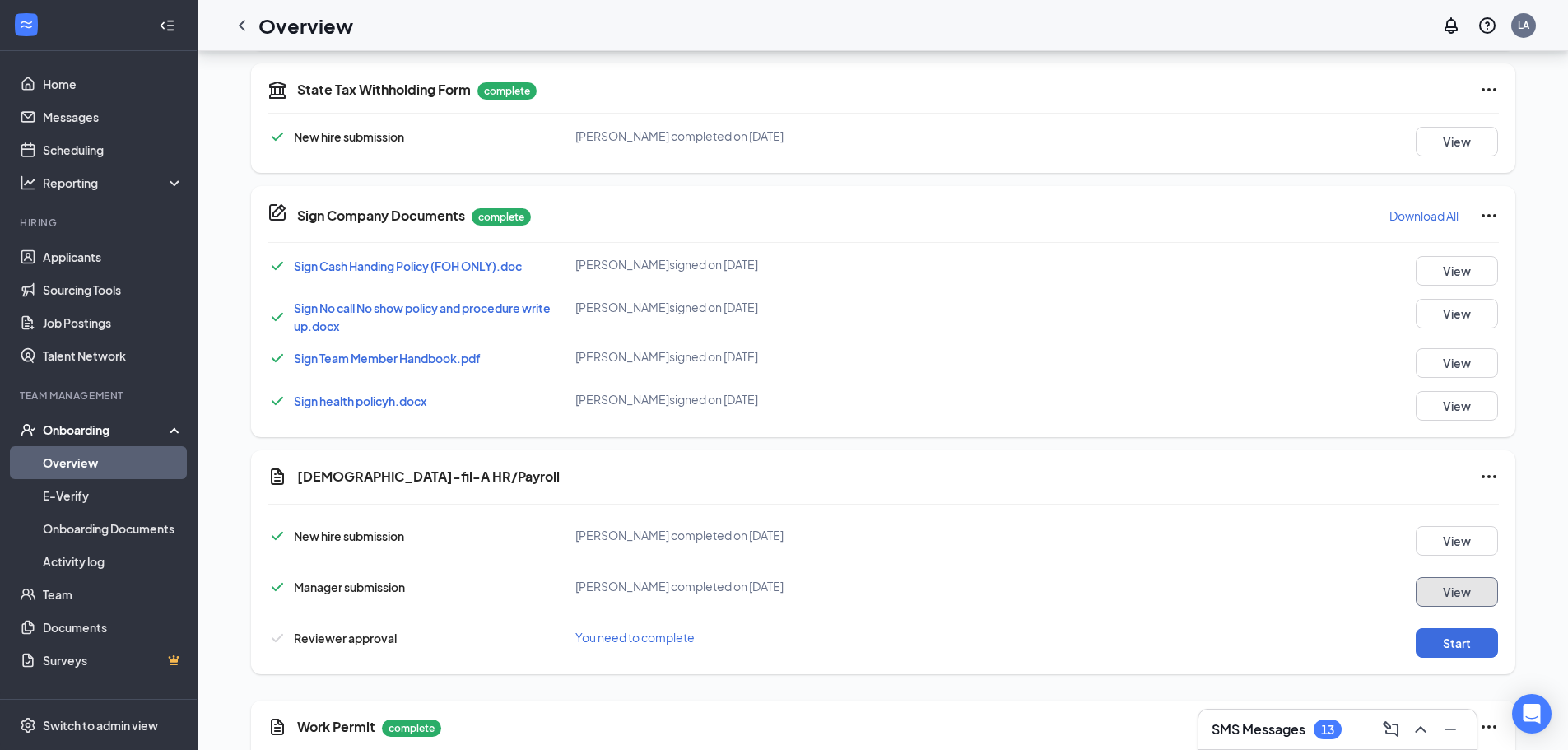
scroll to position [734, 0]
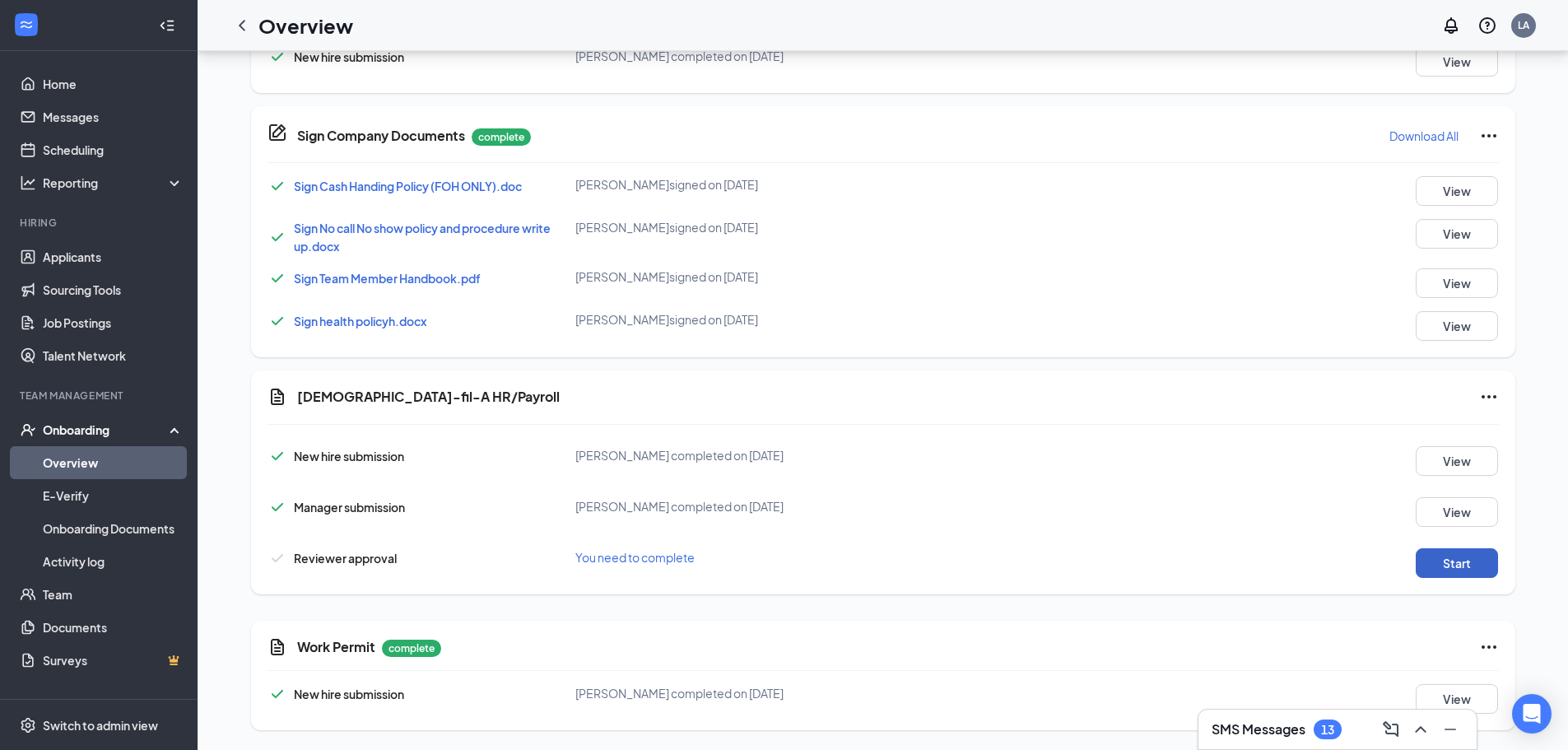
click at [1434, 561] on button "Start" at bounding box center [1456, 563] width 82 height 30
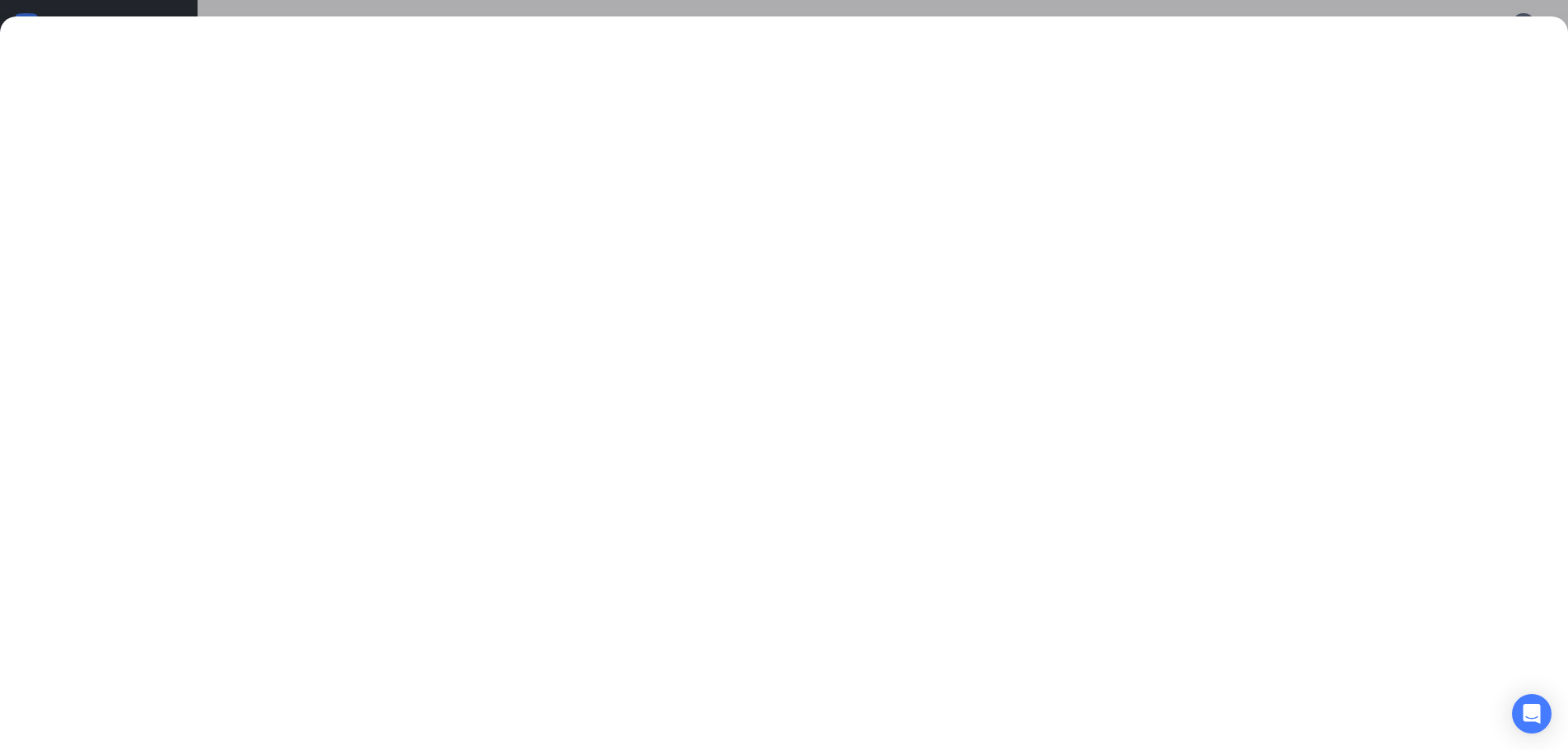
click at [1390, 32] on div at bounding box center [784, 383] width 1568 height 733
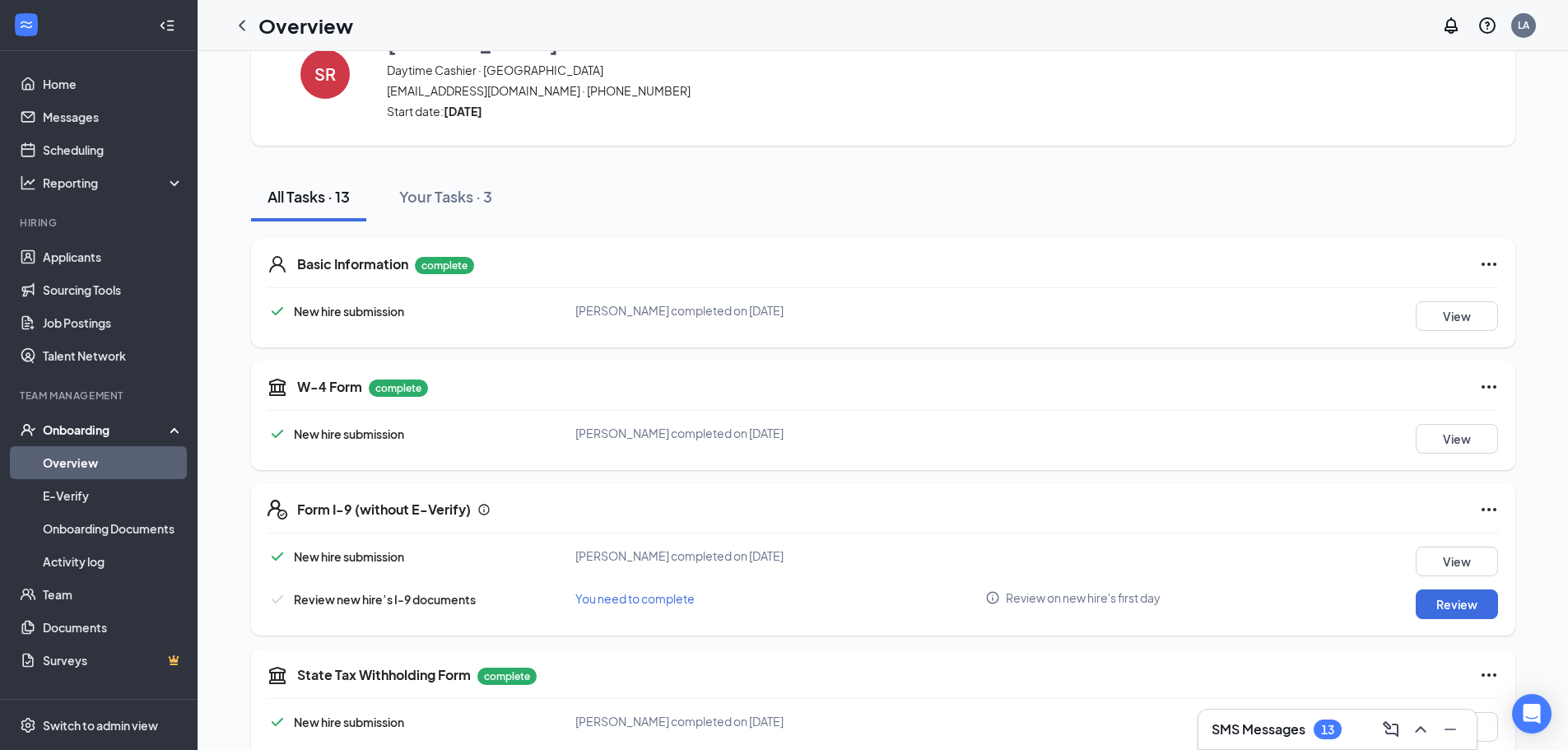
scroll to position [0, 0]
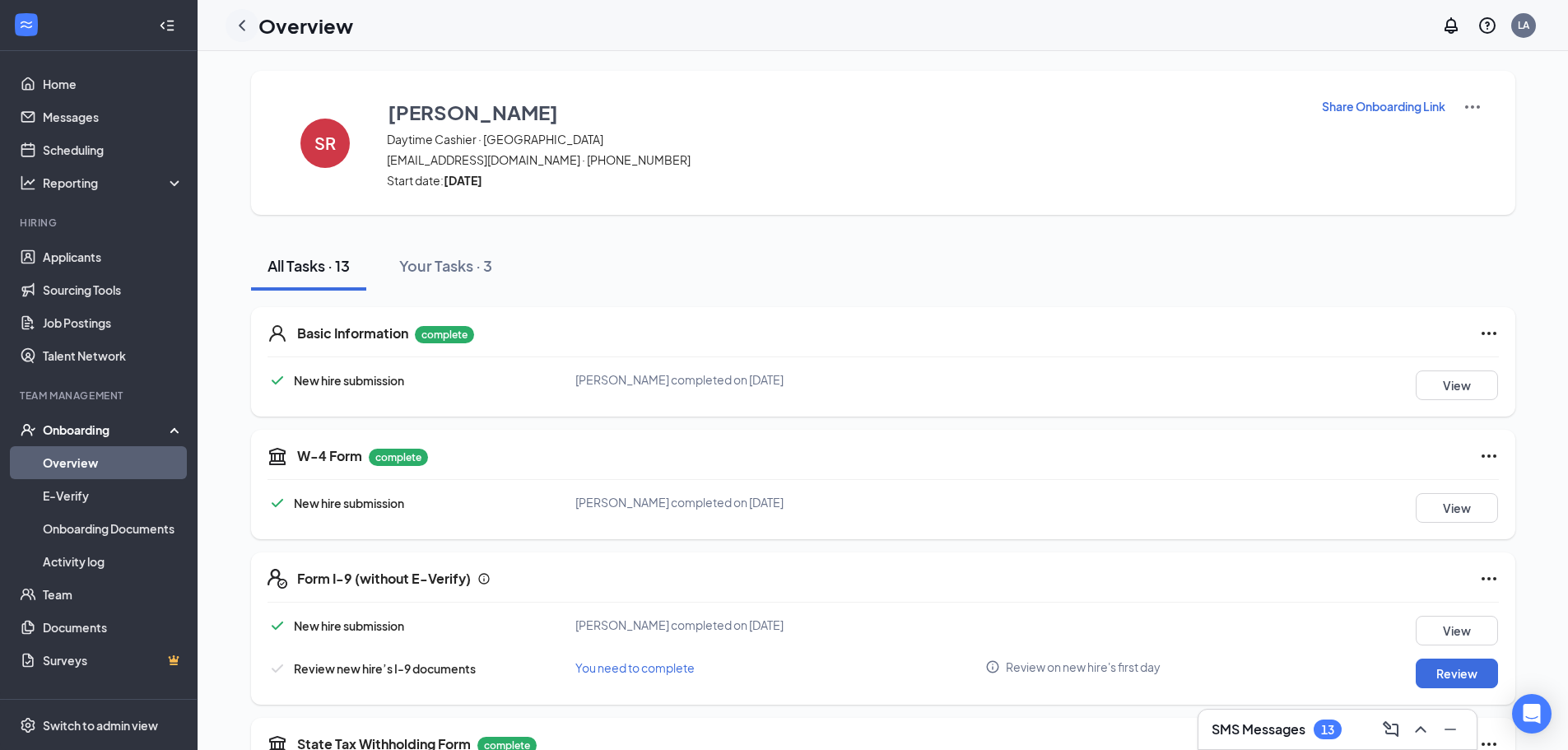
click at [246, 19] on icon "ChevronLeft" at bounding box center [242, 26] width 20 height 20
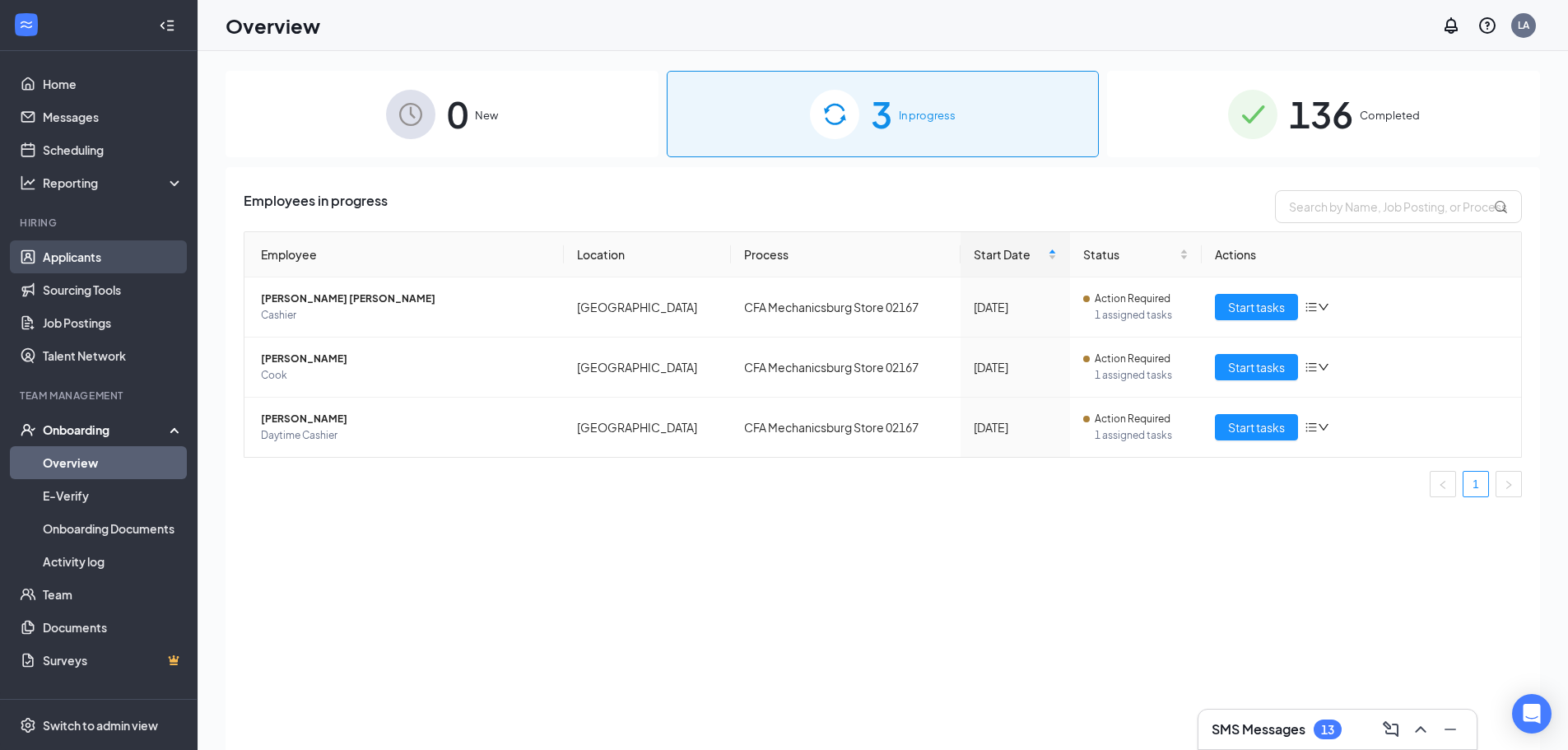
click at [110, 254] on link "Applicants" at bounding box center [112, 257] width 141 height 33
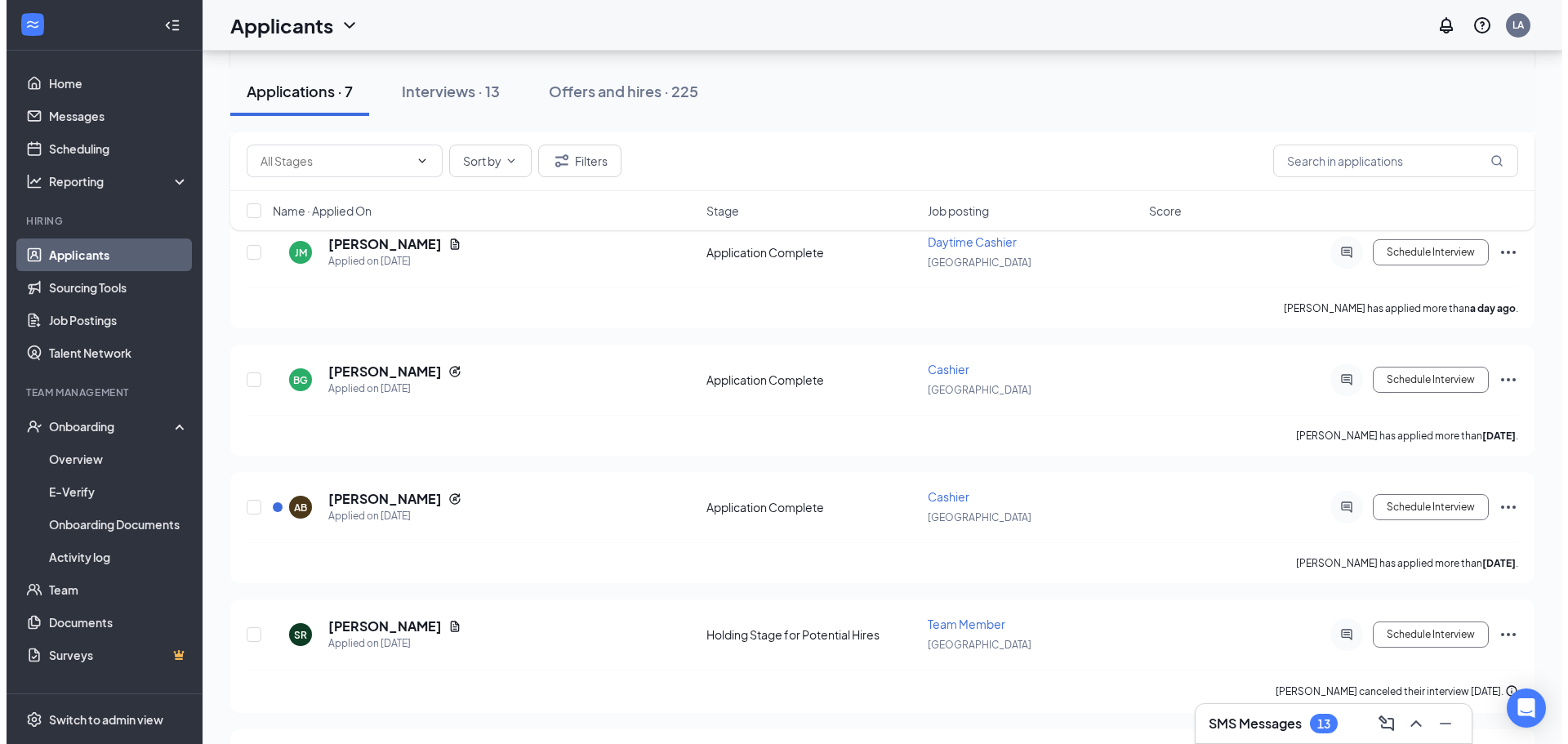
scroll to position [469, 0]
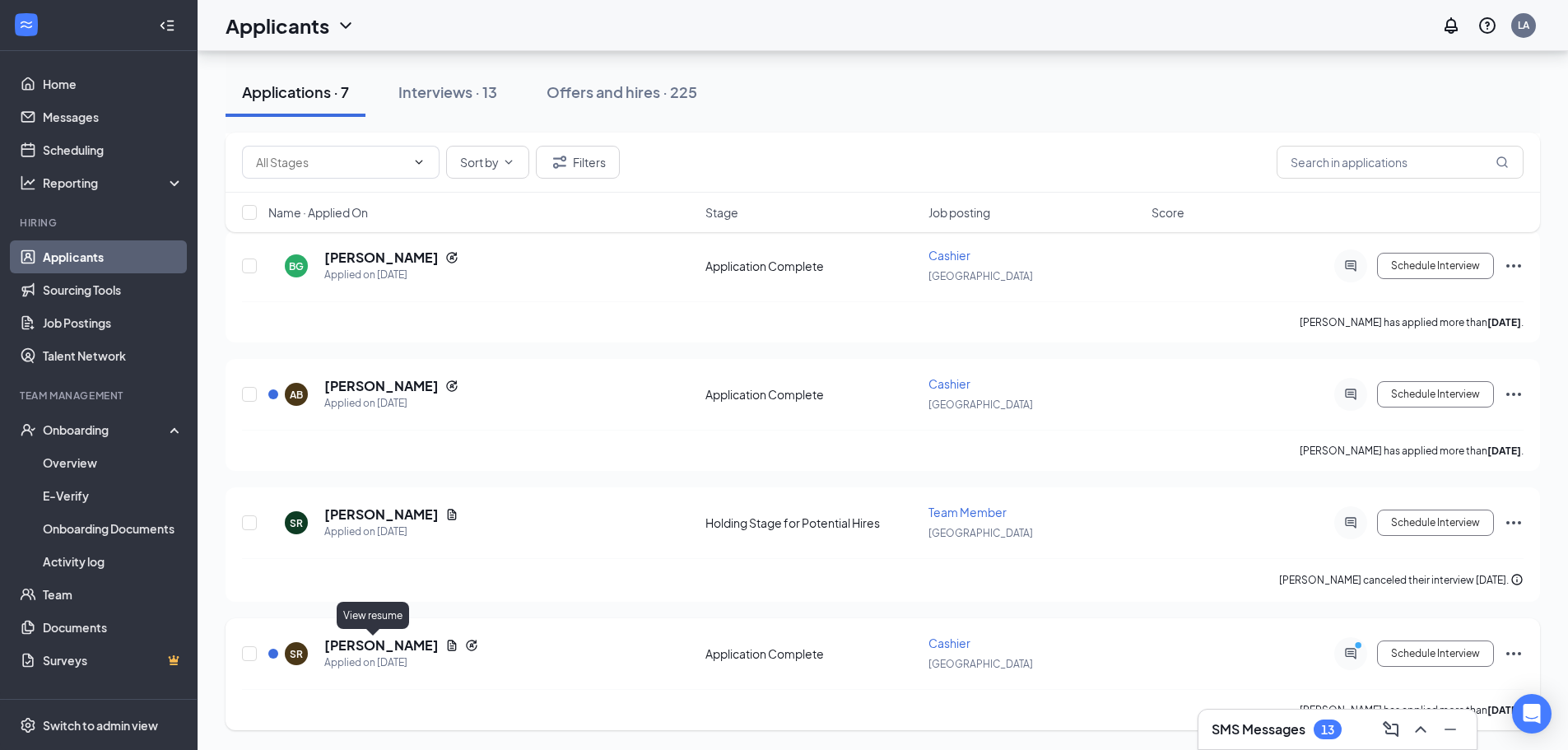
click at [446, 645] on icon "Document" at bounding box center [452, 645] width 13 height 13
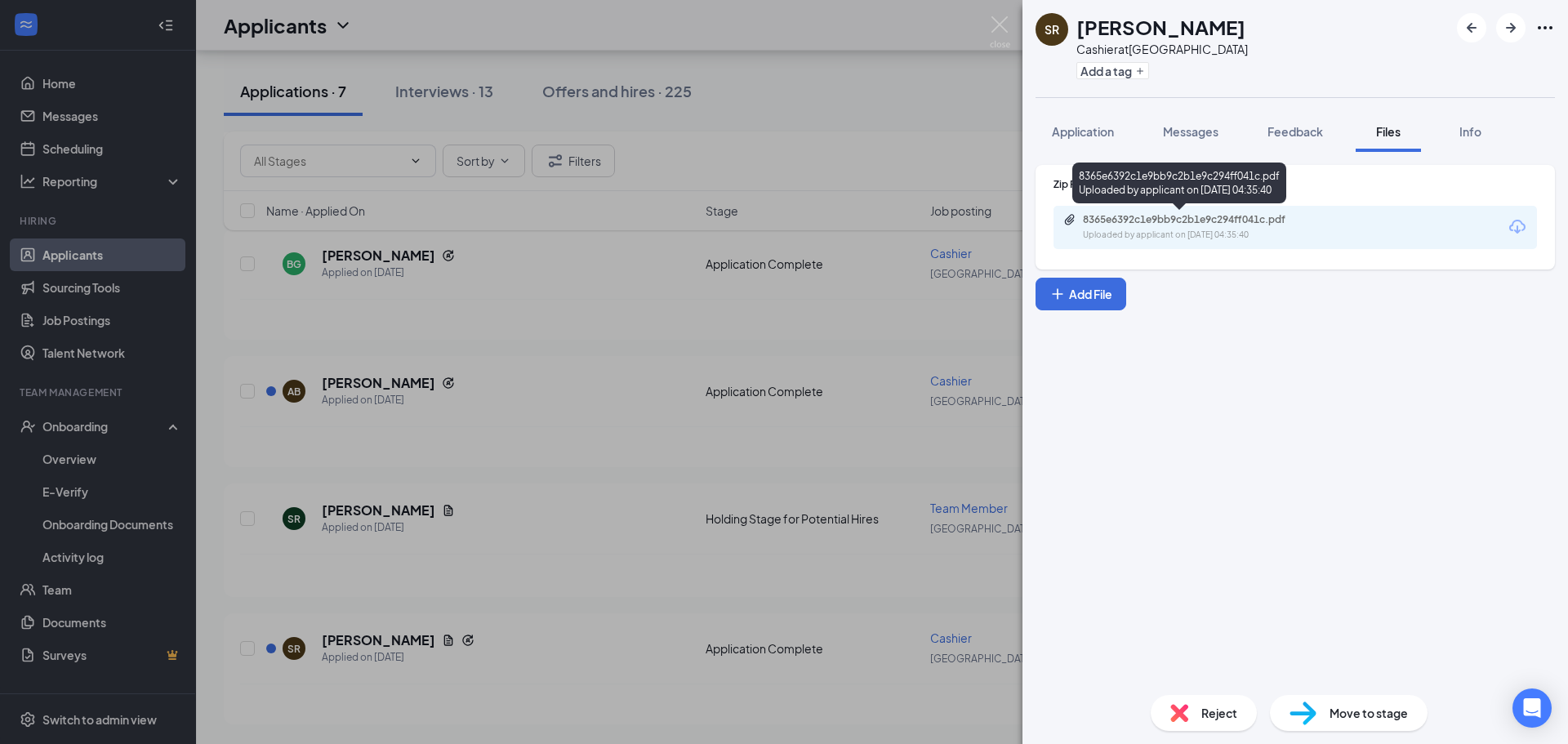
click at [1127, 227] on div "8365e6392c1e9bb9c2b1e9c294ff041c.pdf Uploaded by applicant on Oct 12, 2025 at 0…" at bounding box center [1195, 227] width 264 height 29
click at [1175, 713] on img at bounding box center [1180, 713] width 18 height 18
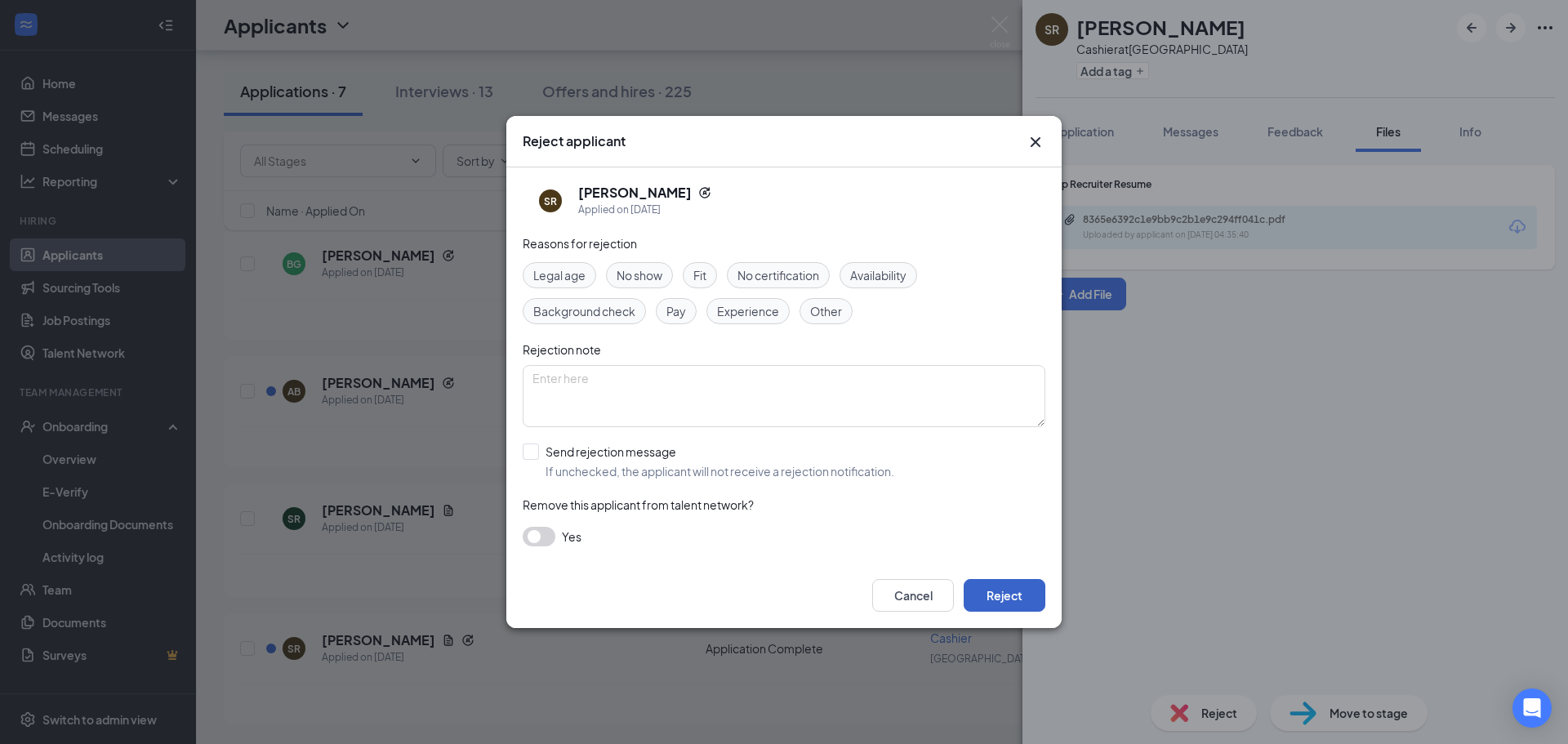
click at [999, 599] on button "Reject" at bounding box center [1005, 595] width 82 height 33
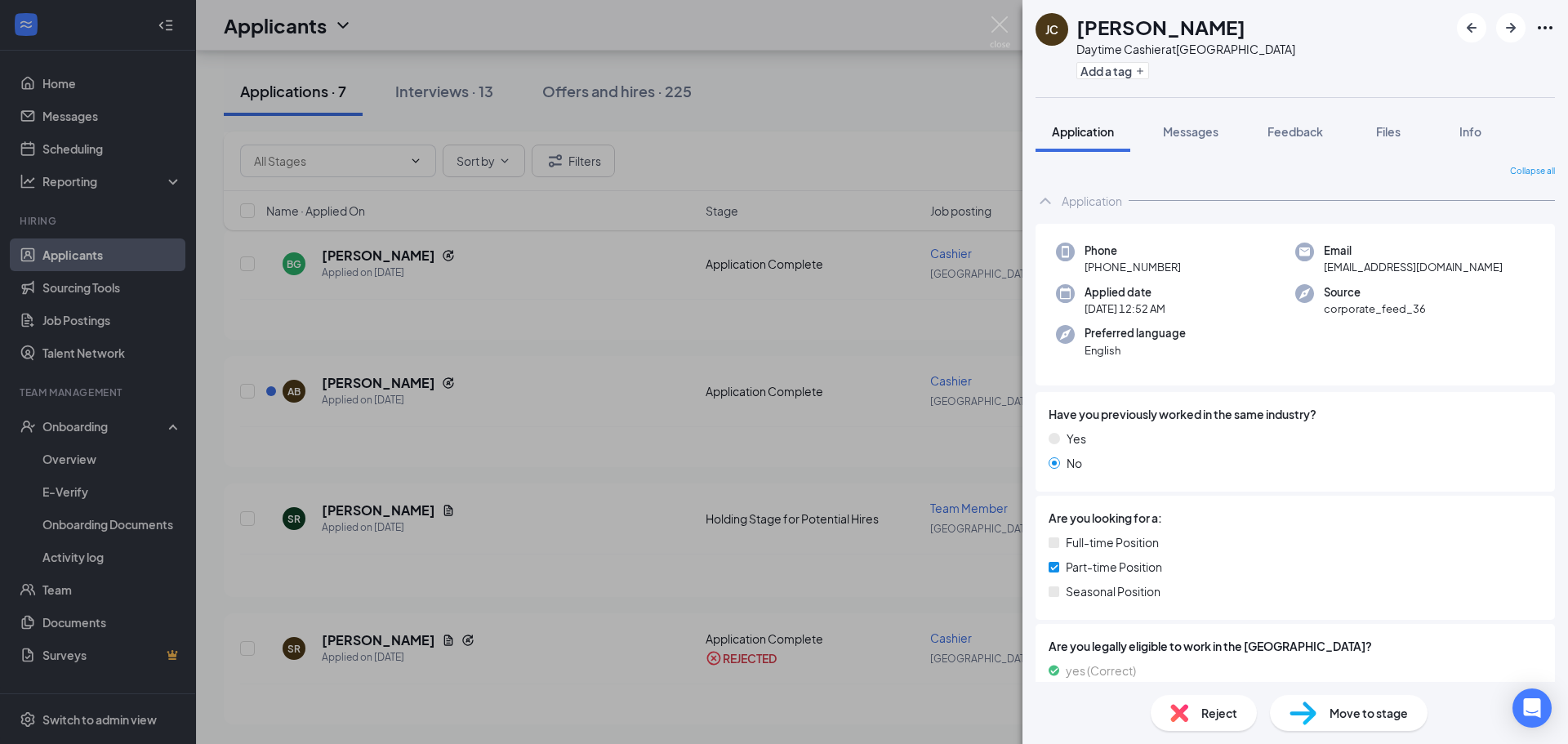
click at [1176, 709] on img at bounding box center [1180, 713] width 18 height 18
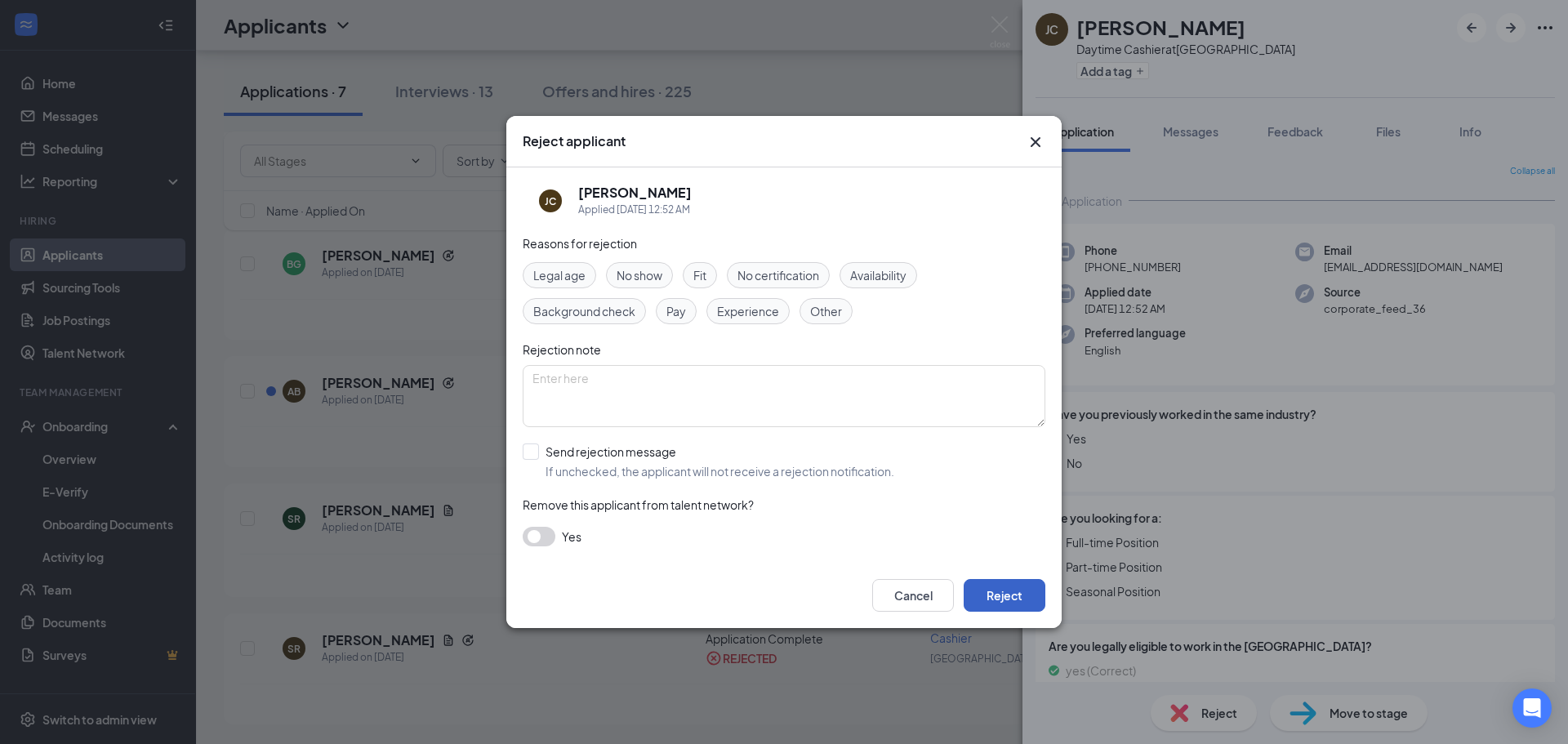
click at [1024, 589] on button "Reject" at bounding box center [1005, 595] width 82 height 33
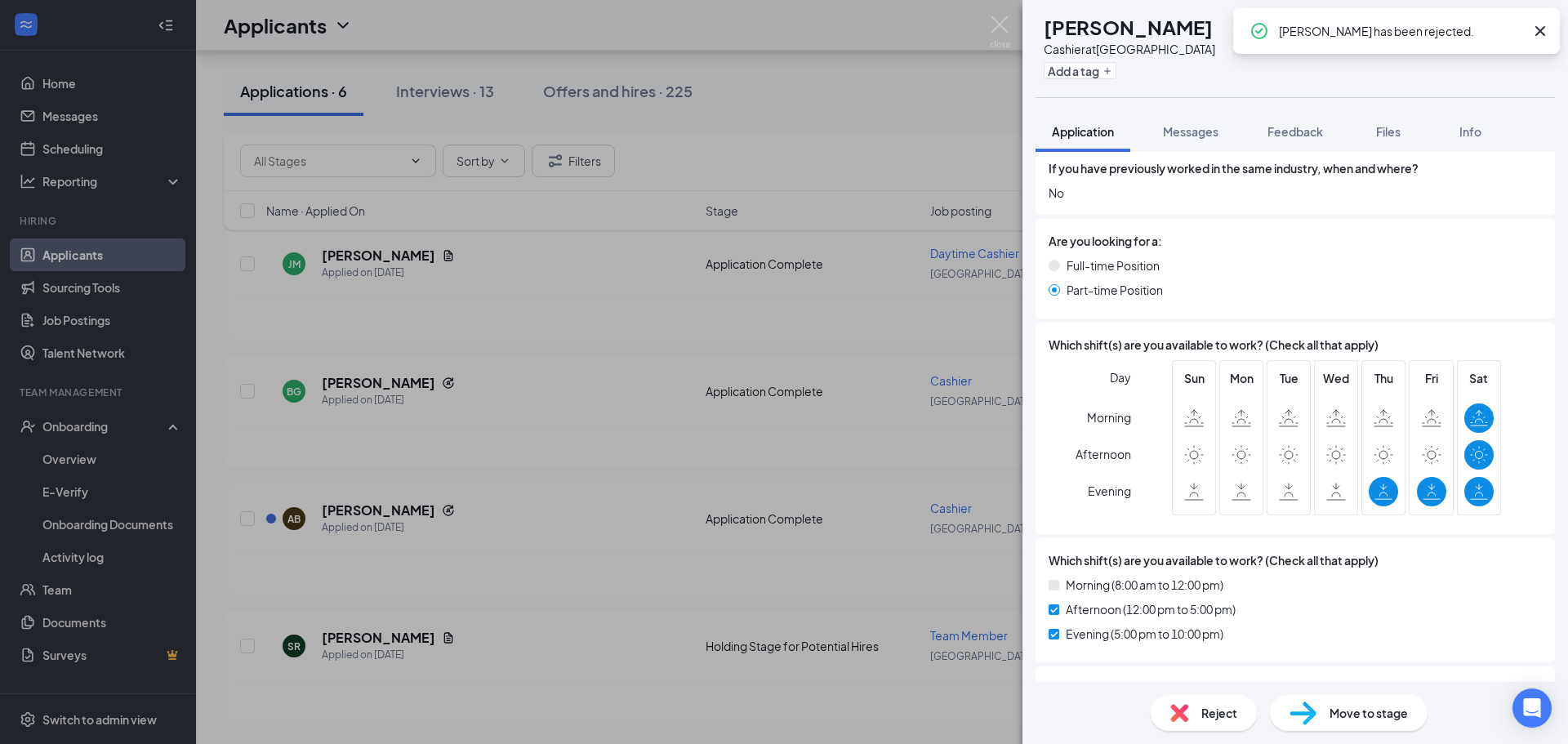
scroll to position [735, 0]
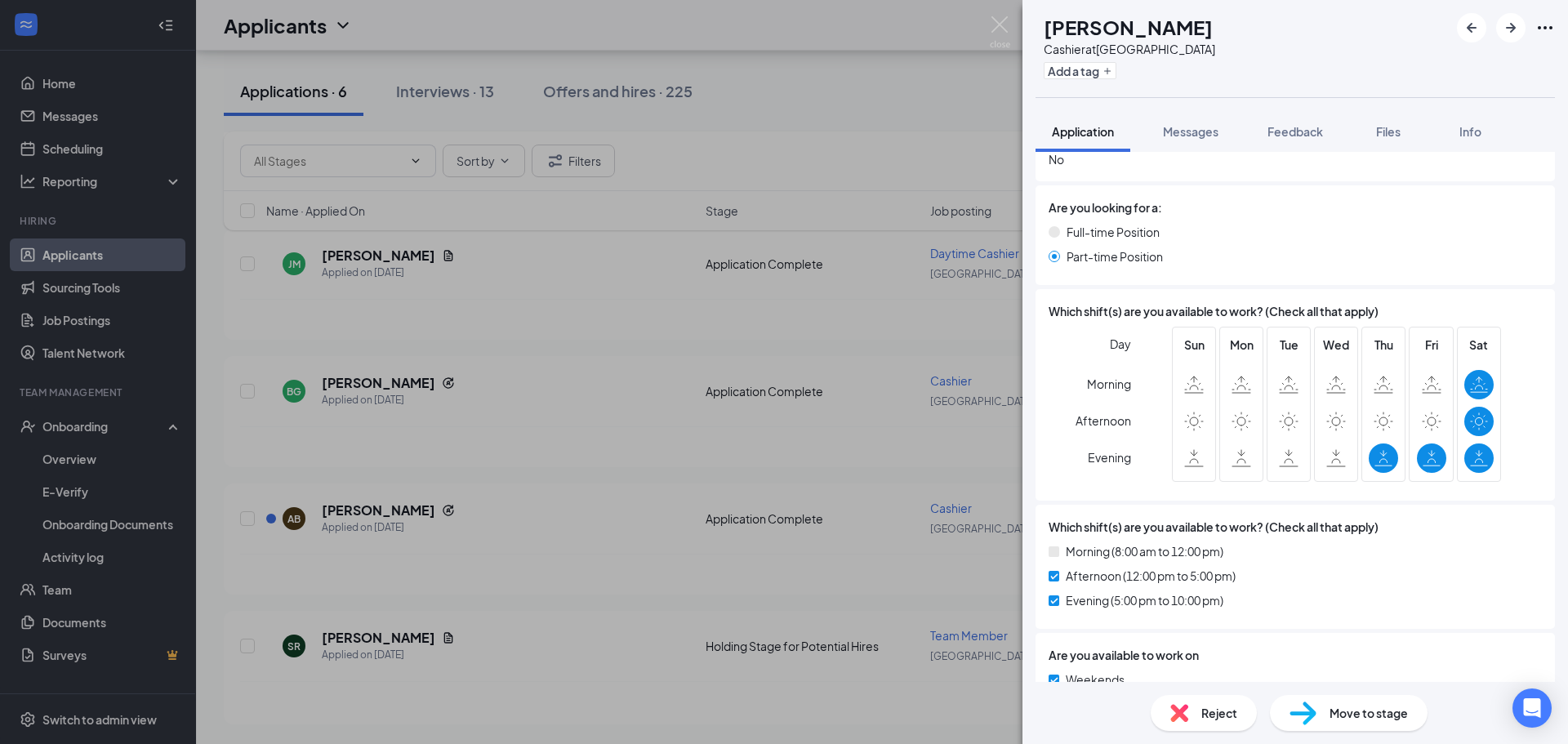
click at [1209, 716] on span "Reject" at bounding box center [1219, 713] width 36 height 18
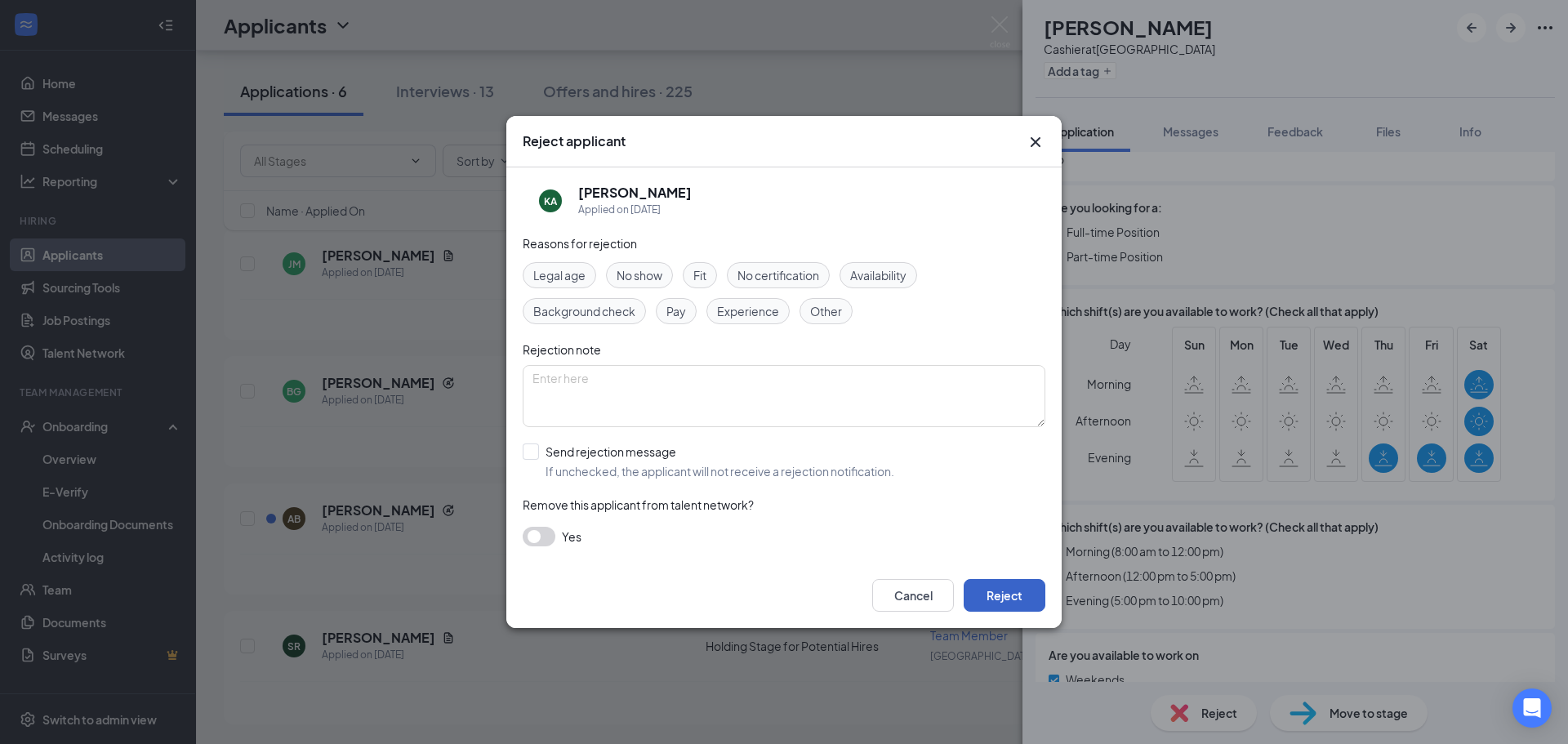
click at [1024, 587] on button "Reject" at bounding box center [1005, 595] width 82 height 33
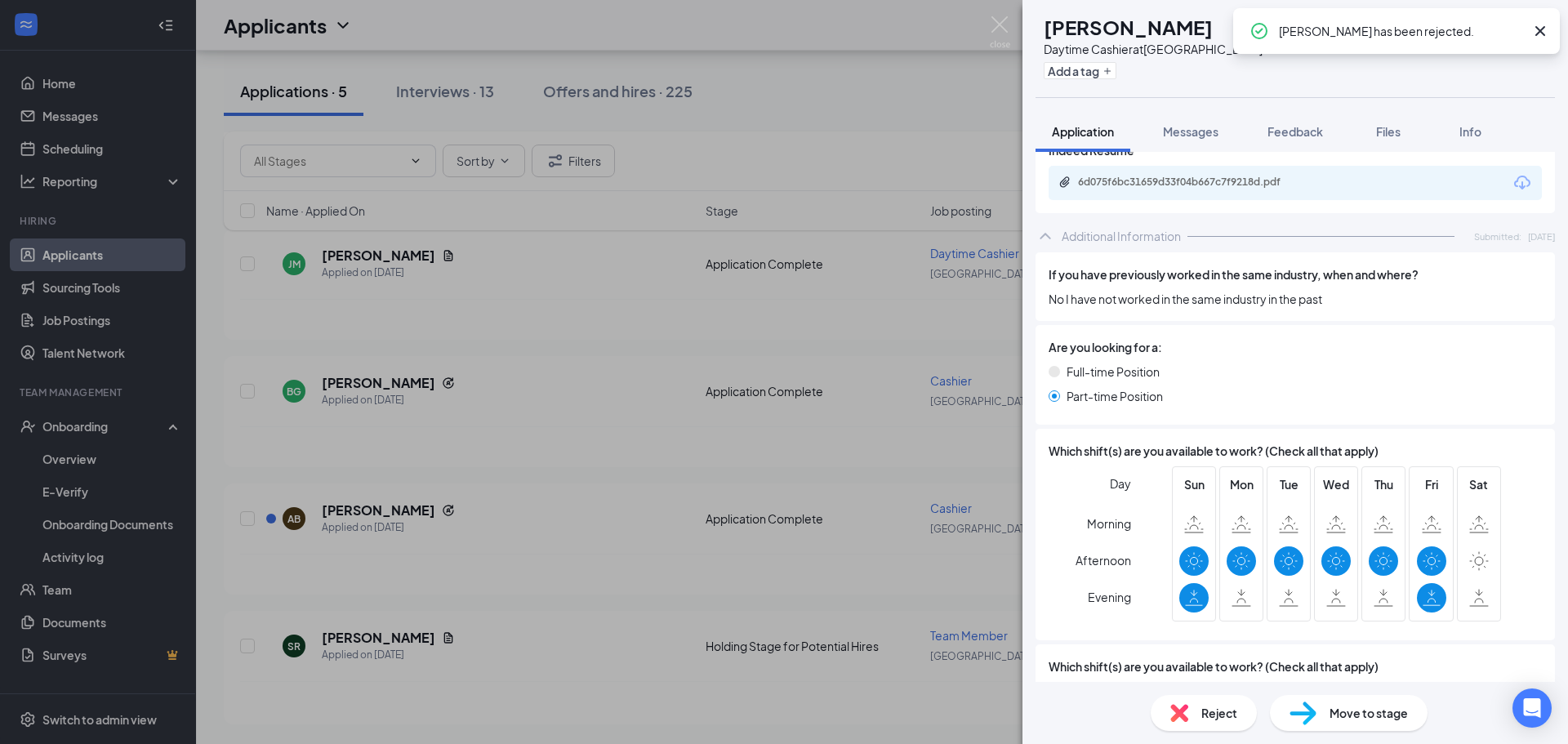
scroll to position [735, 0]
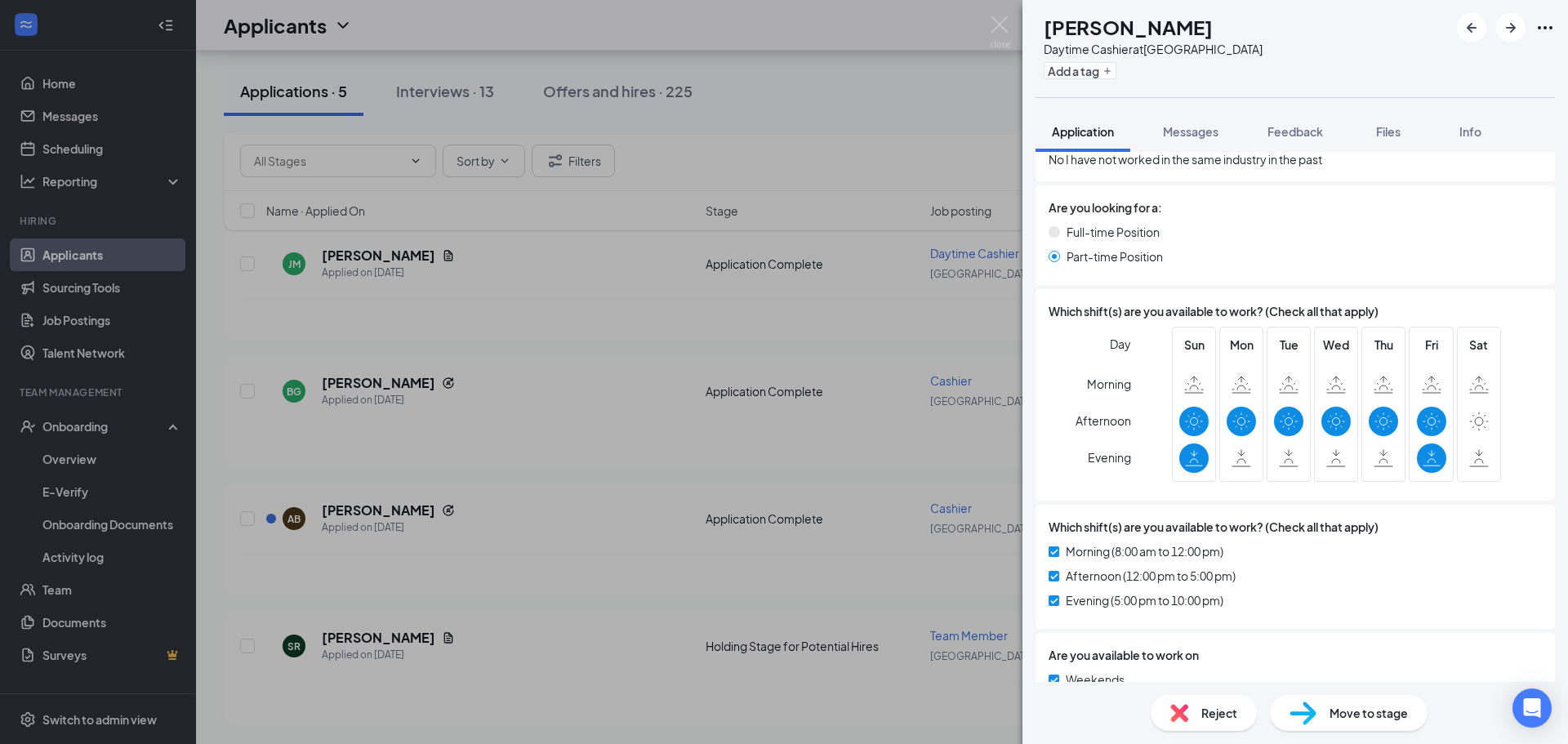
click at [1199, 700] on div "Reject" at bounding box center [1204, 713] width 107 height 36
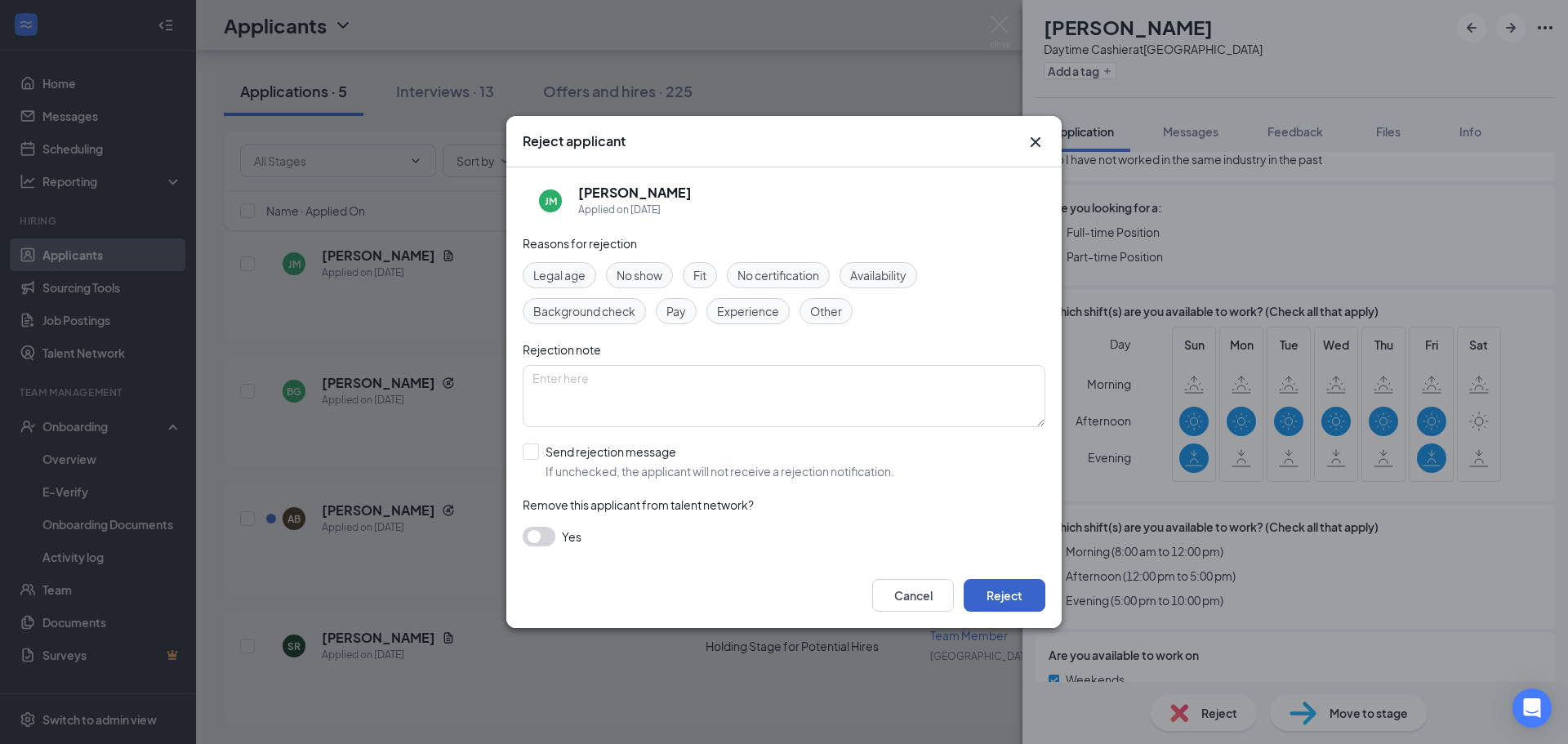
click at [1002, 604] on button "Reject" at bounding box center [1005, 595] width 82 height 33
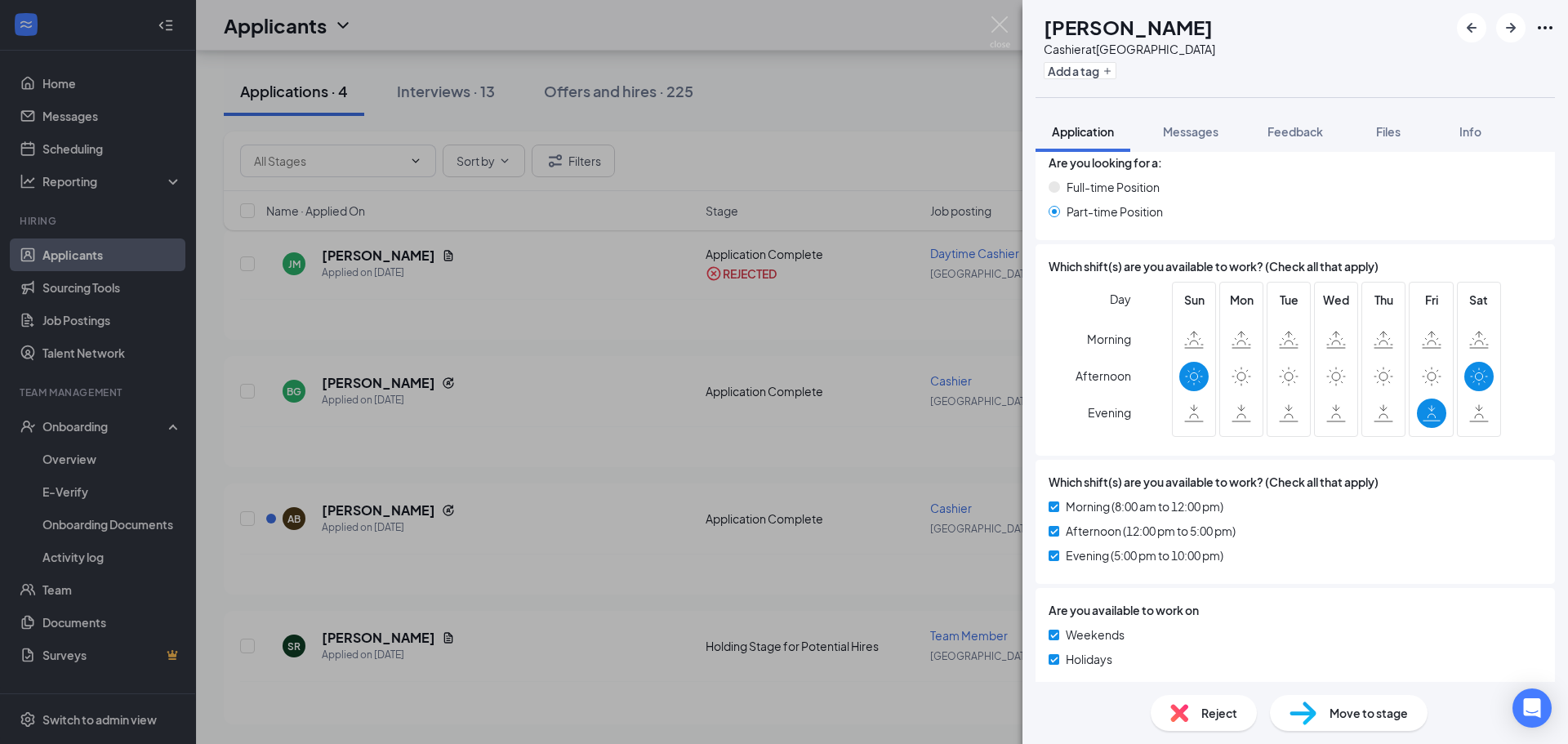
scroll to position [735, 0]
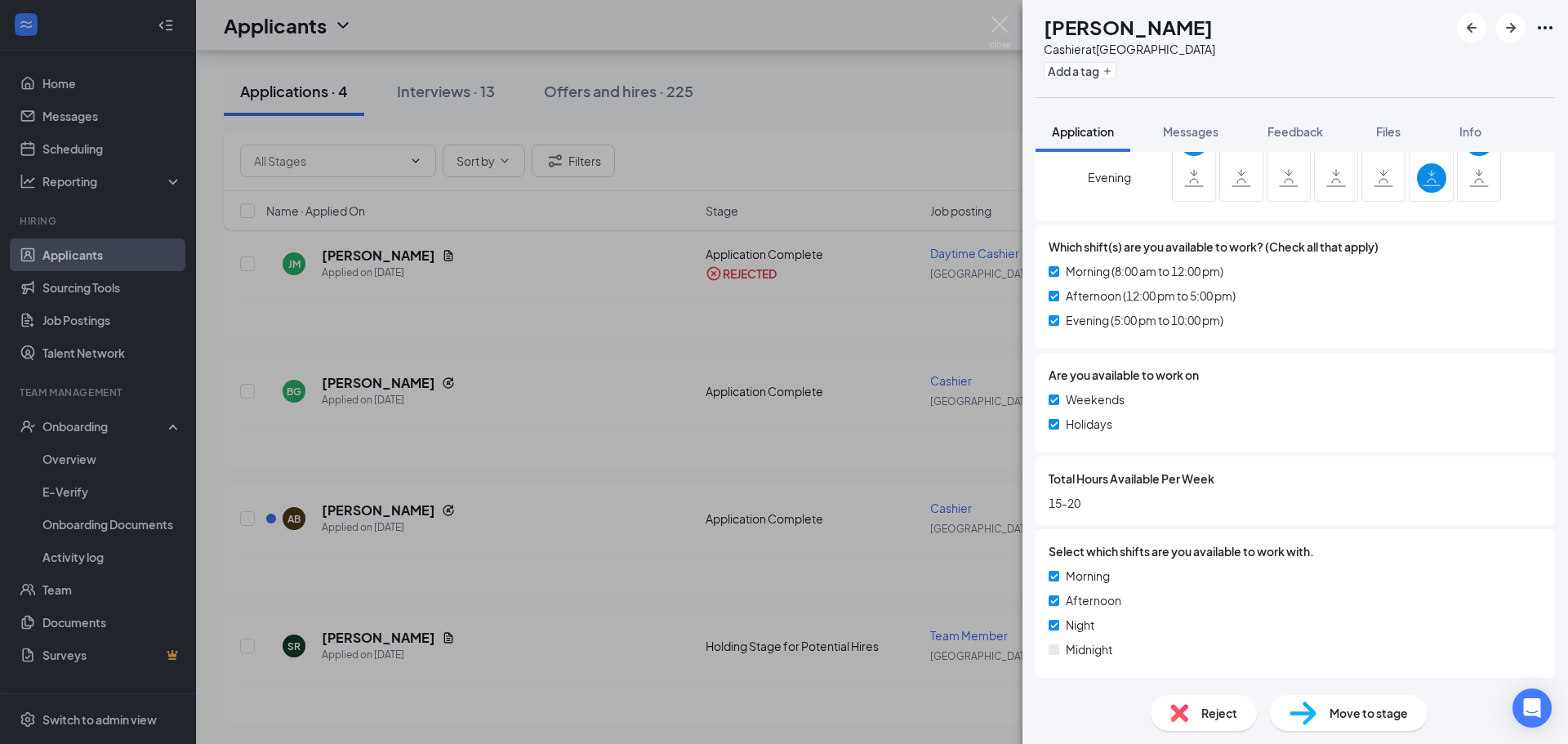
click at [1218, 705] on span "Reject" at bounding box center [1219, 713] width 36 height 18
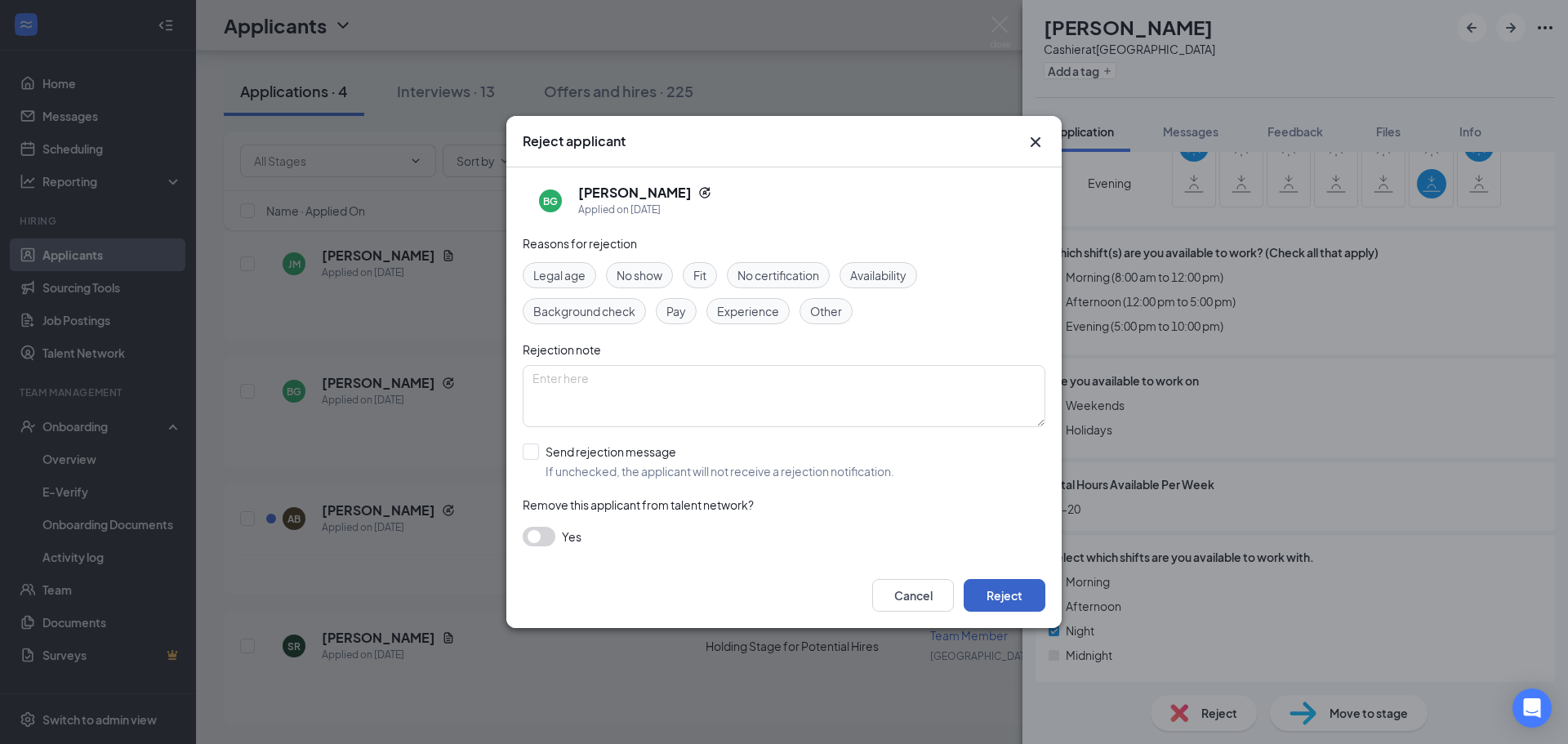
click at [1029, 594] on button "Reject" at bounding box center [1005, 595] width 82 height 33
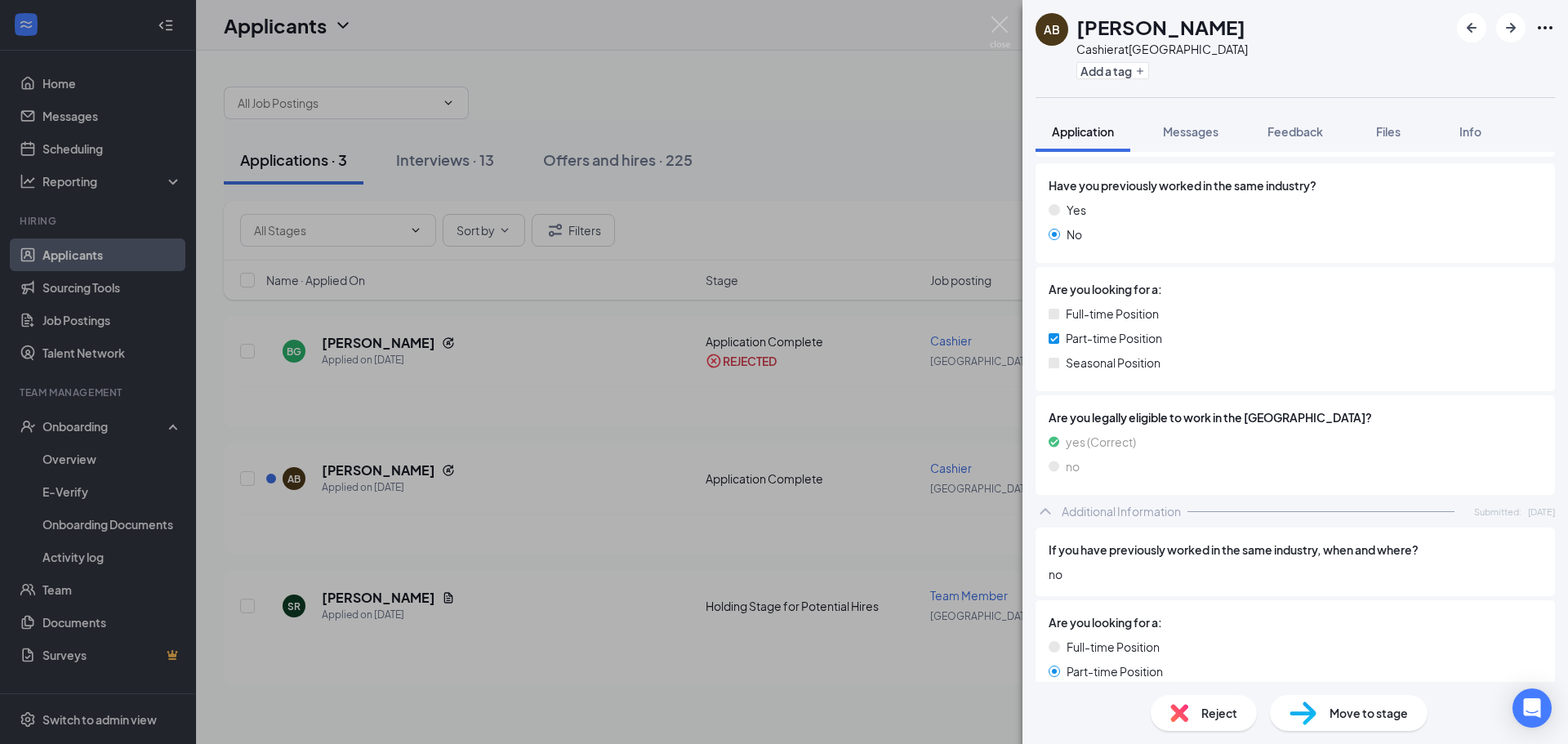
scroll to position [326, 0]
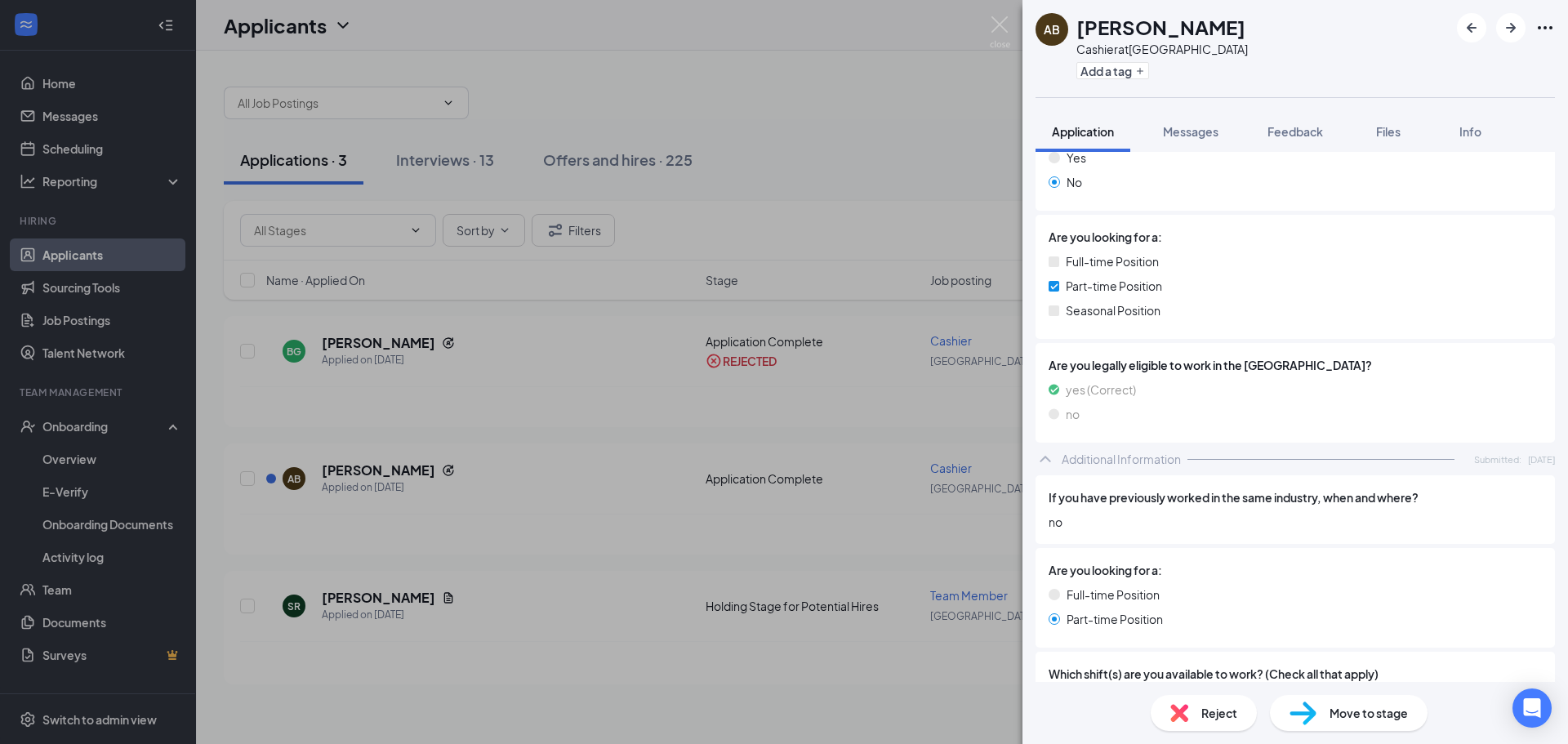
click at [1229, 718] on span "Reject" at bounding box center [1219, 713] width 36 height 18
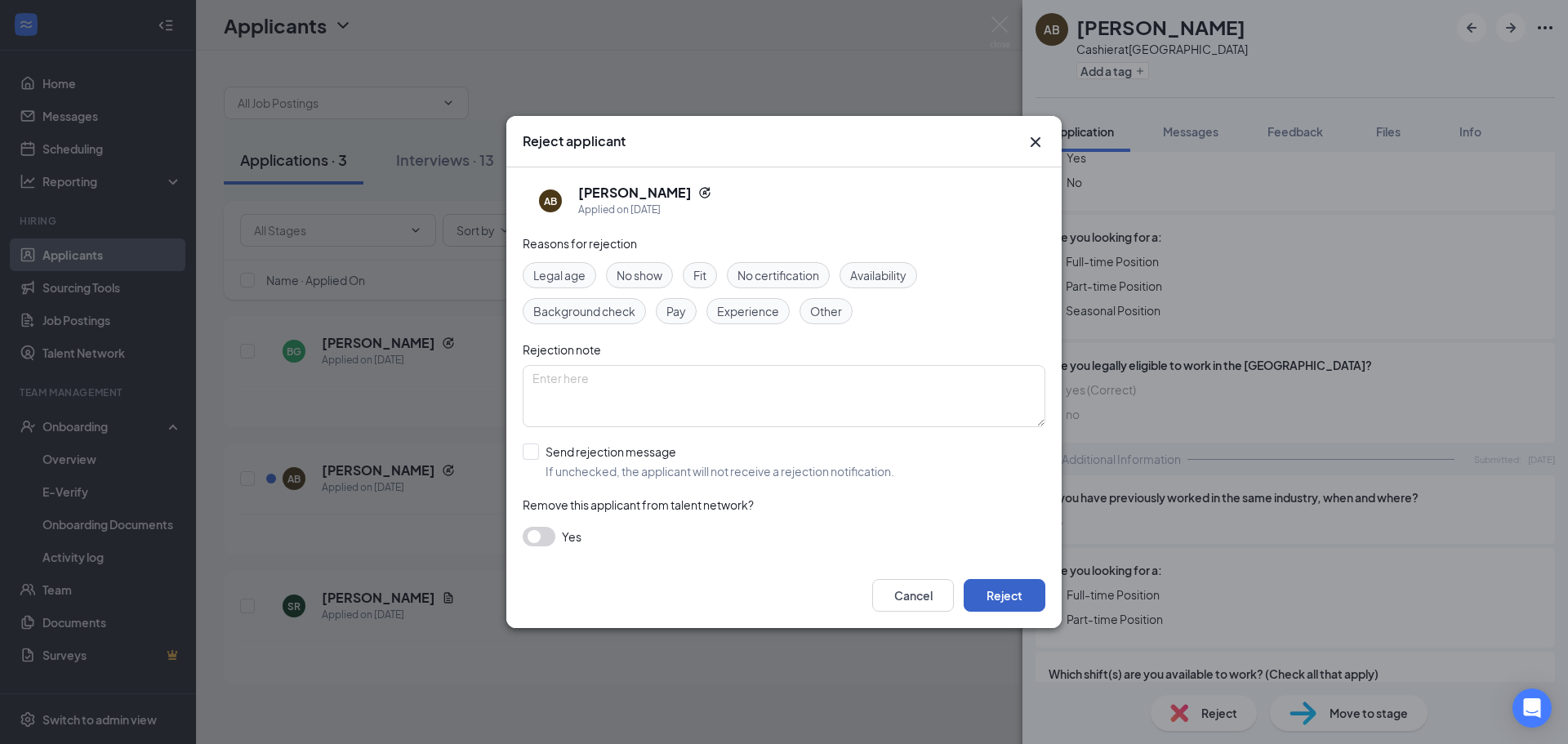
click at [995, 588] on button "Reject" at bounding box center [1005, 595] width 82 height 33
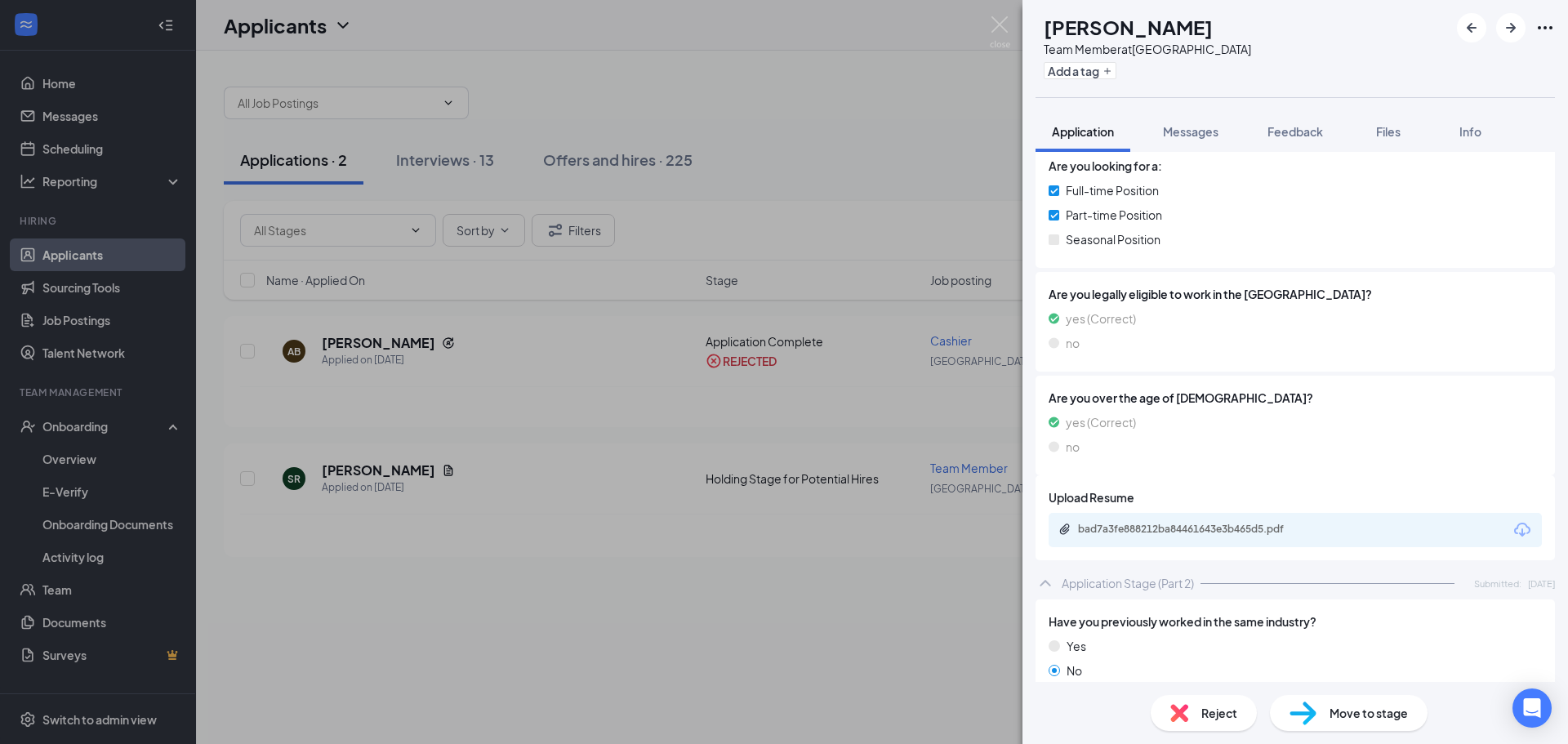
scroll to position [260, 0]
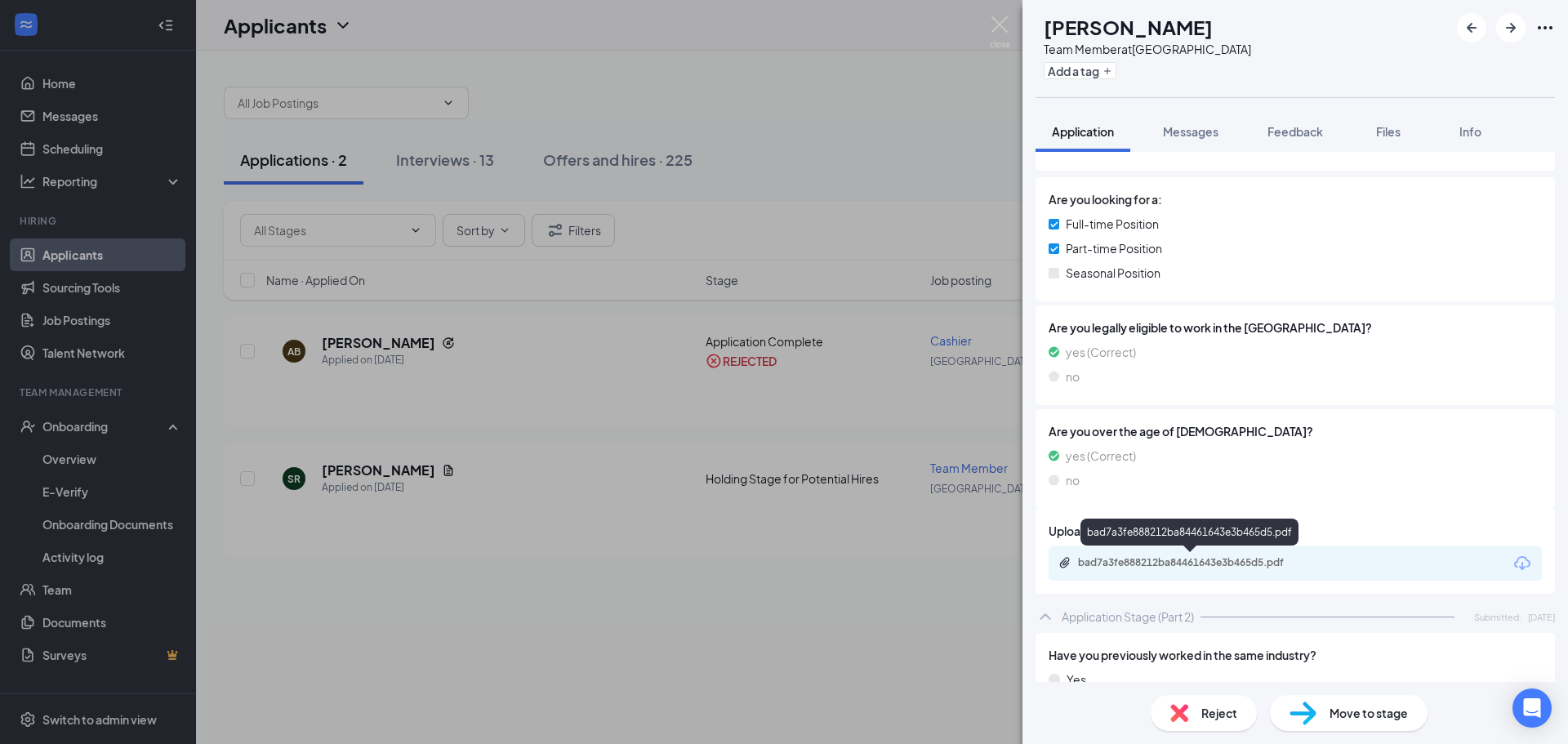
click at [1206, 557] on div "bad7a3fe888212ba84461643e3b465d5.pdf" at bounding box center [1192, 562] width 229 height 13
click at [1228, 719] on span "Reject" at bounding box center [1219, 713] width 36 height 18
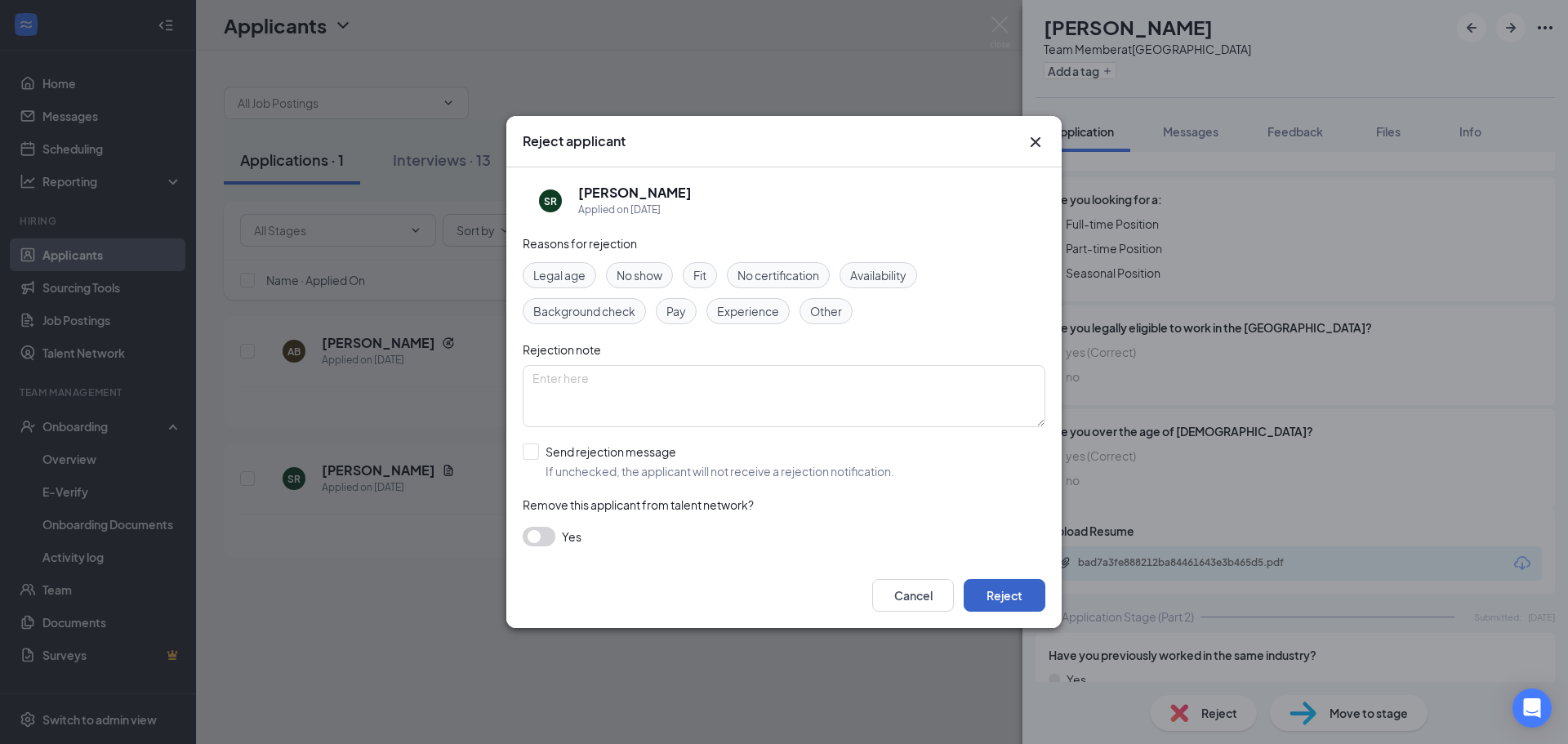
click at [990, 590] on button "Reject" at bounding box center [1005, 595] width 82 height 33
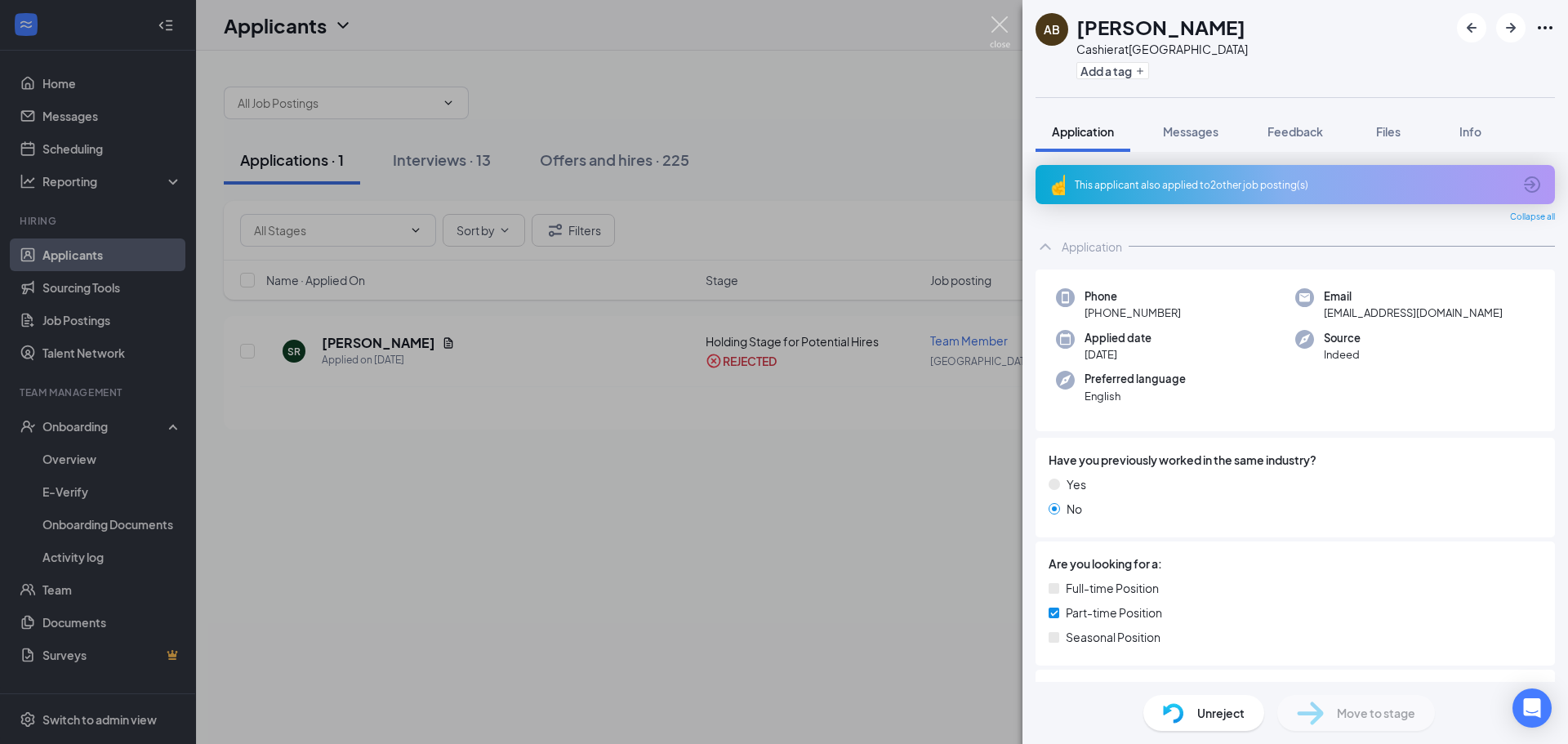
click at [1000, 26] on img at bounding box center [1000, 32] width 21 height 32
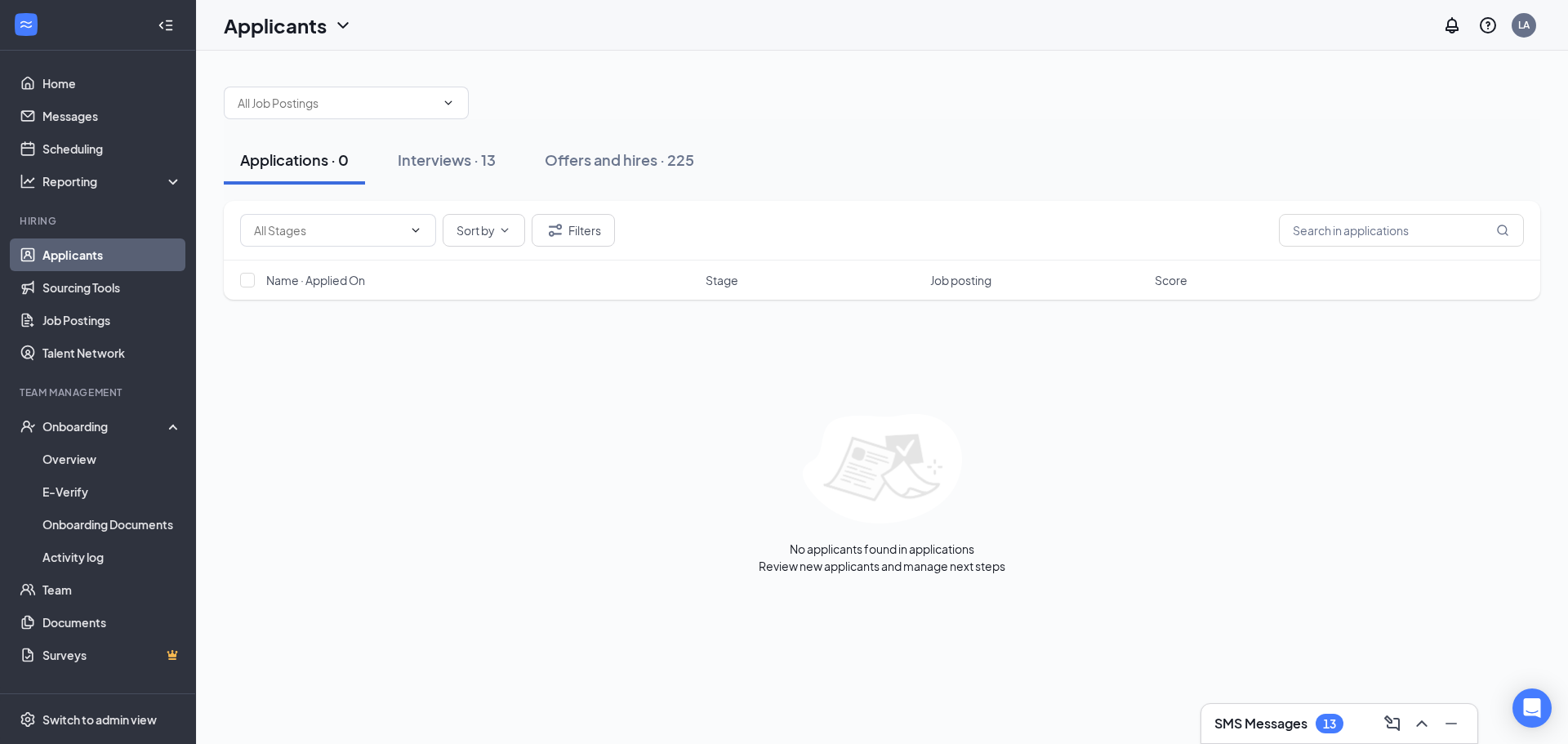
click at [466, 134] on div "Applications · 0 Interviews · 13 Offers and hires · 225" at bounding box center [882, 159] width 1317 height 82
click at [471, 157] on div "Interviews · 13" at bounding box center [446, 159] width 98 height 21
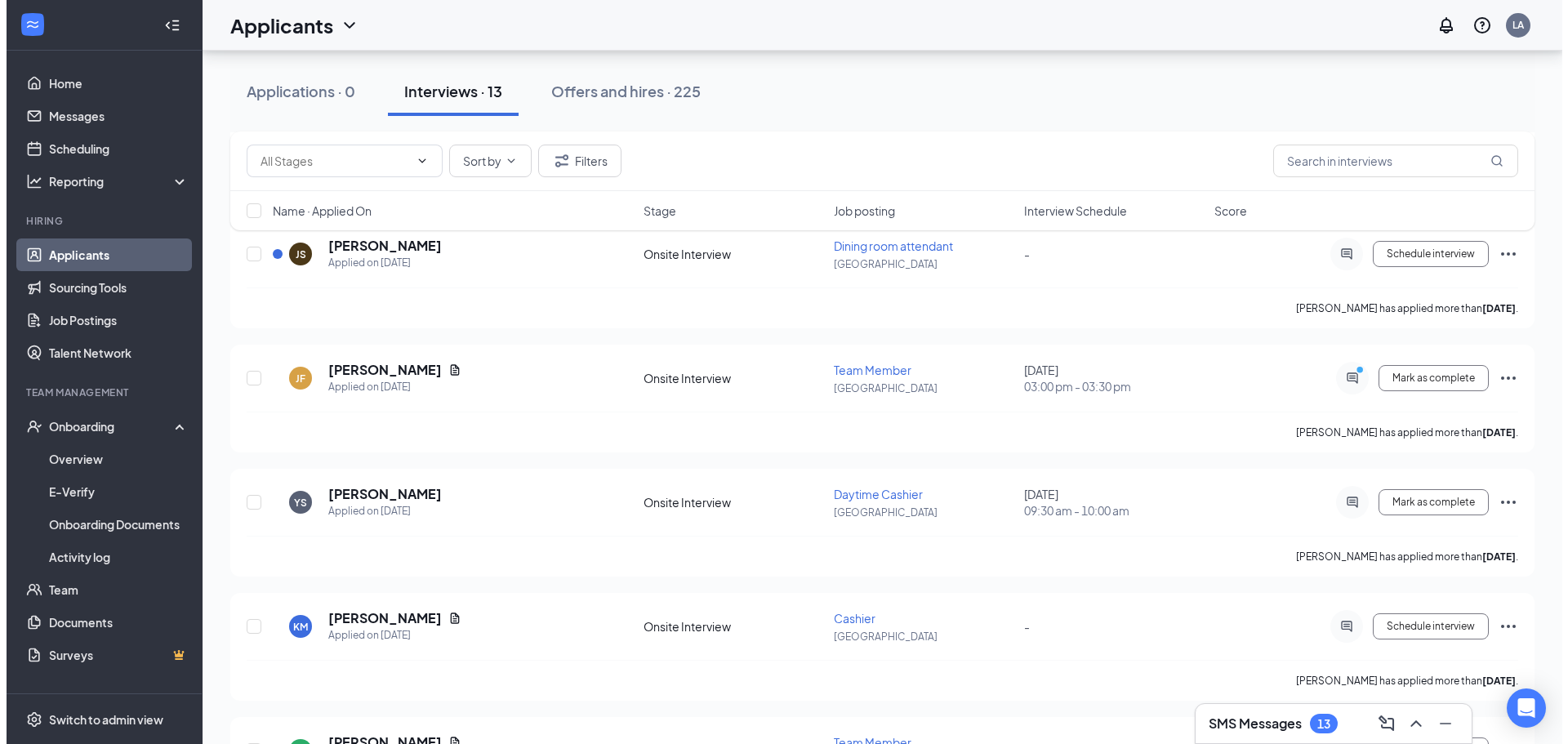
scroll to position [571, 0]
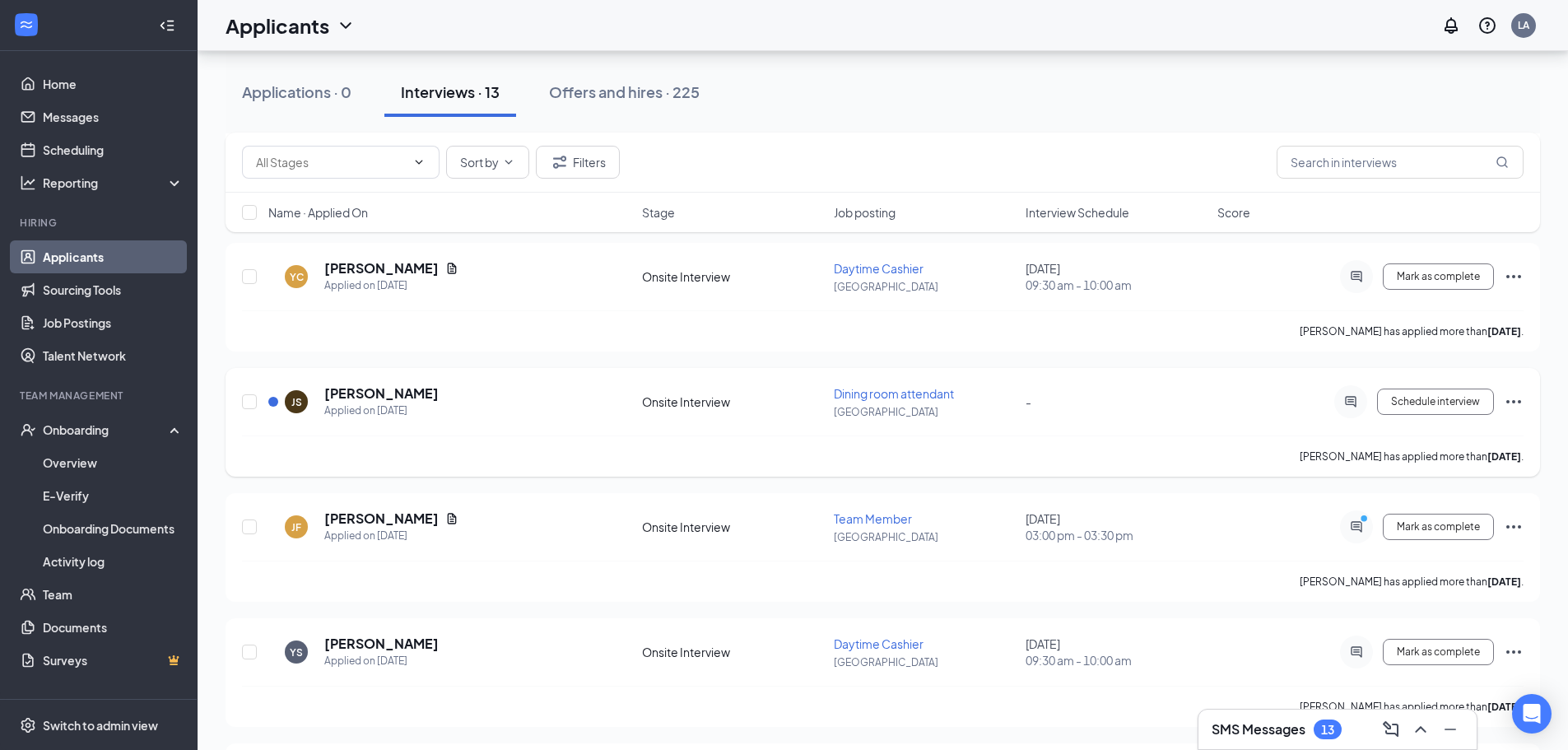
click at [276, 403] on div at bounding box center [273, 402] width 10 height 10
click at [351, 405] on div "Applied on Oct 8" at bounding box center [381, 410] width 114 height 17
click at [359, 399] on h5 "Joseph Santiago" at bounding box center [381, 394] width 114 height 18
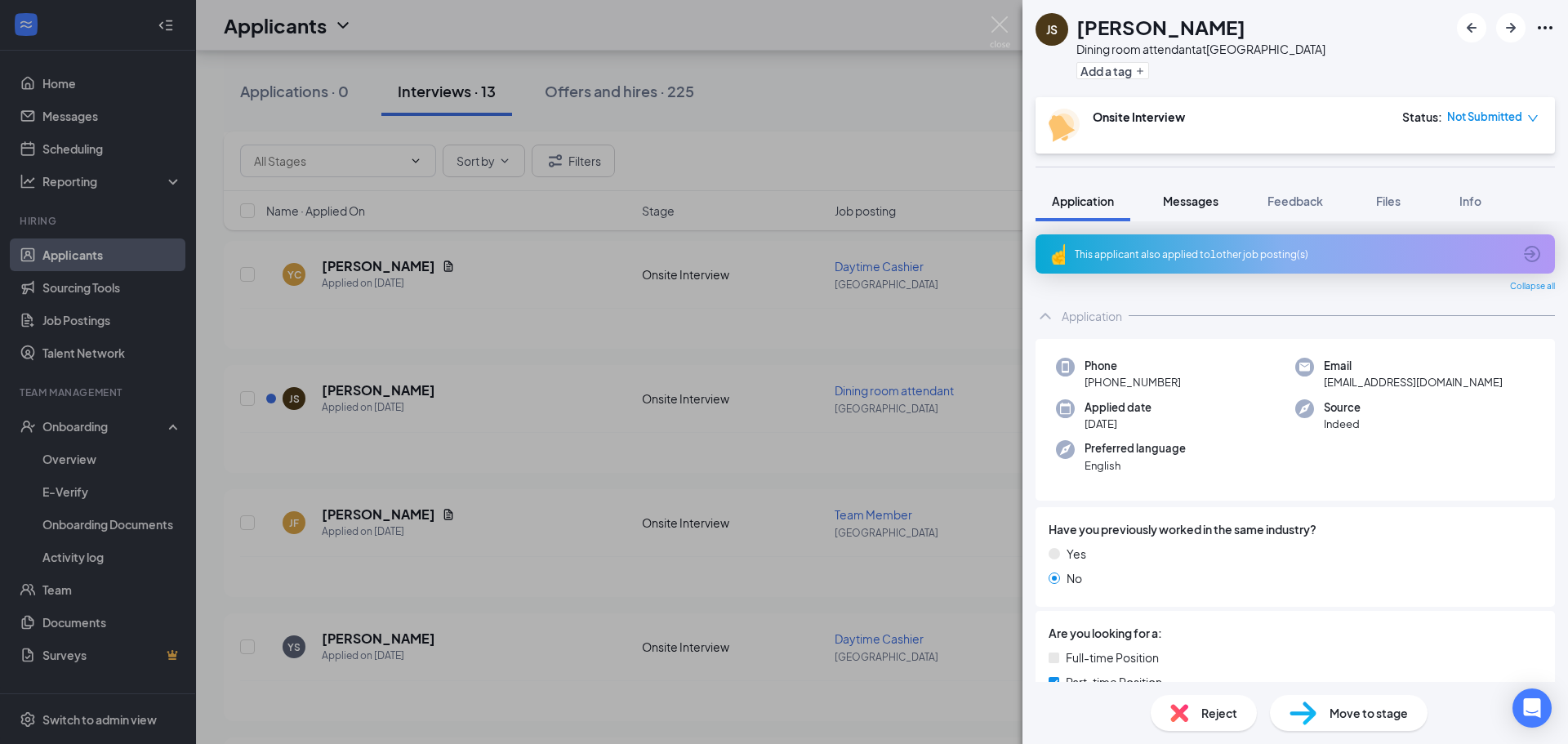
click at [1201, 205] on span "Messages" at bounding box center [1190, 201] width 55 height 15
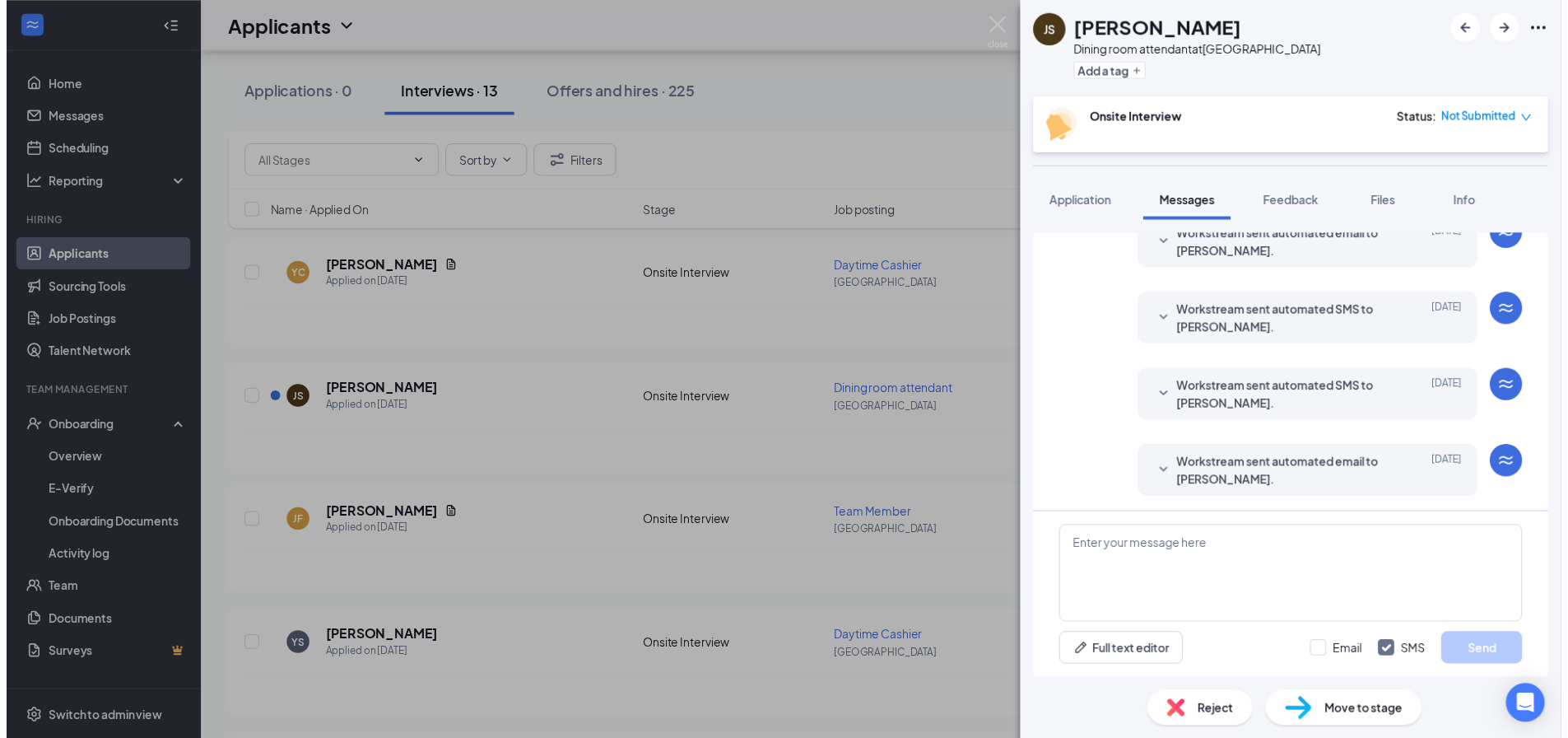
scroll to position [277, 0]
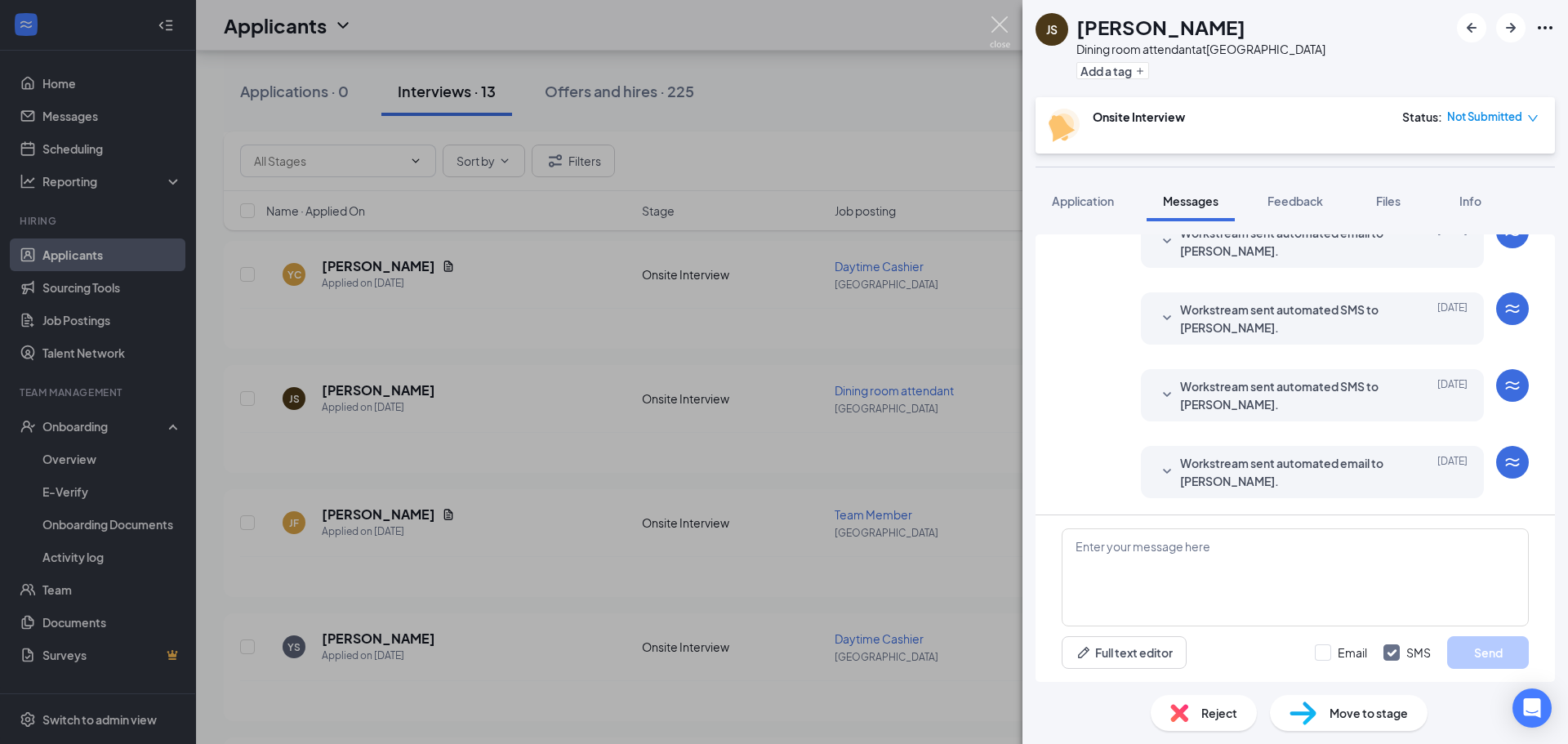
click at [1003, 29] on img at bounding box center [1000, 32] width 21 height 32
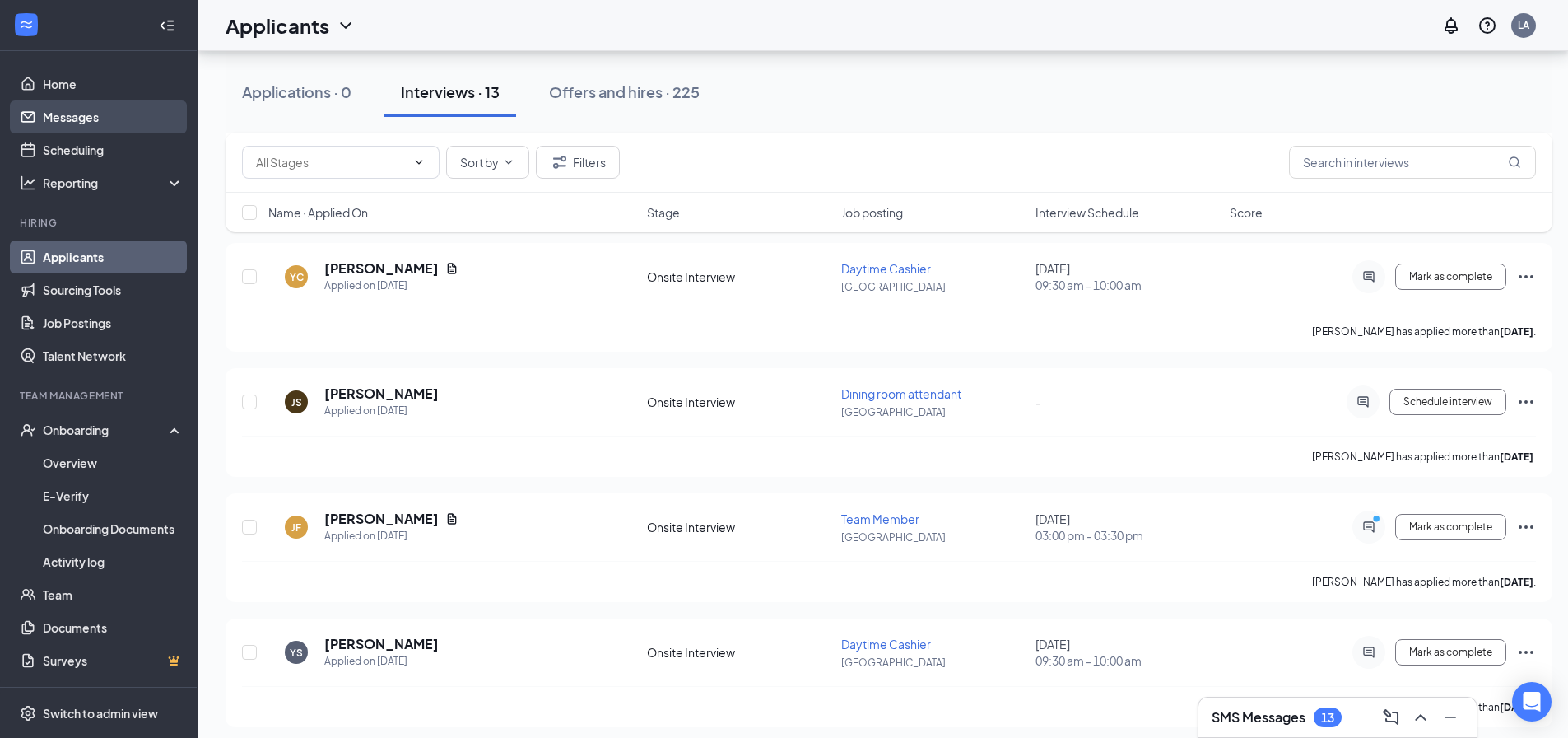
click at [119, 128] on link "Messages" at bounding box center [112, 117] width 141 height 33
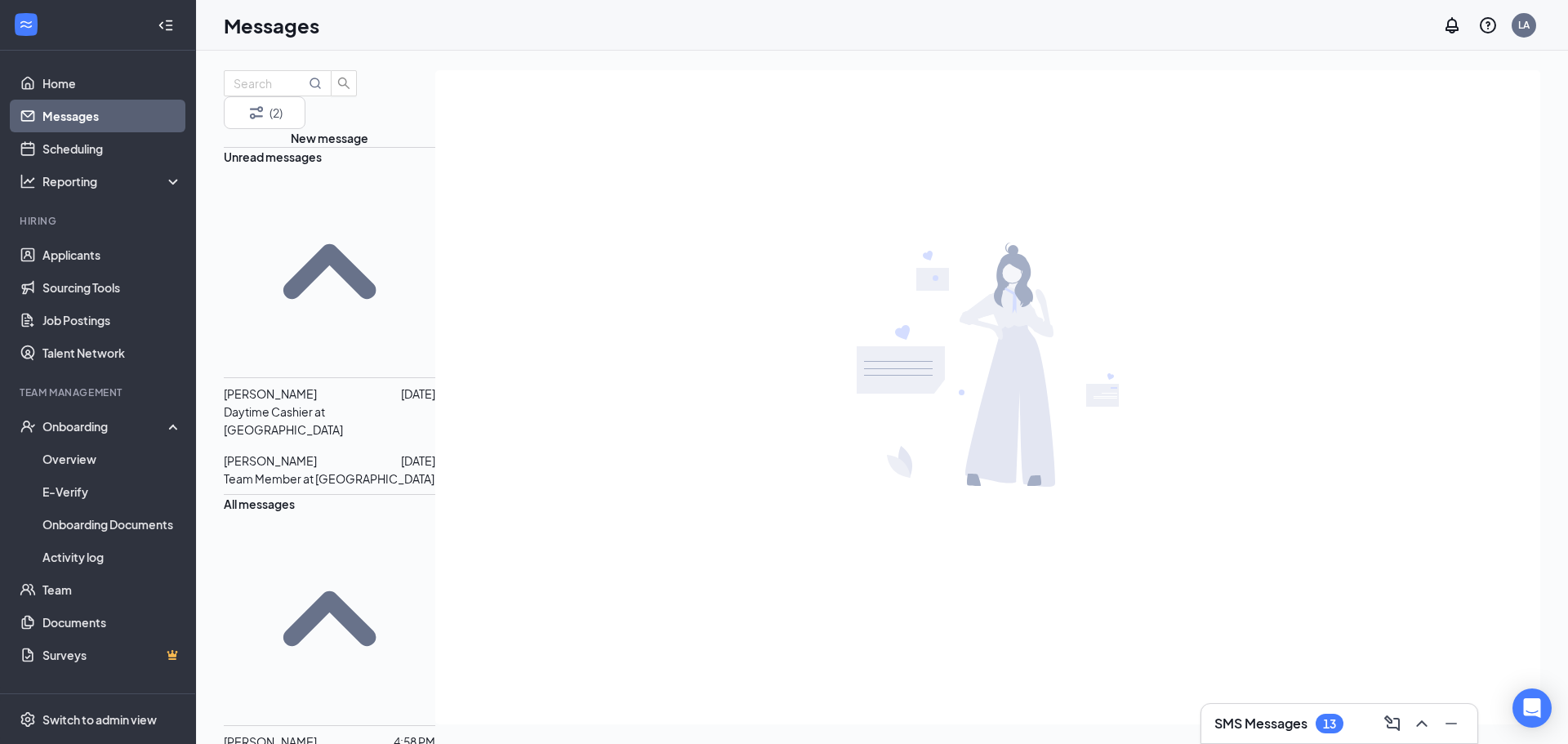
click at [354, 469] on p "Team Member at Mechanicsburg" at bounding box center [329, 478] width 211 height 18
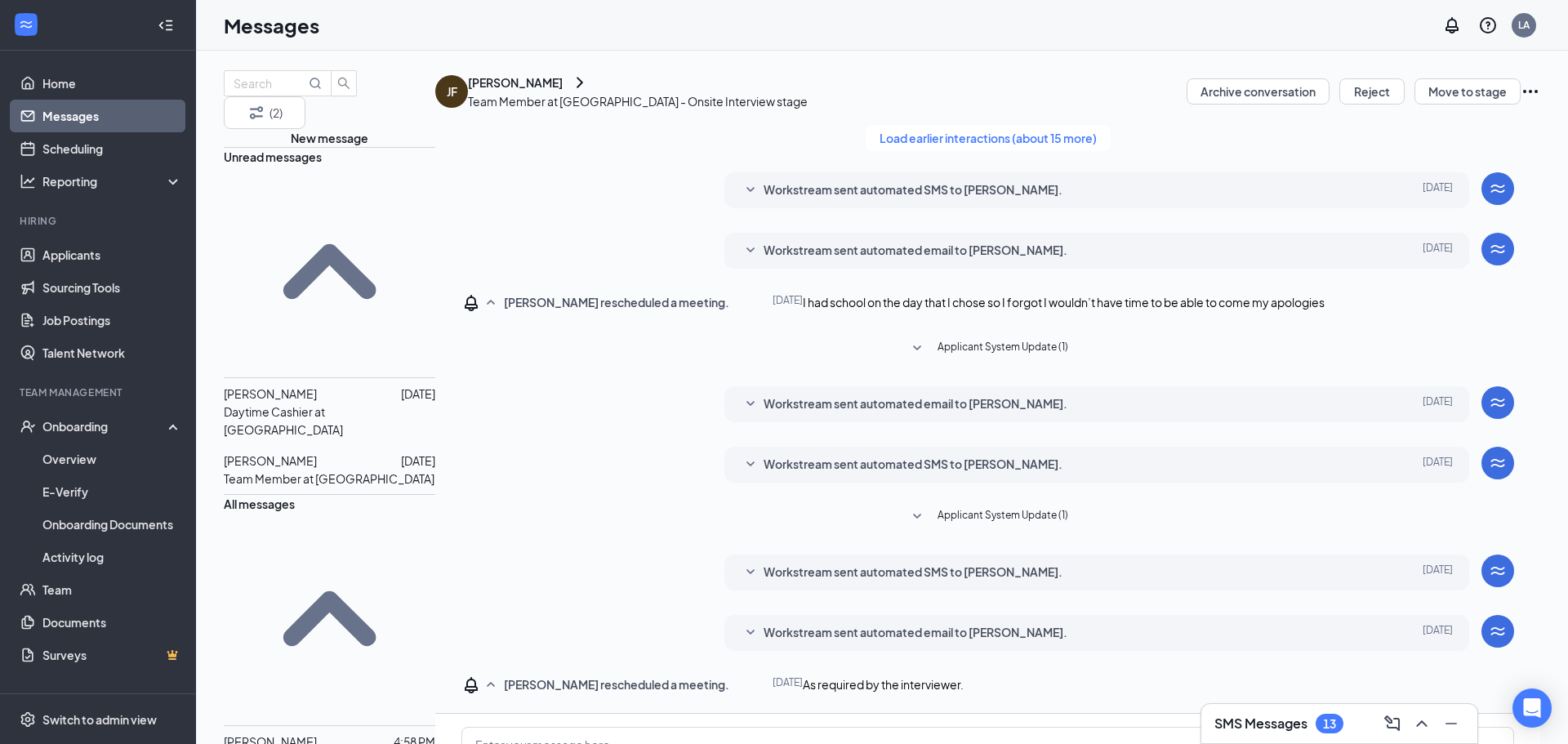
scroll to position [287, 0]
click at [353, 402] on p "Daytime Cashier at Mechanicsburg" at bounding box center [330, 420] width 211 height 36
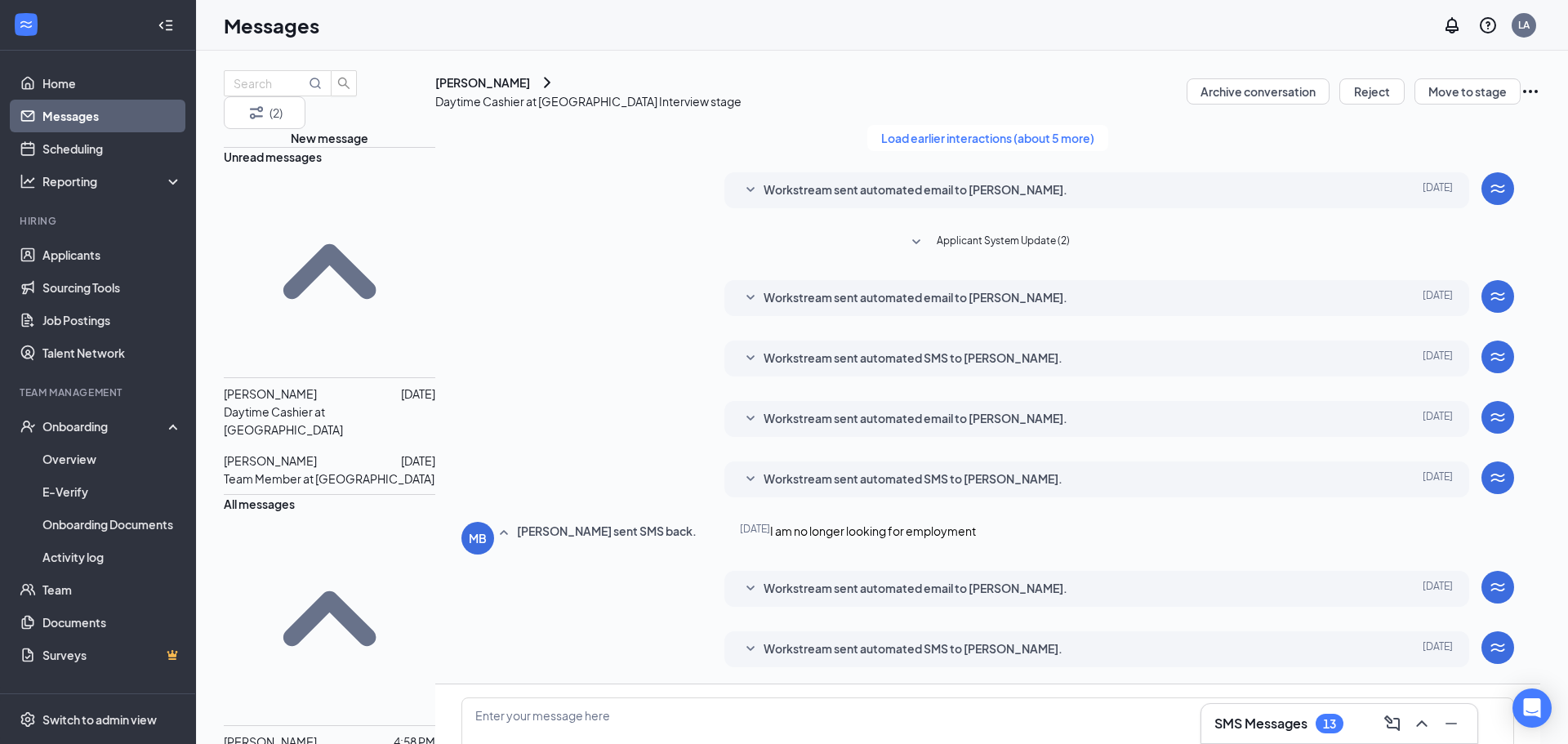
scroll to position [212, 0]
click at [1339, 97] on button "Reject" at bounding box center [1371, 92] width 65 height 26
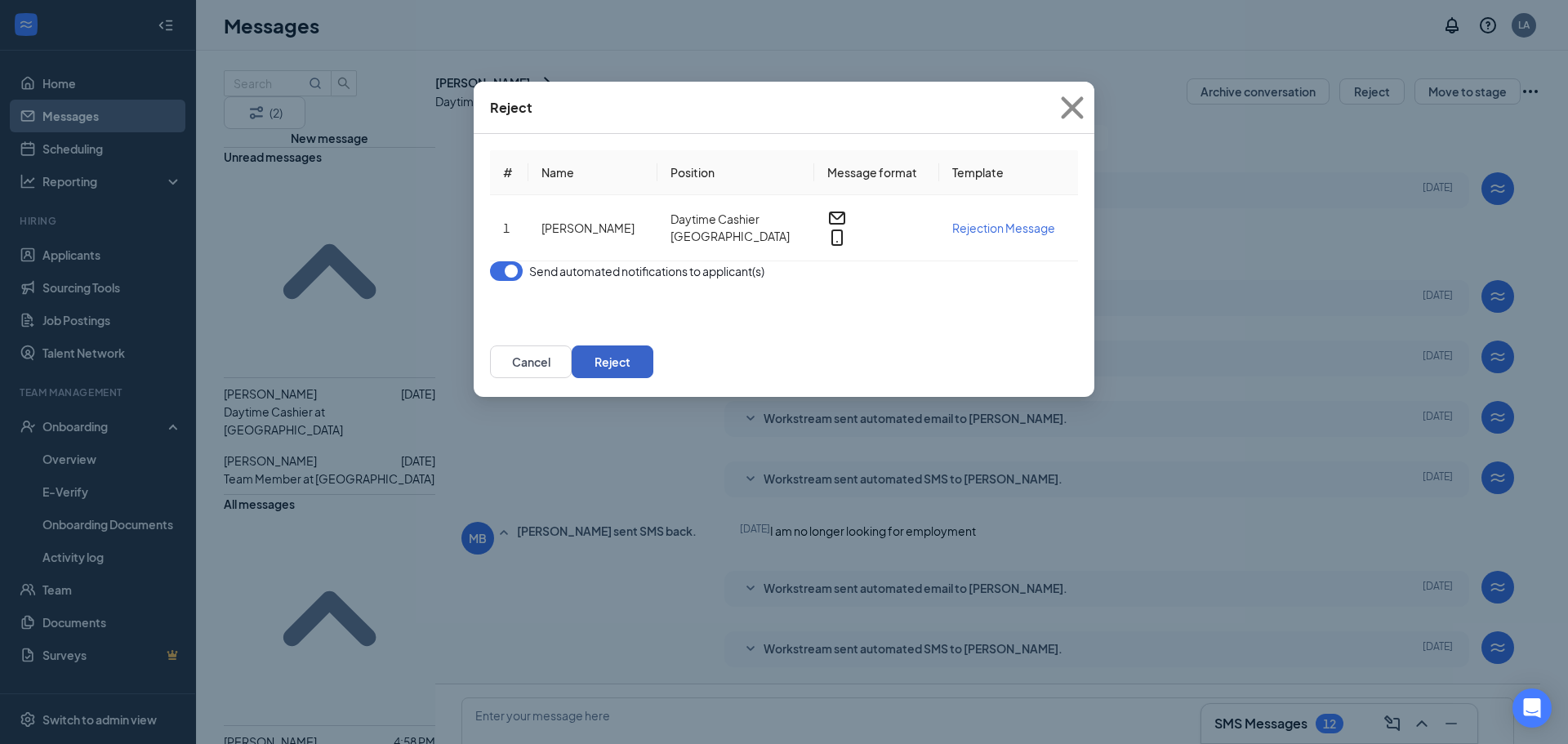
click at [653, 378] on button "Reject" at bounding box center [612, 362] width 82 height 33
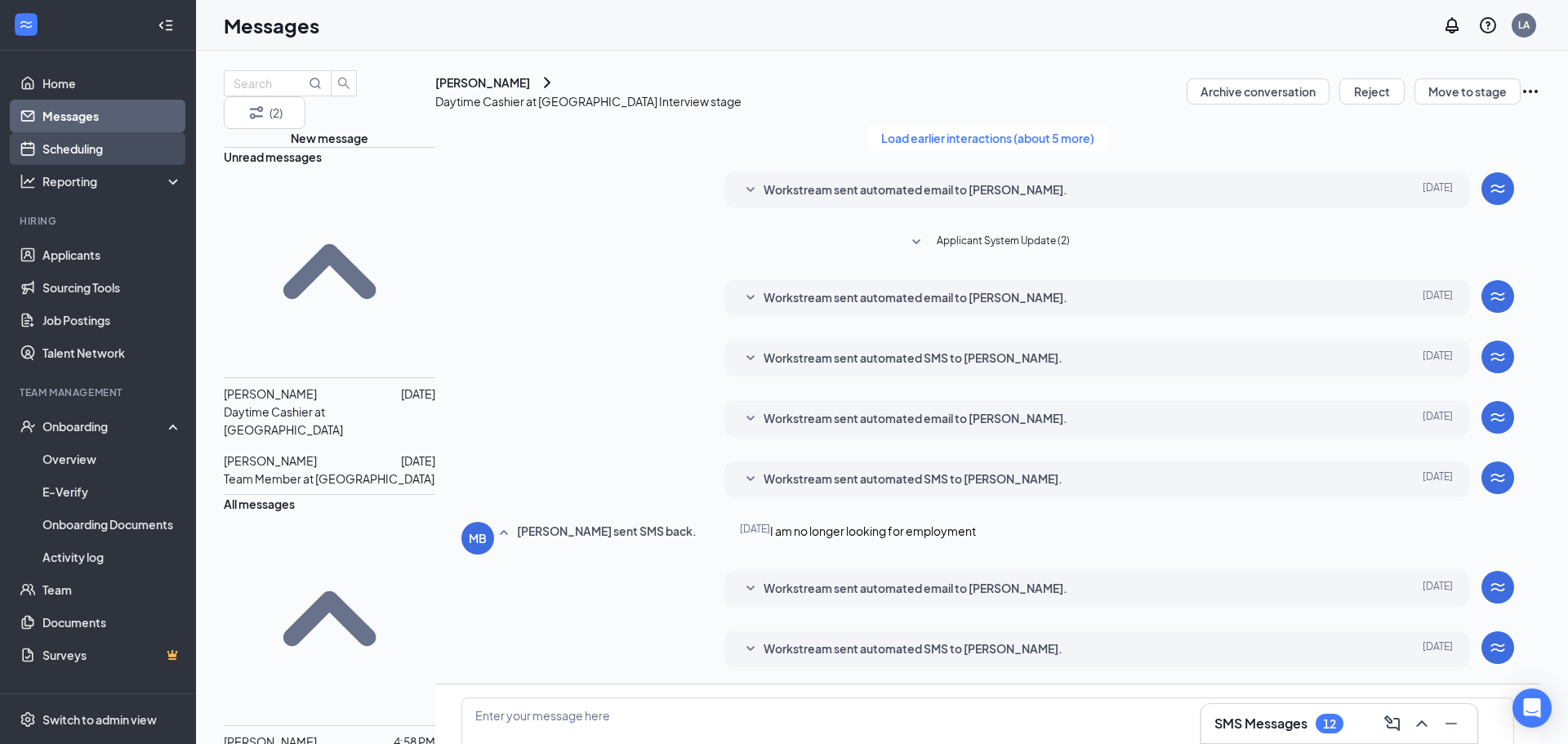
click at [88, 154] on link "Scheduling" at bounding box center [112, 149] width 140 height 33
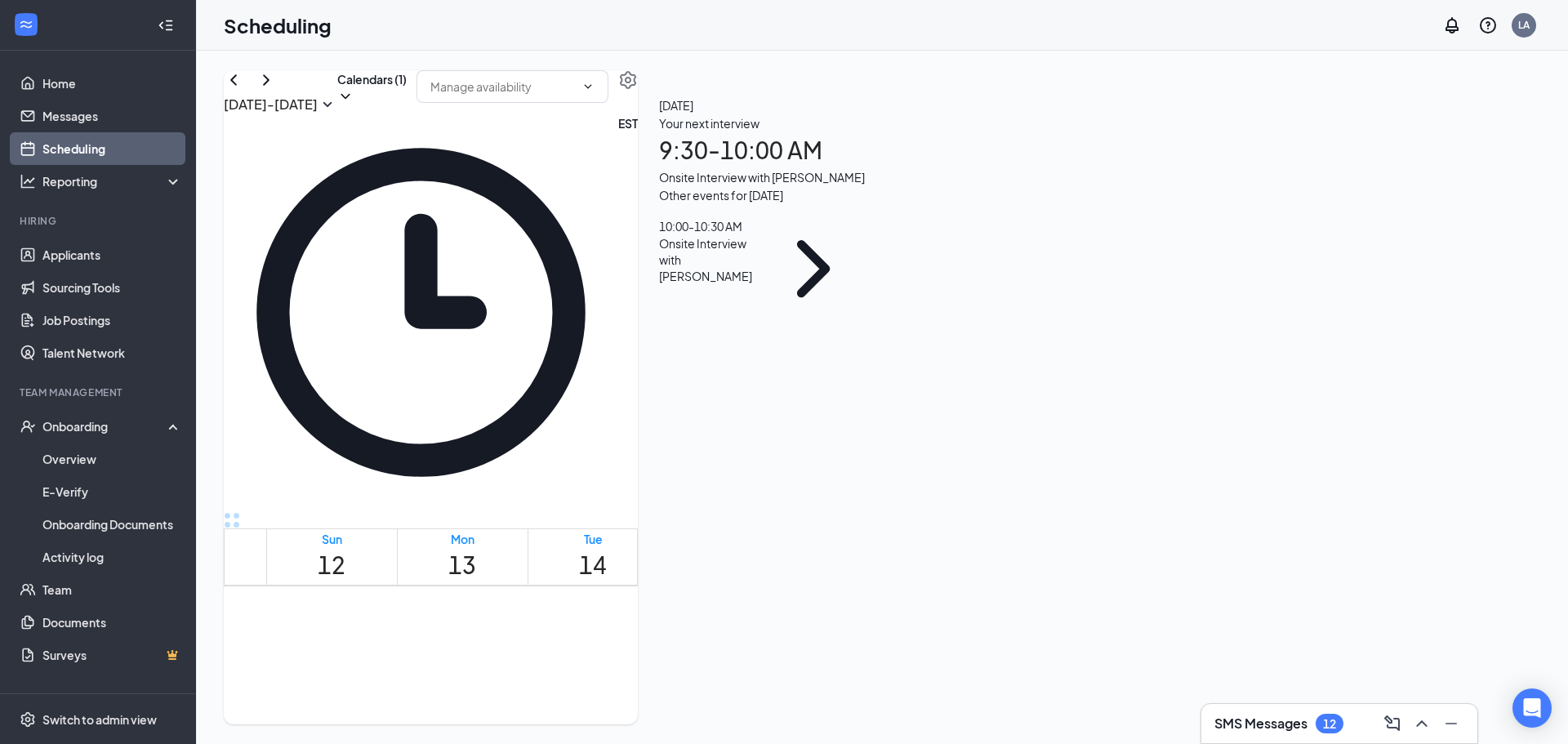
scroll to position [1211, 0]
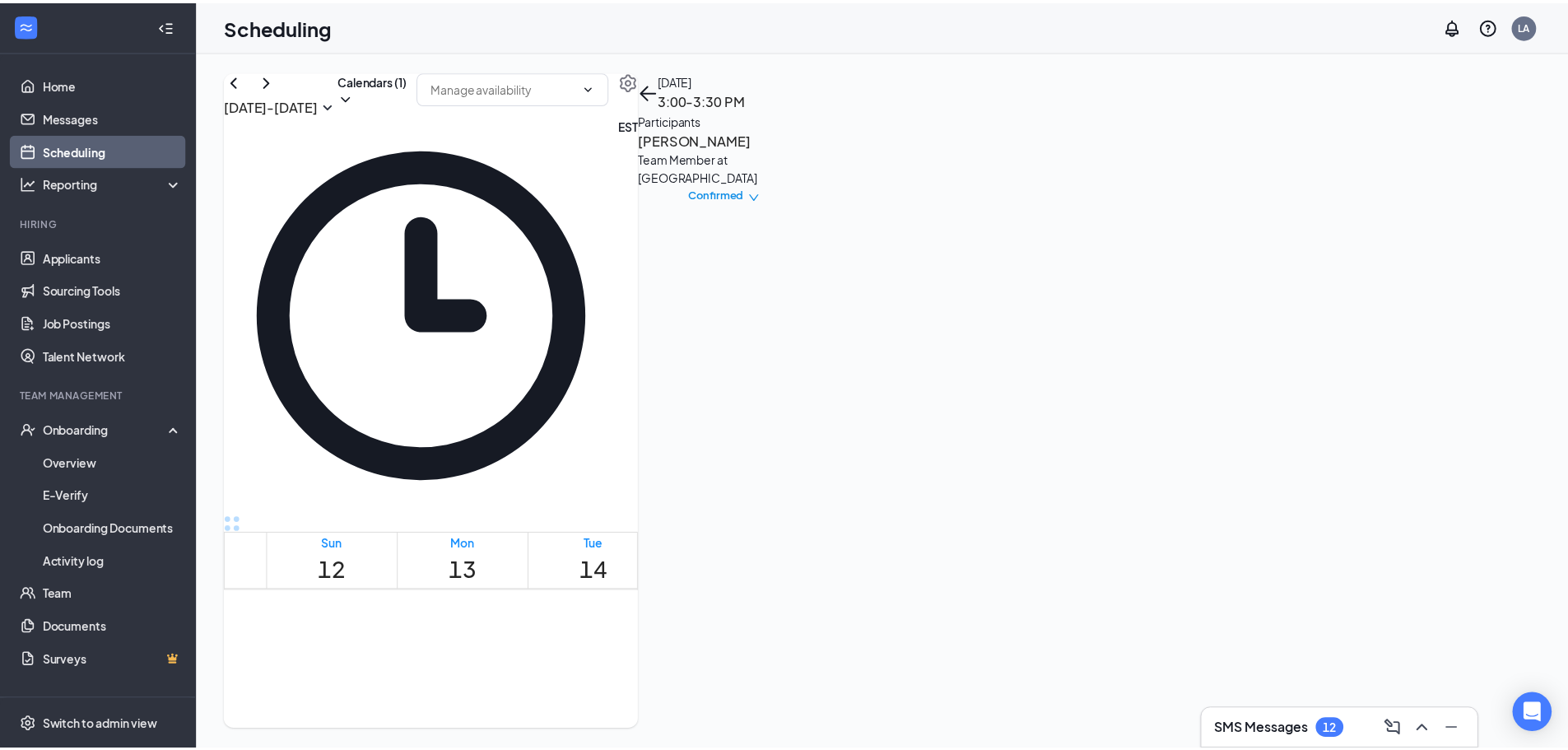
scroll to position [727, 0]
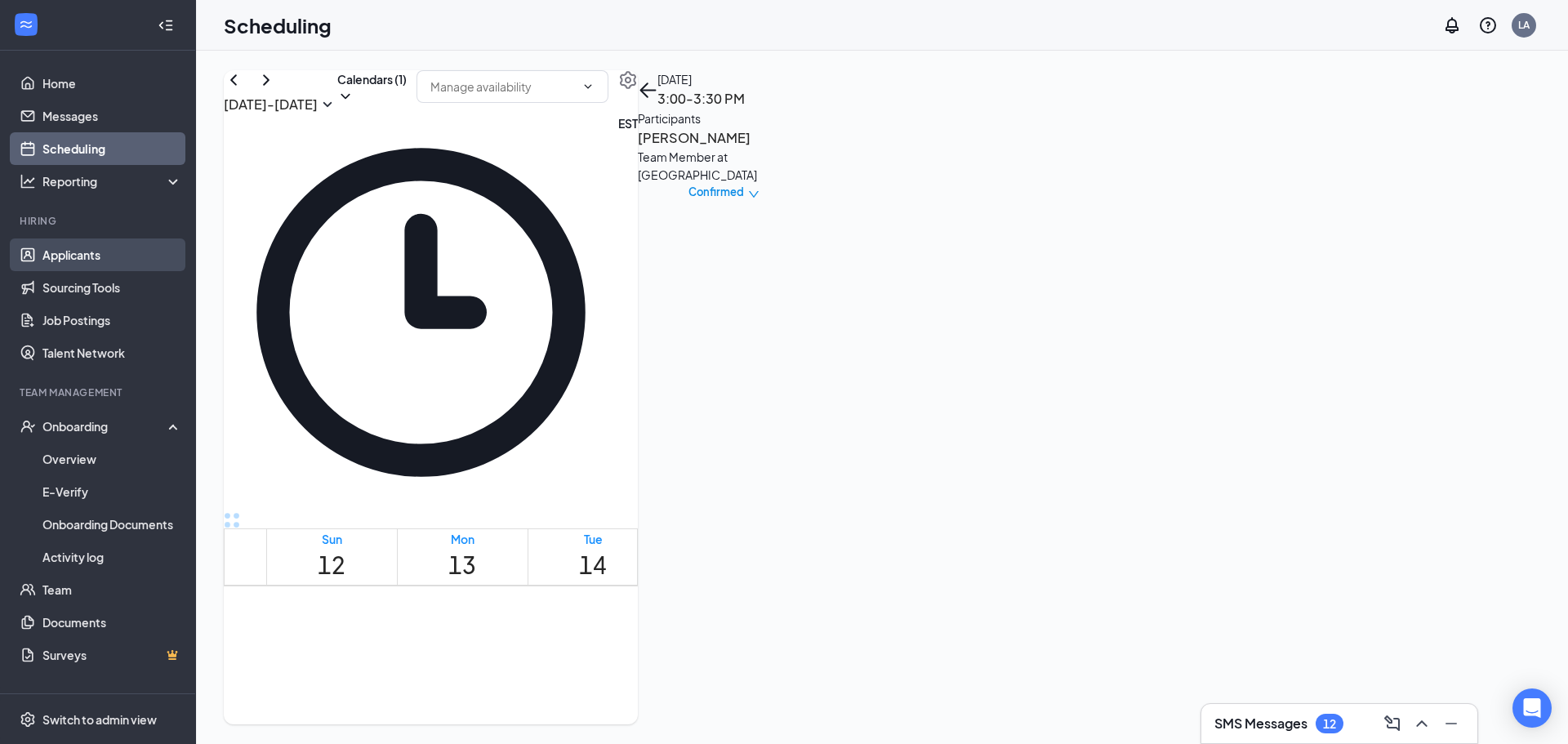
click at [42, 267] on link "Applicants" at bounding box center [112, 255] width 140 height 33
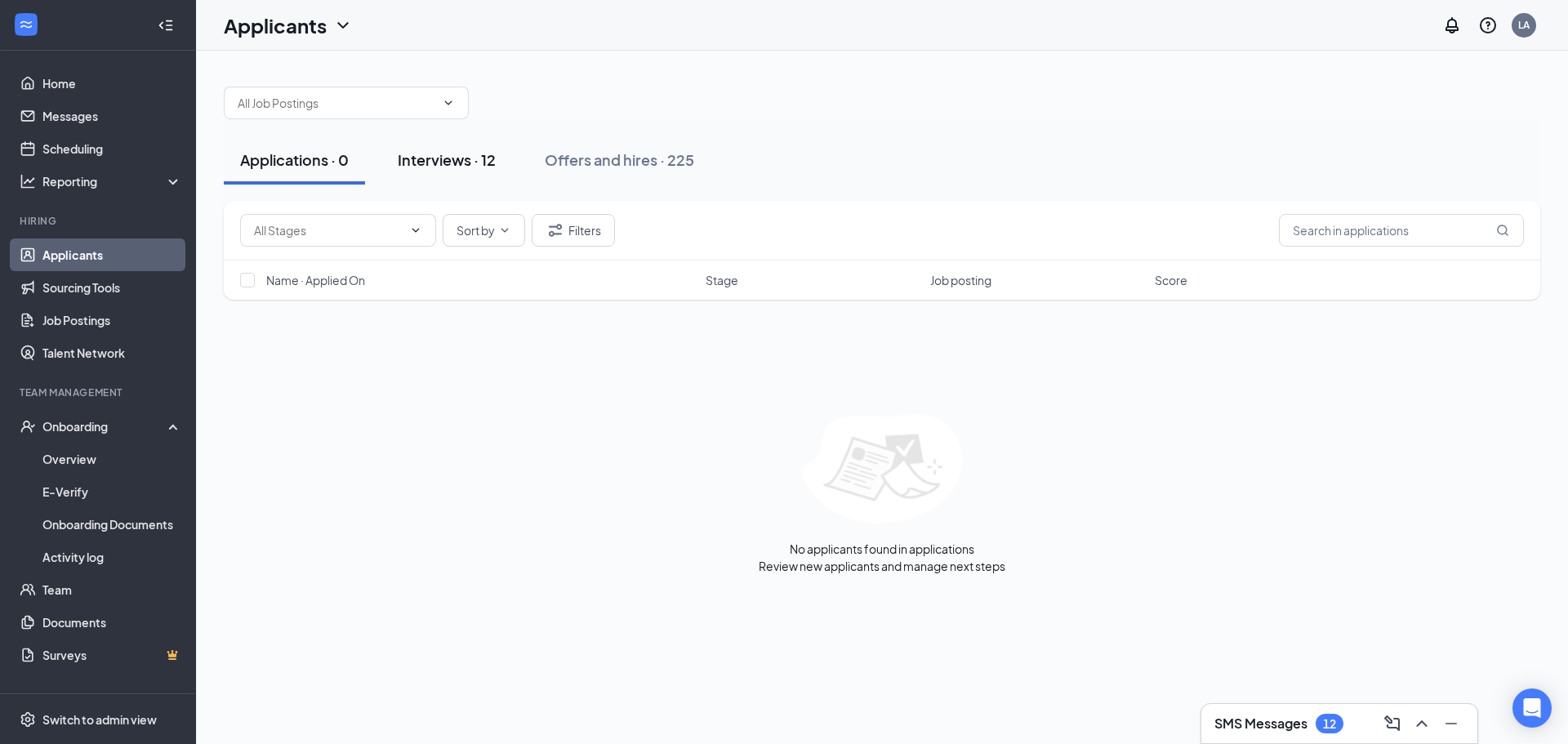
click at [452, 171] on button "Interviews · 12" at bounding box center [447, 159] width 131 height 49
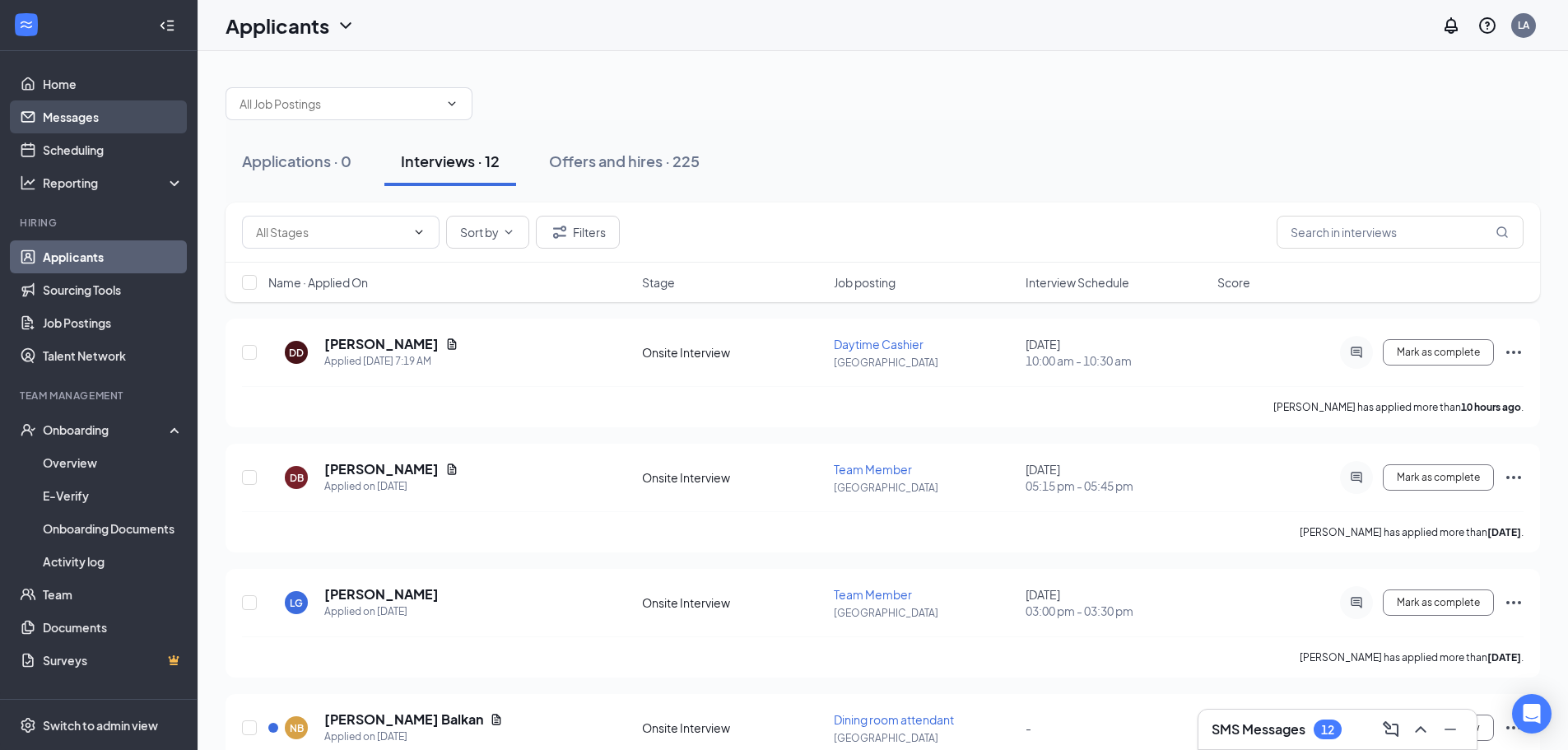
click at [109, 119] on link "Messages" at bounding box center [112, 117] width 141 height 33
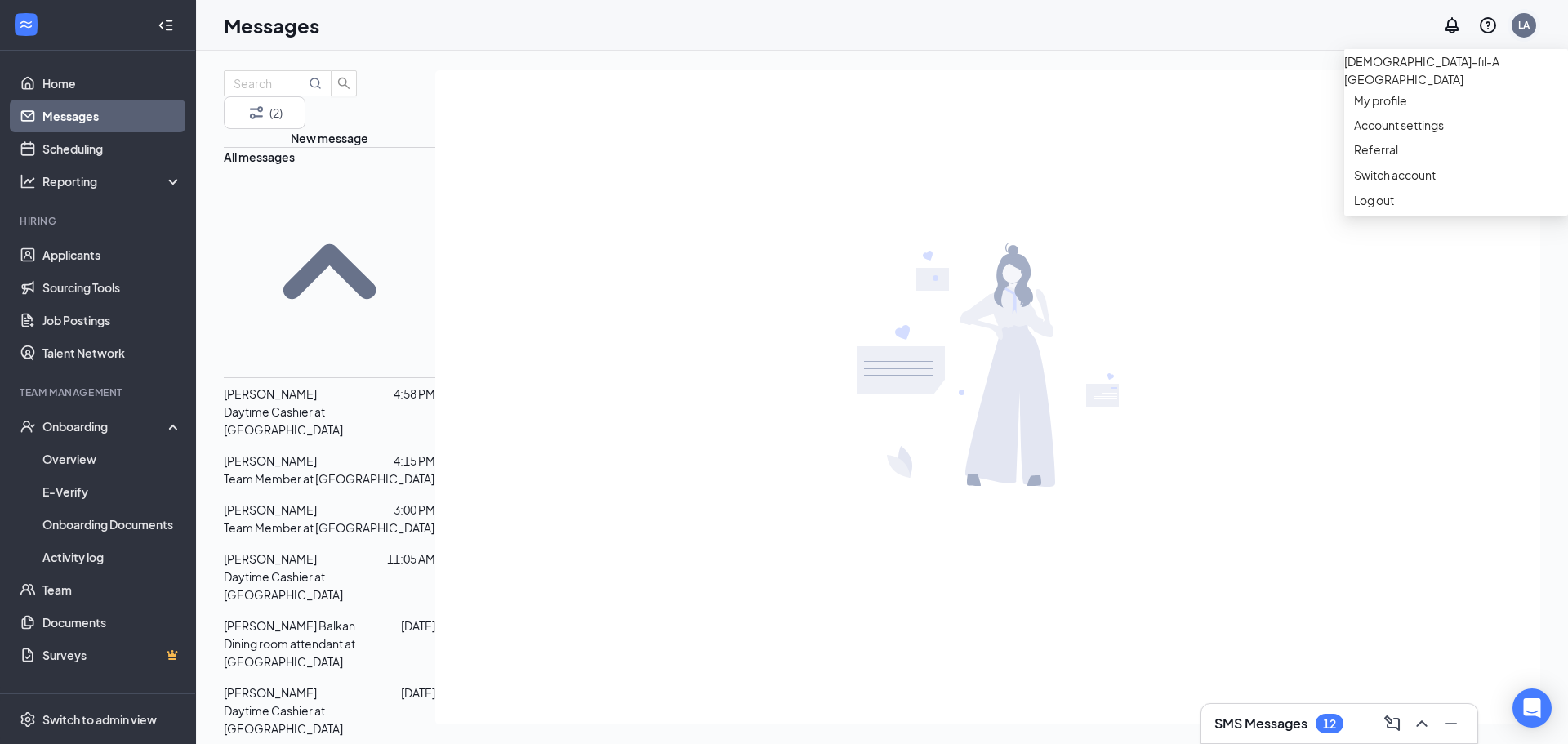
click at [1523, 30] on div "LA" at bounding box center [1524, 25] width 12 height 14
click at [1447, 208] on div "Log out" at bounding box center [1456, 200] width 204 height 17
